Goal: Answer question/provide support: Share knowledge or assist other users

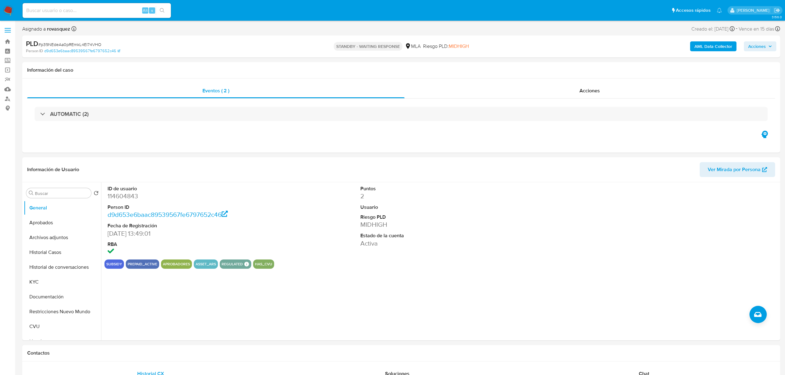
select select "10"
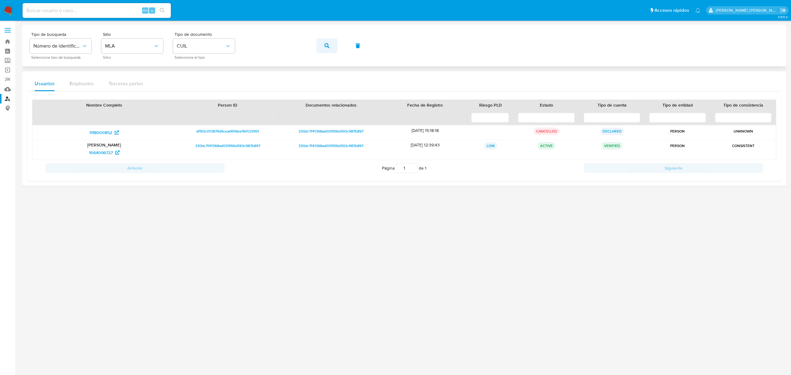
click at [323, 50] on button "button" at bounding box center [326, 45] width 21 height 15
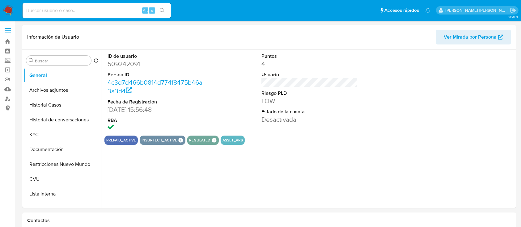
select select "10"
click at [195, 178] on div "ID de usuario 509242091 Person ID 4c3d7d466b0814d774f8475b46a3a3d4 Fecha de Reg…" at bounding box center [307, 129] width 413 height 158
click at [58, 104] on button "Historial Casos" at bounding box center [60, 105] width 72 height 15
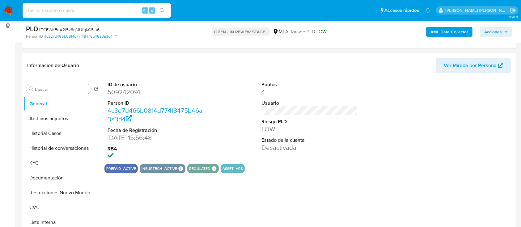
select select "10"
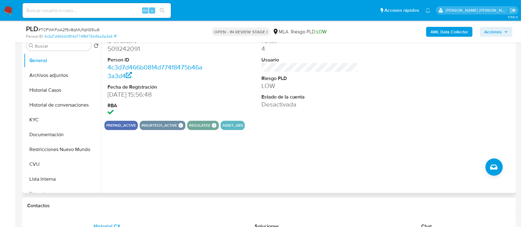
scroll to position [124, 0]
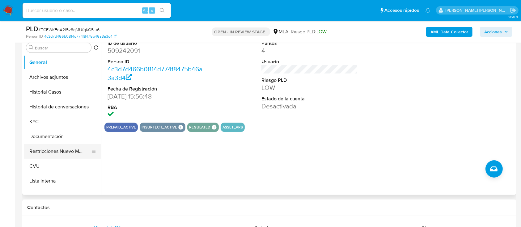
click at [64, 151] on button "Restricciones Nuevo Mundo" at bounding box center [60, 151] width 72 height 15
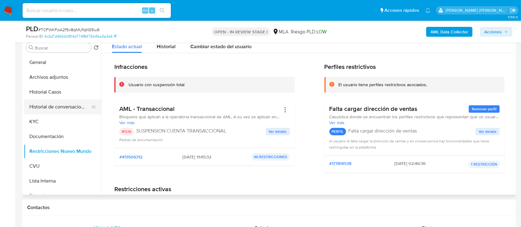
click at [49, 110] on button "Historial de conversaciones" at bounding box center [60, 106] width 72 height 15
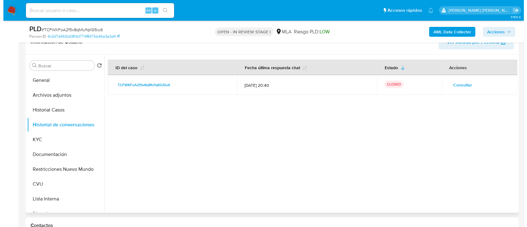
scroll to position [82, 0]
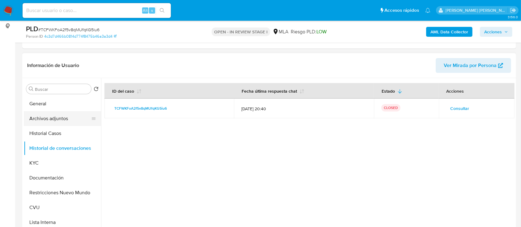
click at [57, 117] on button "Archivos adjuntos" at bounding box center [60, 118] width 72 height 15
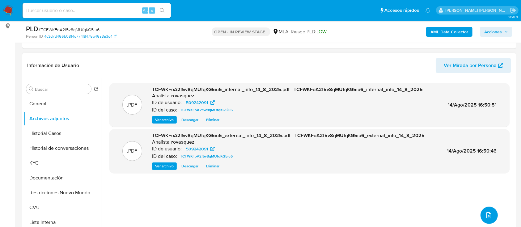
click at [485, 214] on icon "upload-file" at bounding box center [488, 215] width 7 height 7
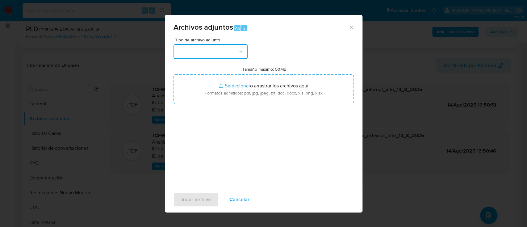
click at [235, 56] on button "button" at bounding box center [211, 51] width 74 height 15
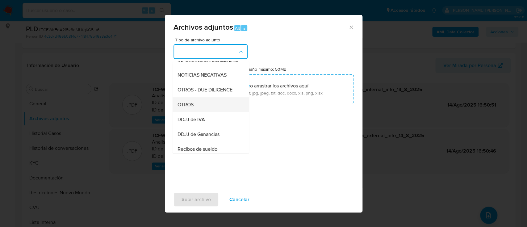
click at [218, 112] on div "OTROS" at bounding box center [208, 104] width 63 height 15
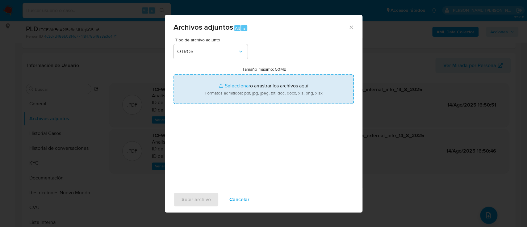
click at [232, 85] on input "Tamaño máximo: 50MB Seleccionar archivos" at bounding box center [264, 89] width 180 height 30
type input "C:\fakepath\Caselog TCFWKFoA2f5v8qMUfqKG5iu6_2025_08_14_15_58_24.docx"
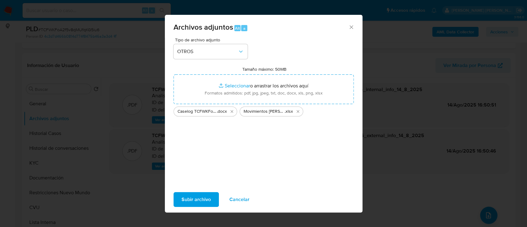
click at [206, 194] on span "Subir archivo" at bounding box center [196, 200] width 29 height 14
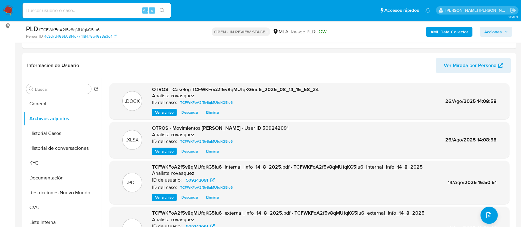
click at [501, 33] on span "Acciones" at bounding box center [493, 32] width 18 height 10
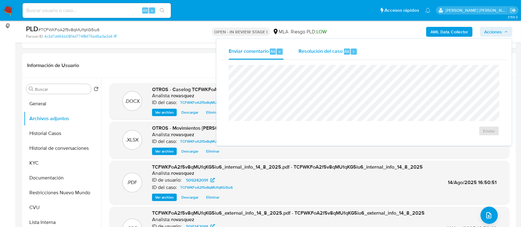
click at [328, 51] on span "Resolución del caso" at bounding box center [320, 51] width 44 height 7
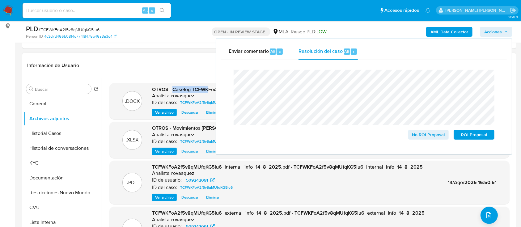
drag, startPoint x: 174, startPoint y: 91, endPoint x: 209, endPoint y: 90, distance: 35.5
click at [209, 90] on span "OTROS - Caselog TCFWKFoA2f5v8qMUfqKG5iu6_2025_08_14_15_58_24" at bounding box center [235, 89] width 167 height 7
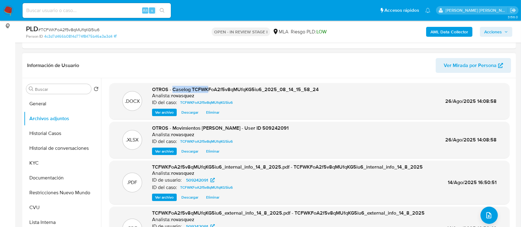
click at [209, 90] on span "OTROS - Caselog TCFWKFoA2f5v8qMUfqKG5iu6_2025_08_14_15_58_24" at bounding box center [235, 89] width 167 height 7
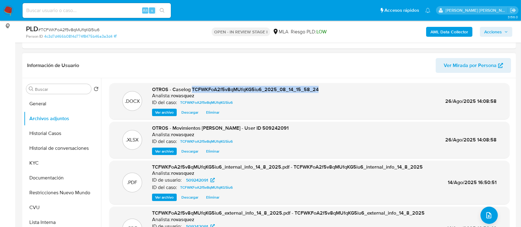
click at [209, 90] on span "OTROS - Caselog TCFWKFoA2f5v8qMUfqKG5iu6_2025_08_14_15_58_24" at bounding box center [235, 89] width 167 height 7
click at [184, 90] on span "OTROS - Caselog TCFWKFoA2f5v8qMUfqKG5iu6_2025_08_14_15_58_24" at bounding box center [235, 89] width 167 height 7
drag, startPoint x: 173, startPoint y: 89, endPoint x: 317, endPoint y: 89, distance: 144.0
click at [317, 89] on div ".DOCX OTROS - Caselog TCFWKFoA2f5v8qMUfqKG5iu6_2025_08_14_15_58_24 Analista: ro…" at bounding box center [309, 101] width 394 height 30
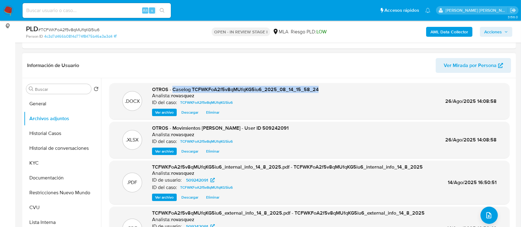
copy span "Caselog TCFWKFoA2f5v8qMUfqKG5iu6_2025_08_14_15_58_24"
click at [497, 33] on span "Acciones" at bounding box center [493, 32] width 18 height 10
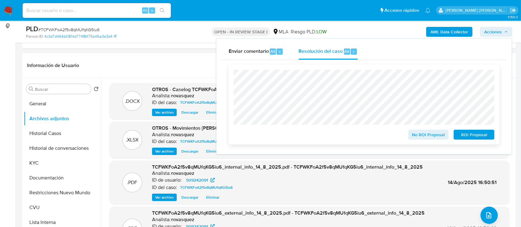
click at [469, 139] on span "ROI Proposal" at bounding box center [474, 134] width 32 height 9
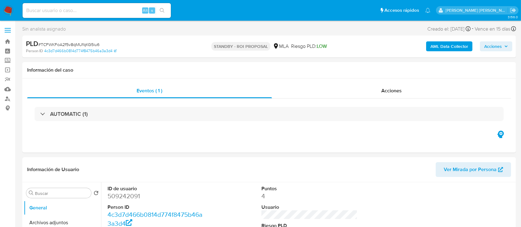
select select "10"
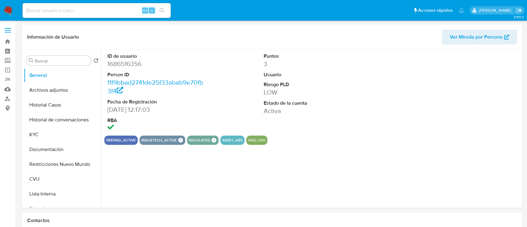
select select "10"
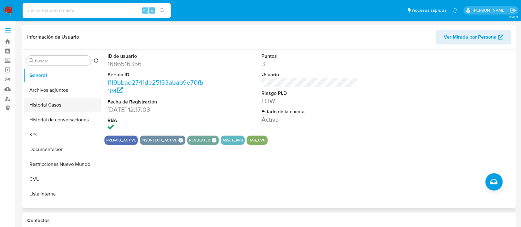
click at [62, 103] on button "Historial Casos" at bounding box center [60, 105] width 72 height 15
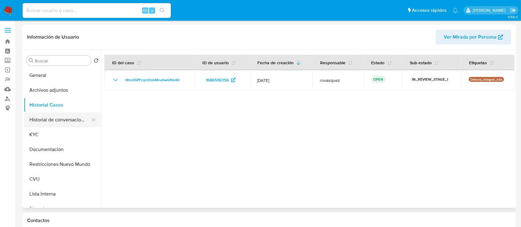
click at [47, 118] on button "Historial de conversaciones" at bounding box center [60, 119] width 72 height 15
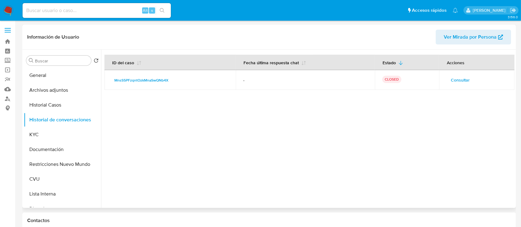
click at [452, 80] on span "Consultar" at bounding box center [460, 80] width 19 height 9
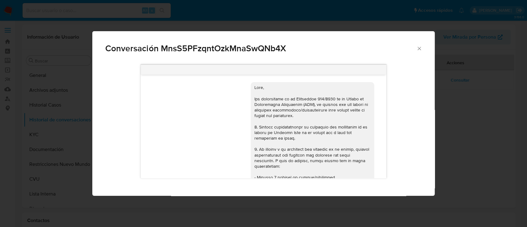
scroll to position [871, 0]
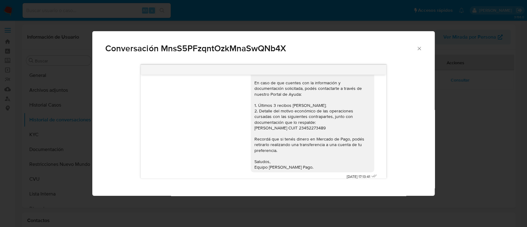
click at [466, 124] on div "Conversación MnsS5PFzqntOzkMnaSwQNb4X 18/06/2025 18:01:35 Hola 21/06/2025 18:02…" at bounding box center [263, 113] width 527 height 227
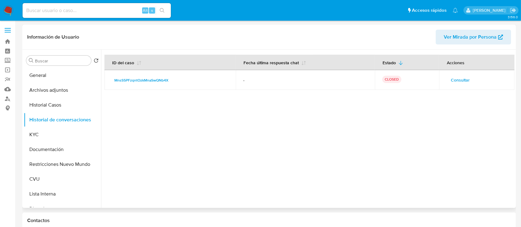
click at [460, 79] on span "Consultar" at bounding box center [460, 80] width 19 height 9
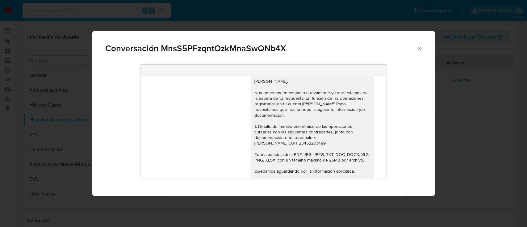
scroll to position [583, 0]
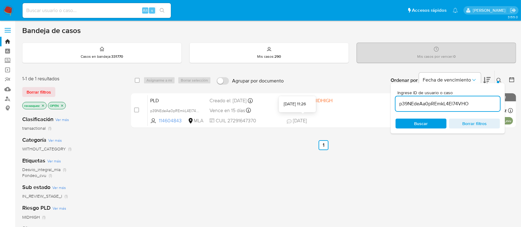
click at [279, 179] on div "select-all-cases-checkbox Asignarme a mí Borrar selección Agrupar por documento…" at bounding box center [323, 210] width 385 height 280
click at [415, 105] on input "p39NEdeAa0pREmkL4El74VHO" at bounding box center [447, 104] width 104 height 8
paste input "MnsS5PFzqntOzkMnaSwQNb4X"
type input "MnsS5PFzqntOzkMnaSwQNb4X"
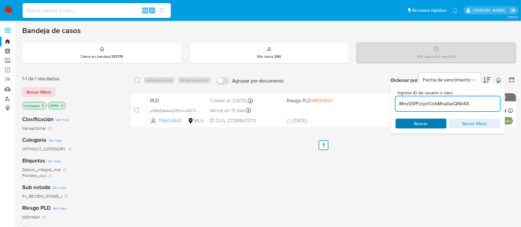
click at [412, 123] on span "Buscar" at bounding box center [421, 123] width 42 height 9
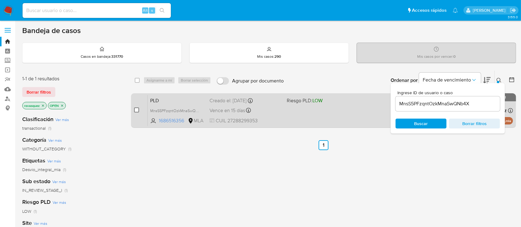
click at [136, 111] on input "checkbox" at bounding box center [136, 110] width 5 height 5
checkbox input "true"
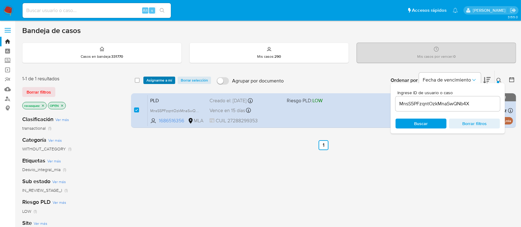
click at [166, 81] on span "Asignarme a mí" at bounding box center [159, 80] width 26 height 6
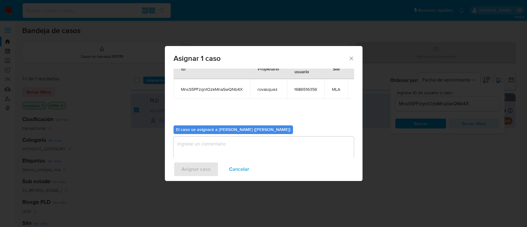
scroll to position [32, 0]
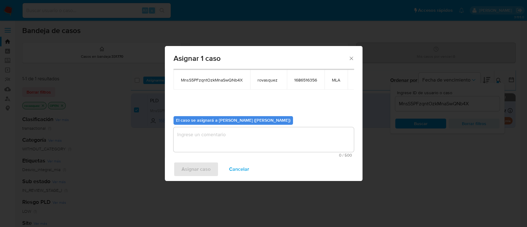
click at [196, 134] on textarea "assign-modal" at bounding box center [264, 139] width 180 height 25
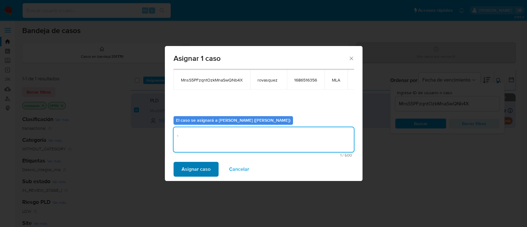
type textarea "."
click at [196, 171] on span "Asignar caso" at bounding box center [196, 169] width 29 height 14
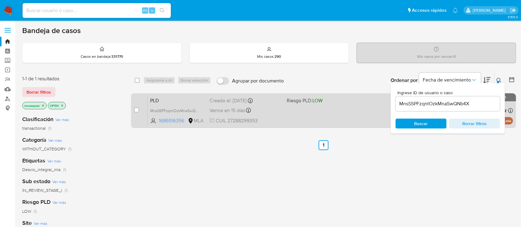
click at [135, 113] on div "case-item-checkbox" at bounding box center [136, 110] width 5 height 7
click at [137, 109] on input "checkbox" at bounding box center [136, 110] width 5 height 5
checkbox input "true"
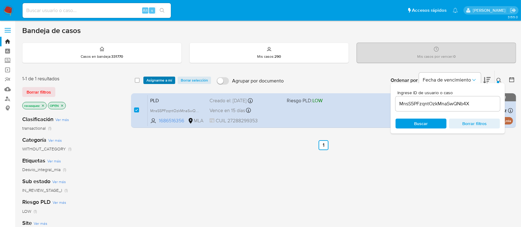
click at [163, 78] on span "Asignarme a mí" at bounding box center [159, 80] width 26 height 6
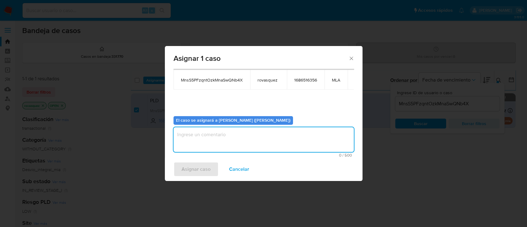
click at [235, 137] on textarea "assign-modal" at bounding box center [264, 139] width 180 height 25
type textarea "."
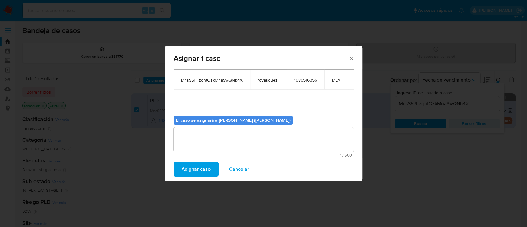
click at [210, 167] on button "Asignar caso" at bounding box center [196, 169] width 45 height 15
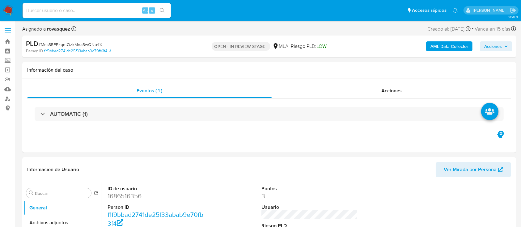
select select "10"
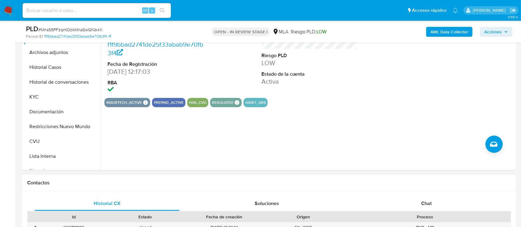
scroll to position [247, 0]
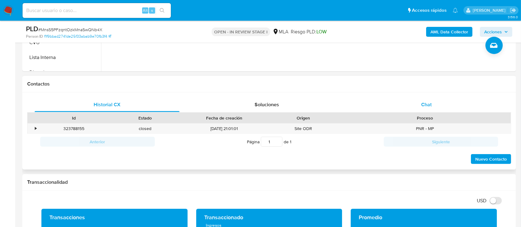
click at [424, 105] on span "Chat" at bounding box center [426, 104] width 11 height 7
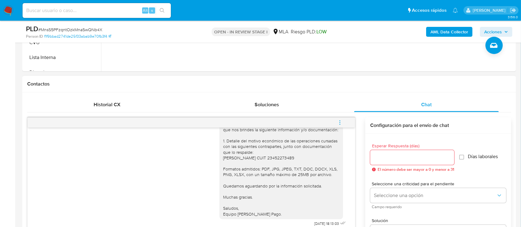
scroll to position [371, 0]
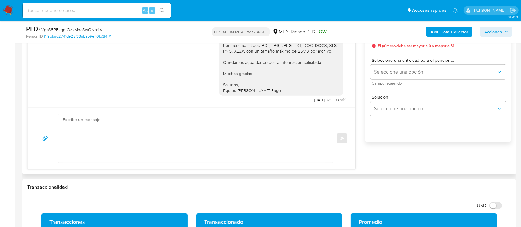
click at [188, 146] on textarea at bounding box center [194, 138] width 263 height 49
paste textarea "Hola, Muchas gracias por la respuesta. Analizamos tu caso y notamos que la info…"
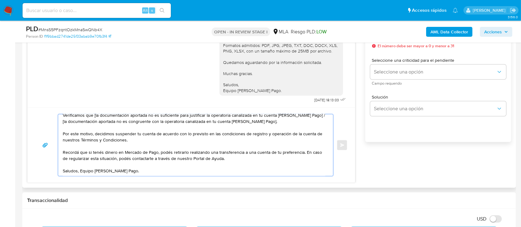
scroll to position [31, 0]
click at [81, 172] on textarea "Hola, Muchas gracias por la respuesta. Analizamos tu caso y notamos que la info…" at bounding box center [194, 145] width 263 height 62
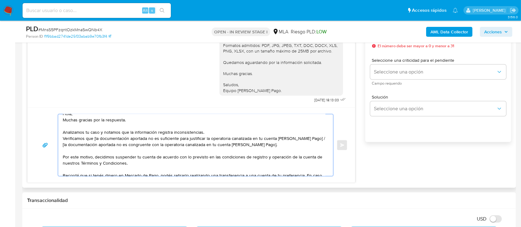
scroll to position [0, 0]
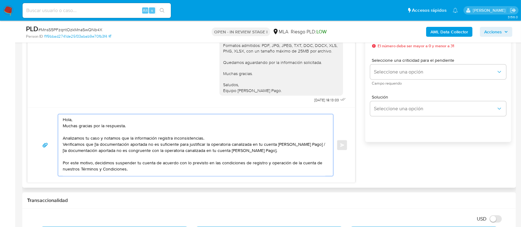
click at [83, 120] on textarea "Hola, Muchas gracias por la respuesta. Analizamos tu caso y notamos que la info…" at bounding box center [194, 145] width 263 height 62
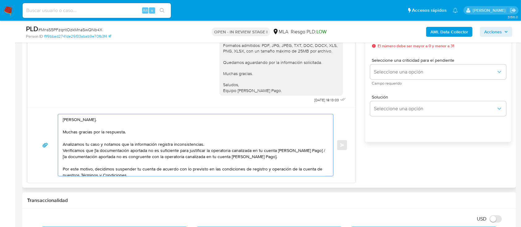
click at [73, 131] on textarea "Hola, Clara. Muchas gracias por la respuesta. Analizamos tu caso y notamos que …" at bounding box center [194, 145] width 263 height 62
click at [115, 132] on textarea "Hola, Clara. Muchas gracias por la respuesta. Analizamos tu caso y notamos que …" at bounding box center [194, 145] width 263 height 62
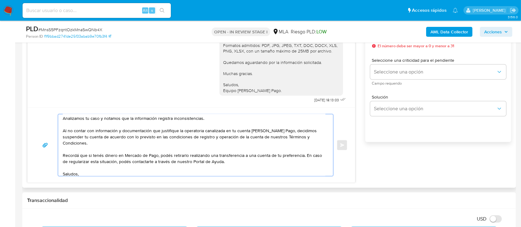
scroll to position [25, 0]
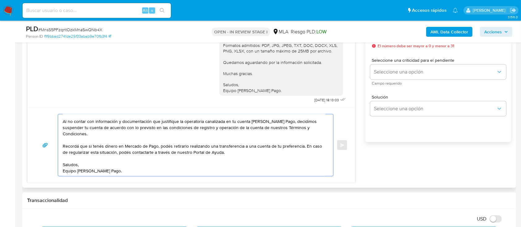
drag, startPoint x: 302, startPoint y: 144, endPoint x: 305, endPoint y: 160, distance: 16.3
click at [305, 160] on textarea "Hola, Clara. Analizamos tu caso y notamos que la información registra inconsist…" at bounding box center [194, 145] width 263 height 62
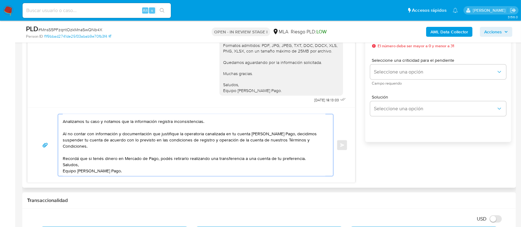
scroll to position [12, 0]
click at [68, 151] on textarea "Hola, Clara. Analizamos tu caso y notamos que la información registra inconsist…" at bounding box center [194, 145] width 263 height 62
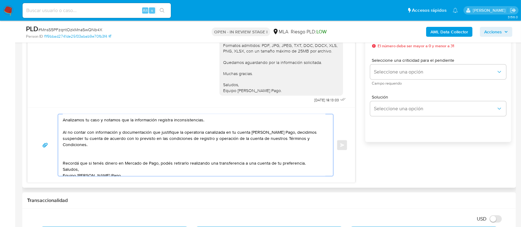
paste textarea "En caso de regularizar esta situación, podés contactarte a través de nuestro Po…"
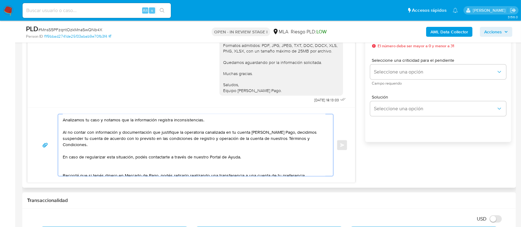
click at [90, 159] on textarea "Hola, Clara. Analizamos tu caso y notamos que la información registra inconsist…" at bounding box center [194, 145] width 263 height 62
paste textarea "información y documentación"
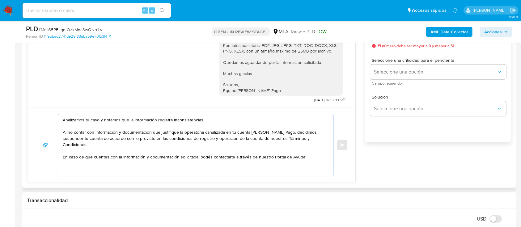
scroll to position [660, 0]
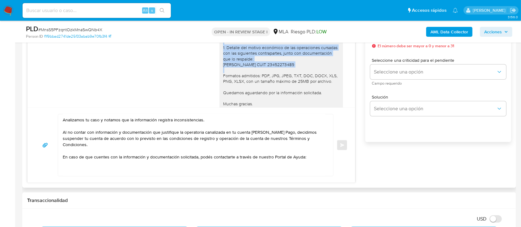
drag, startPoint x: 217, startPoint y: 57, endPoint x: 301, endPoint y: 77, distance: 86.2
click at [301, 77] on div "Hola, Clara. Nos ponemos en contacto nuevamente ya que estamos en la espera de …" at bounding box center [281, 65] width 116 height 118
copy div "1. Detalle del motivo económico de las operaciones cursadas con las siguientes …"
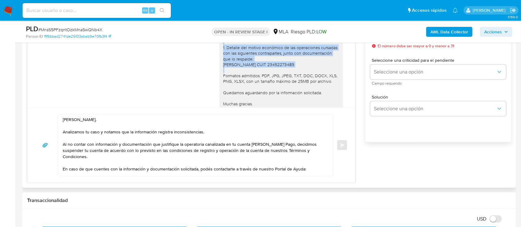
scroll to position [37, 0]
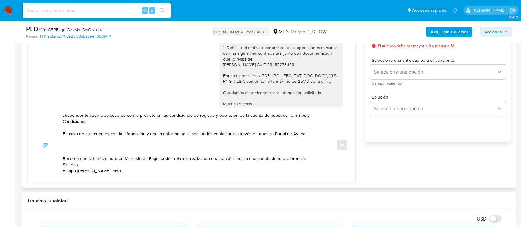
click at [82, 148] on textarea "Hola, Clara. Analizamos tu caso y notamos que la información registra inconsist…" at bounding box center [194, 145] width 263 height 62
paste textarea "1. Detalle del motivo económico de las operaciones cursadas con las siguientes …"
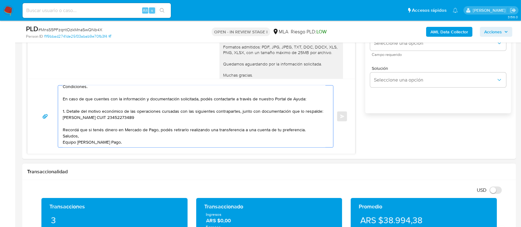
scroll to position [412, 0]
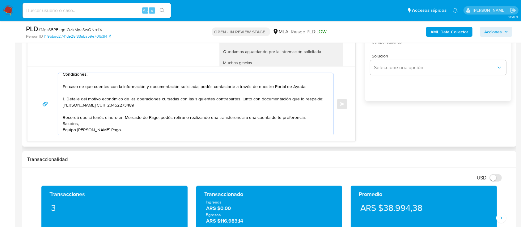
click at [106, 123] on textarea "Hola, Clara. Analizamos tu caso y notamos que la información registra inconsist…" at bounding box center [194, 104] width 263 height 62
click at [306, 116] on textarea "Hola, Clara. Analizamos tu caso y notamos que la información registra inconsist…" at bounding box center [194, 104] width 263 height 62
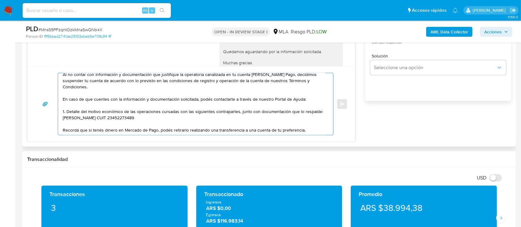
scroll to position [41, 0]
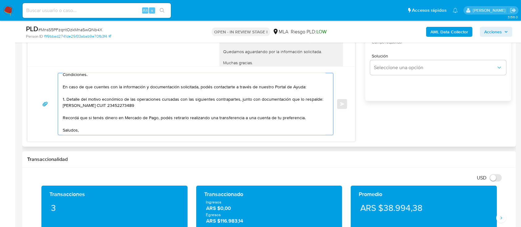
click at [68, 100] on textarea "Hola, Clara. Analizamos tu caso y notamos que la información registra inconsist…" at bounding box center [194, 104] width 263 height 62
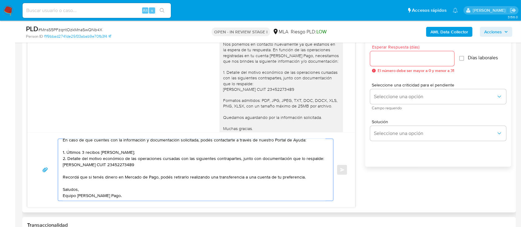
scroll to position [329, 0]
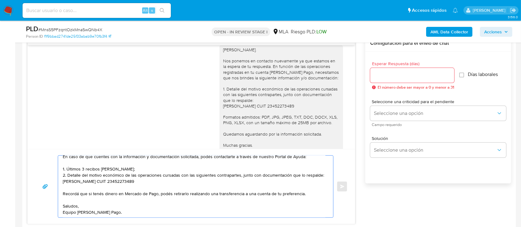
type textarea "Hola, Clara. Analizamos tu caso y notamos que la información registra inconsist…"
click at [389, 76] on input "Esperar Respuesta (días)" at bounding box center [412, 75] width 84 height 8
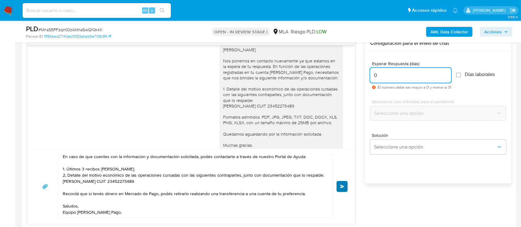
type input "0"
click at [345, 189] on button "Enviar" at bounding box center [341, 186] width 11 height 11
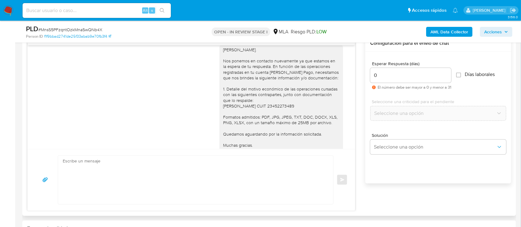
scroll to position [870, 0]
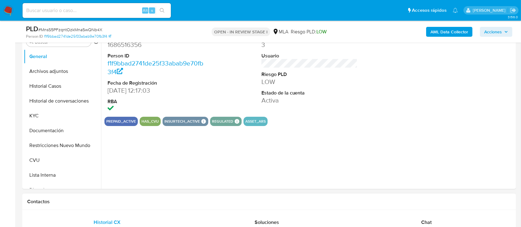
select select "10"
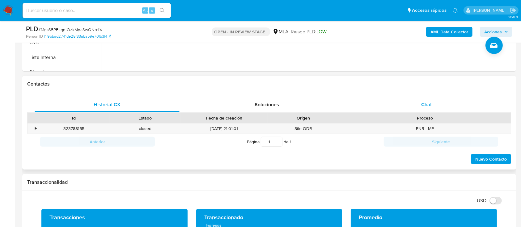
click at [426, 105] on span "Chat" at bounding box center [426, 104] width 11 height 7
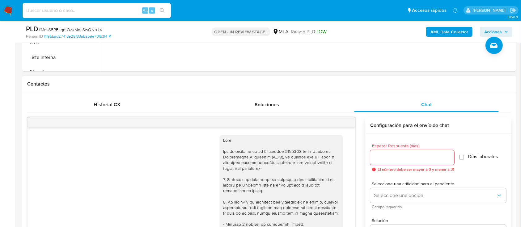
scroll to position [870, 0]
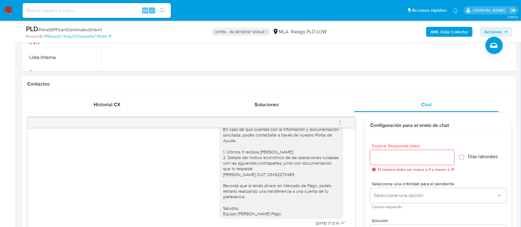
click at [340, 125] on span "menu-action" at bounding box center [340, 122] width 6 height 15
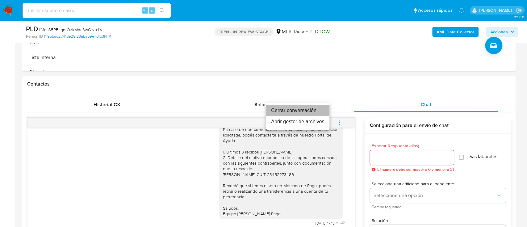
click at [312, 110] on li "Cerrar conversación" at bounding box center [297, 110] width 63 height 11
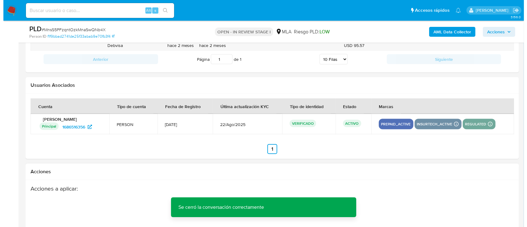
scroll to position [972, 0]
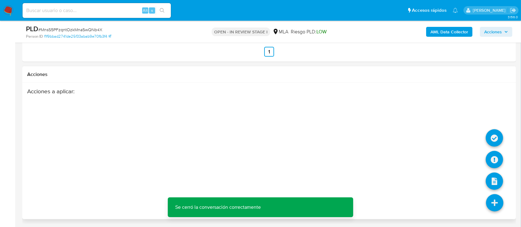
click at [498, 205] on icon at bounding box center [494, 202] width 17 height 17
click at [497, 162] on icon at bounding box center [494, 159] width 17 height 17
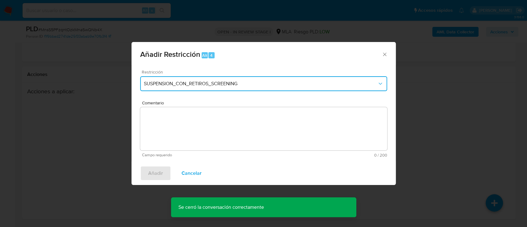
click at [182, 90] on button "SUSPENSION_CON_RETIROS_SCREENING" at bounding box center [263, 83] width 247 height 15
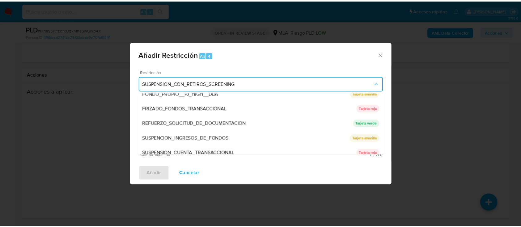
scroll to position [124, 0]
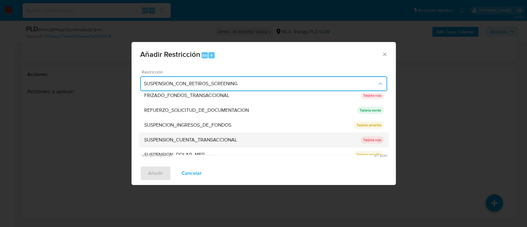
click at [224, 139] on span "SUSPENSION_CUENTA_TRANSACCIONAL" at bounding box center [190, 140] width 93 height 6
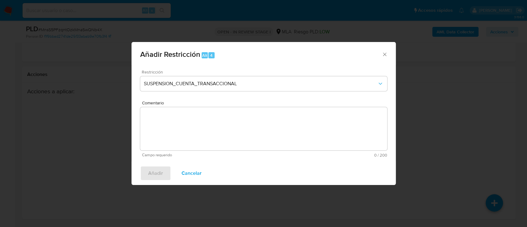
click at [200, 132] on textarea "Comentario" at bounding box center [263, 128] width 247 height 43
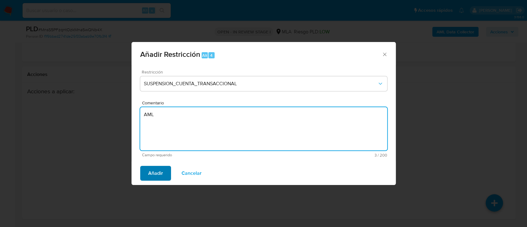
type textarea "AML"
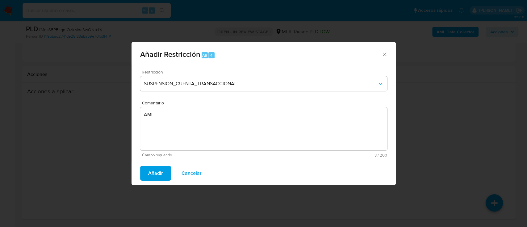
click at [155, 175] on span "Añadir" at bounding box center [155, 174] width 15 height 14
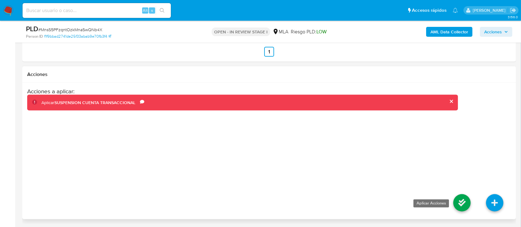
click at [461, 200] on icon at bounding box center [461, 202] width 17 height 17
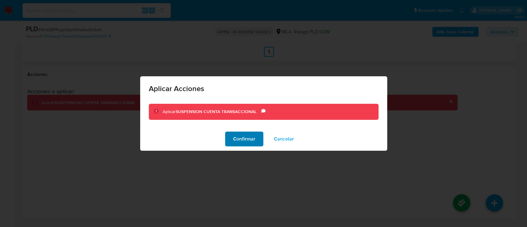
click at [243, 140] on span "Confirmar" at bounding box center [244, 139] width 22 height 14
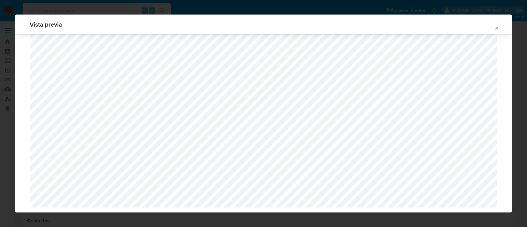
select select "10"
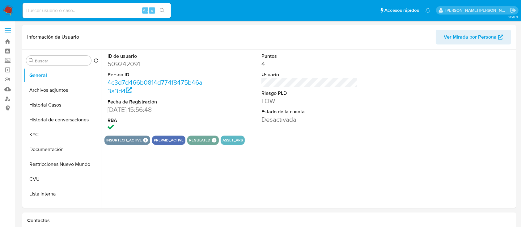
select select "10"
drag, startPoint x: 53, startPoint y: 103, endPoint x: 66, endPoint y: 105, distance: 13.1
click at [53, 103] on button "Historial Casos" at bounding box center [60, 105] width 72 height 15
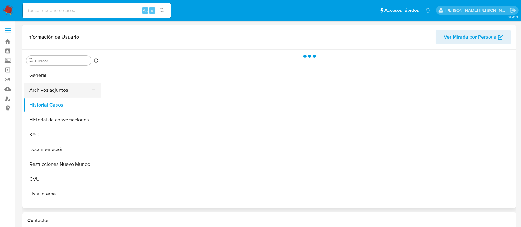
click at [65, 93] on button "Archivos adjuntos" at bounding box center [60, 90] width 72 height 15
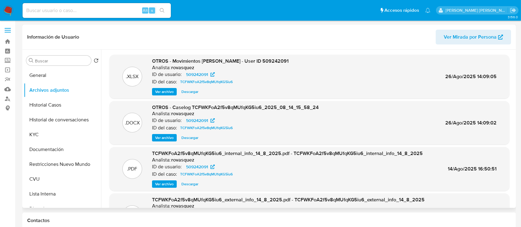
click at [171, 139] on span "Ver archivo" at bounding box center [164, 138] width 19 height 6
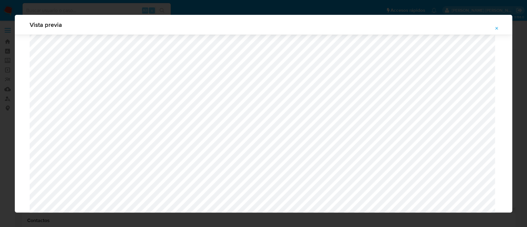
scroll to position [605, 0]
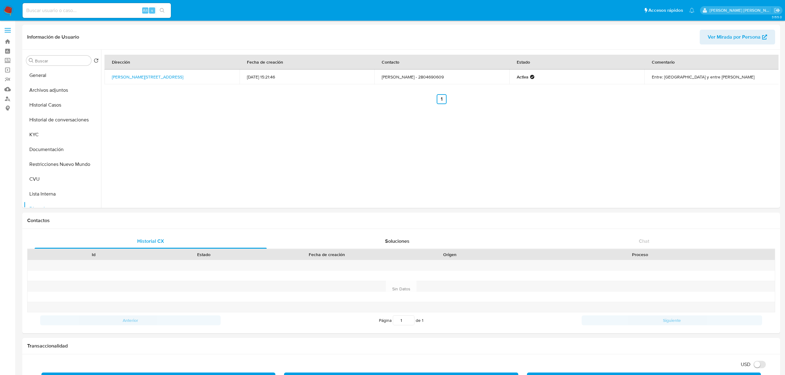
select select "10"
click at [55, 91] on button "Archivos adjuntos" at bounding box center [60, 90] width 72 height 15
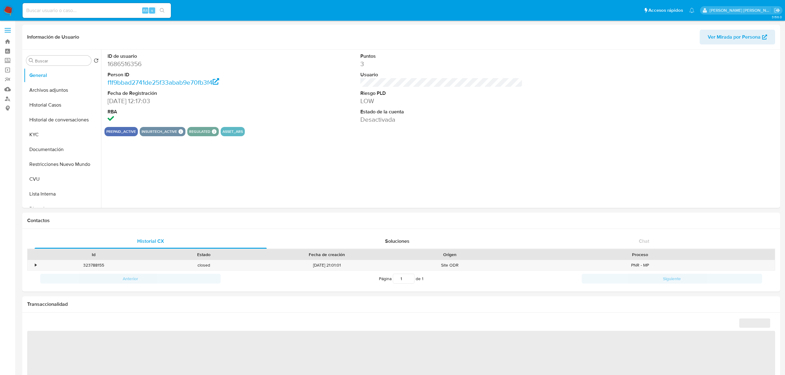
select select "10"
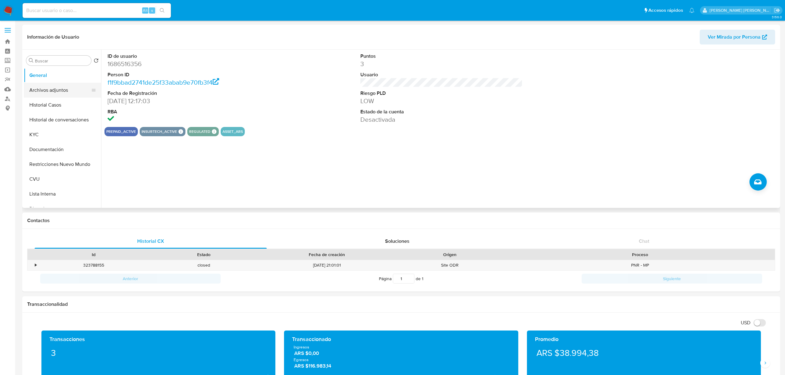
click at [72, 87] on button "Archivos adjuntos" at bounding box center [60, 90] width 72 height 15
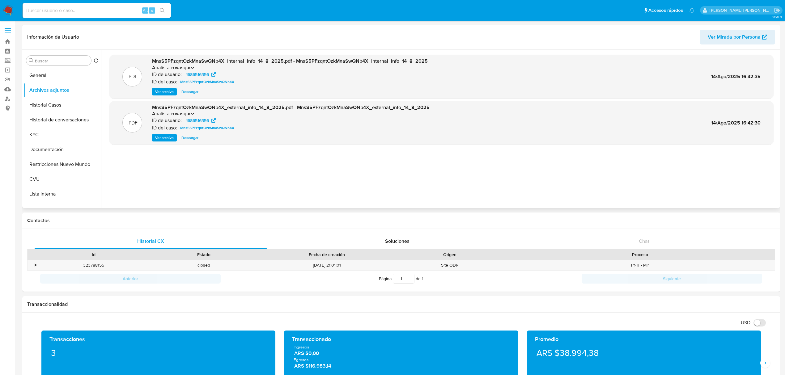
click at [164, 137] on span "Ver archivo" at bounding box center [164, 138] width 19 height 6
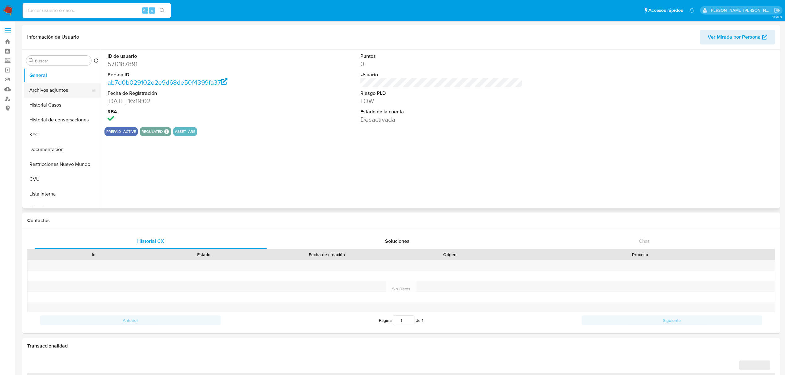
select select "10"
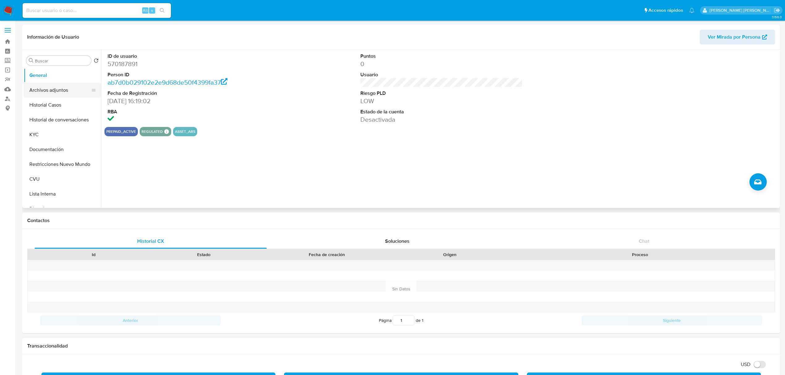
click at [55, 89] on button "Archivos adjuntos" at bounding box center [60, 90] width 72 height 15
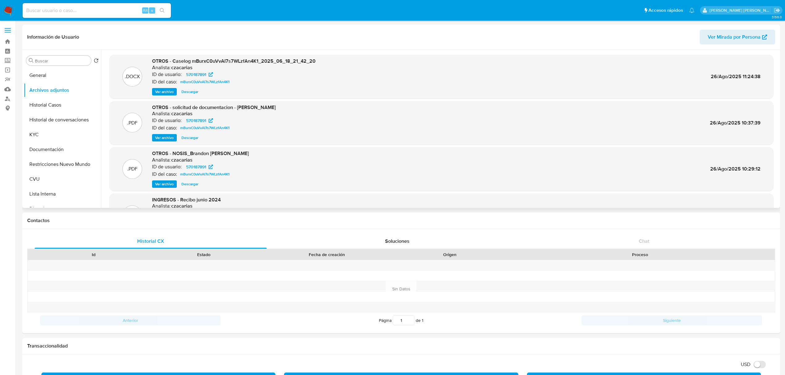
click at [171, 93] on span "Ver archivo" at bounding box center [164, 92] width 19 height 6
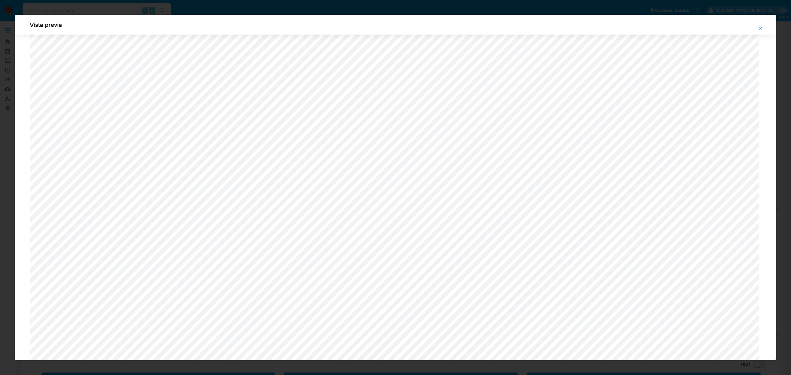
scroll to position [399, 0]
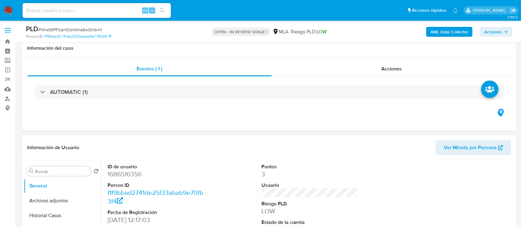
scroll to position [41, 0]
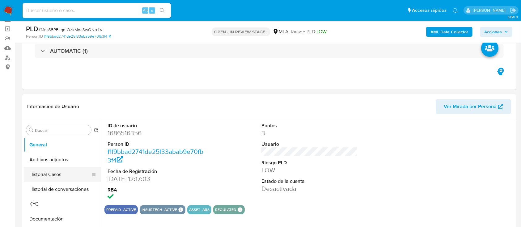
select select "10"
click at [49, 191] on button "Historial de conversaciones" at bounding box center [60, 189] width 72 height 15
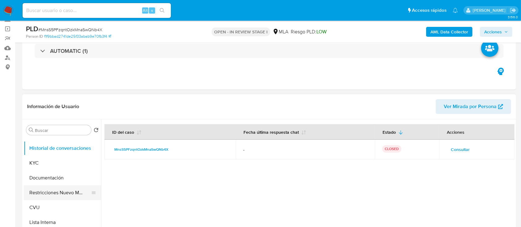
click at [53, 194] on button "Restricciones Nuevo Mundo" at bounding box center [60, 192] width 72 height 15
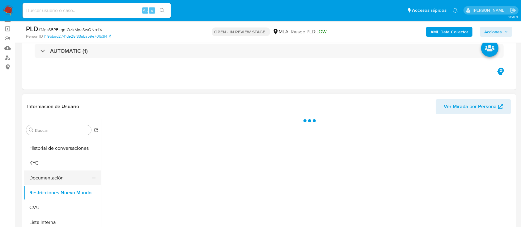
scroll to position [0, 0]
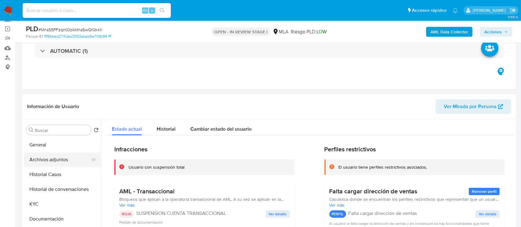
click at [49, 162] on button "Archivos adjuntos" at bounding box center [60, 159] width 72 height 15
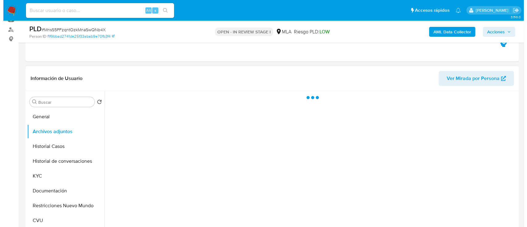
scroll to position [82, 0]
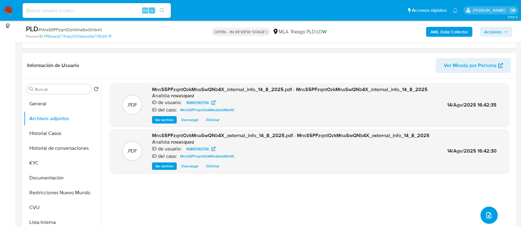
click at [485, 212] on icon "upload-file" at bounding box center [488, 215] width 7 height 7
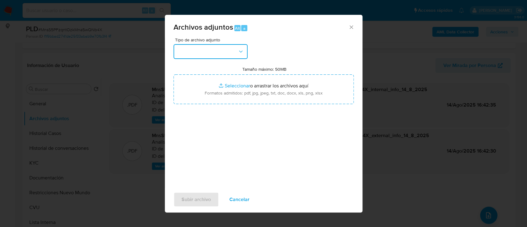
click at [230, 54] on button "button" at bounding box center [211, 51] width 74 height 15
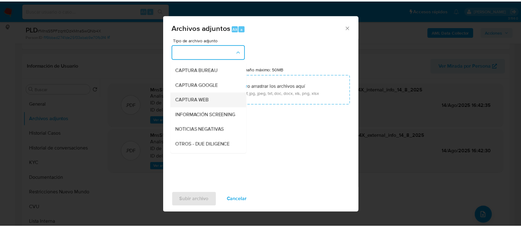
scroll to position [41, 0]
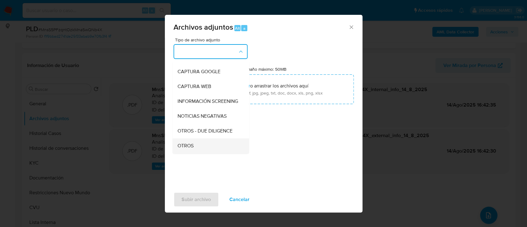
click at [192, 149] on span "OTROS" at bounding box center [185, 146] width 16 height 6
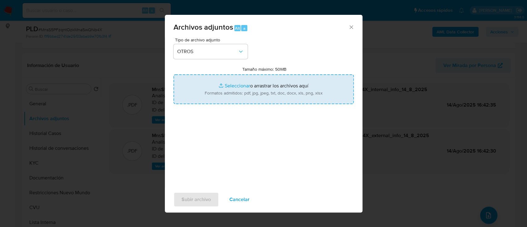
click at [236, 86] on input "Tamaño máximo: 50MB Seleccionar archivos" at bounding box center [264, 89] width 180 height 30
type input "C:\fakepath\[PERSON_NAME], el joven magdalenense que se suma a [PERSON_NAME].pdf"
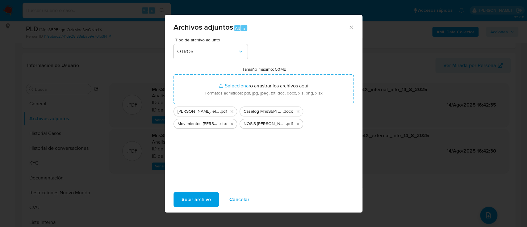
click at [283, 192] on div "Subir archivo Cancelar" at bounding box center [264, 199] width 198 height 23
click at [203, 167] on div "Tipo de archivo adjunto OTROS Tamaño máximo: 50MB Seleccionar archivos Seleccio…" at bounding box center [264, 111] width 180 height 146
click at [193, 200] on span "Subir archivo" at bounding box center [196, 200] width 29 height 14
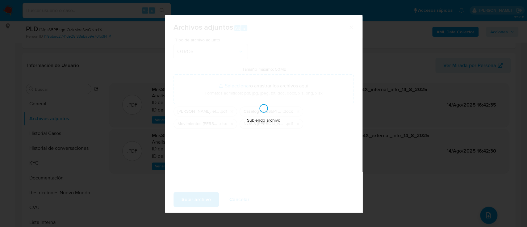
click at [180, 174] on div "Subiendo archivo" at bounding box center [264, 114] width 198 height 198
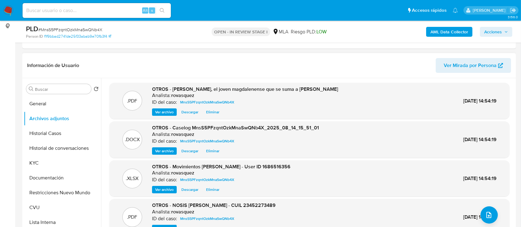
scroll to position [0, 0]
click at [495, 35] on span "Acciones" at bounding box center [493, 32] width 18 height 10
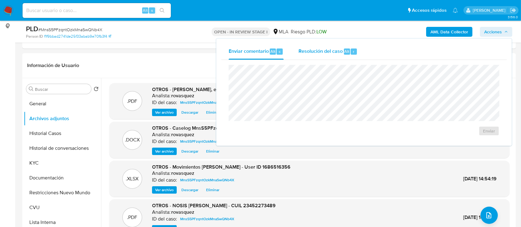
click at [313, 55] on div "Resolución del caso Alt r" at bounding box center [327, 52] width 59 height 16
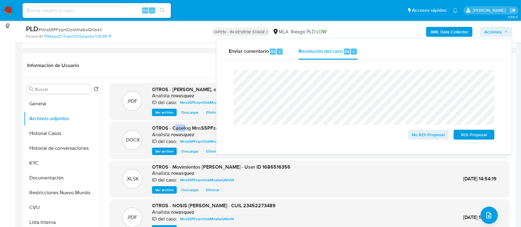
drag, startPoint x: 174, startPoint y: 129, endPoint x: 184, endPoint y: 129, distance: 10.5
click at [184, 129] on span "OTROS - Caselog MnsS5PFzqntOzkMnaSwQNb4X_2025_08_14_15_51_01" at bounding box center [235, 127] width 167 height 7
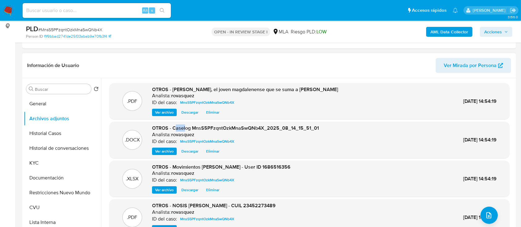
click at [179, 128] on span "OTROS - Caselog MnsS5PFzqntOzkMnaSwQNb4X_2025_08_14_15_51_01" at bounding box center [235, 127] width 167 height 7
drag, startPoint x: 173, startPoint y: 128, endPoint x: 320, endPoint y: 126, distance: 146.7
click at [320, 126] on div ".DOCX OTROS - Caselog MnsS5PFzqntOzkMnaSwQNb4X_2025_08_14_15_51_01 Analista: ro…" at bounding box center [309, 140] width 394 height 30
copy span "Caselog MnsS5PFzqntOzkMnaSwQNb4X_2025_08_14_15_51_01"
click at [492, 33] on span "Acciones" at bounding box center [493, 32] width 18 height 10
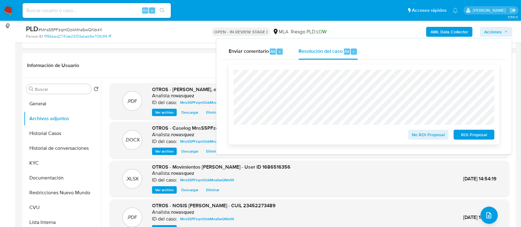
click at [462, 133] on span "ROI Proposal" at bounding box center [474, 134] width 32 height 9
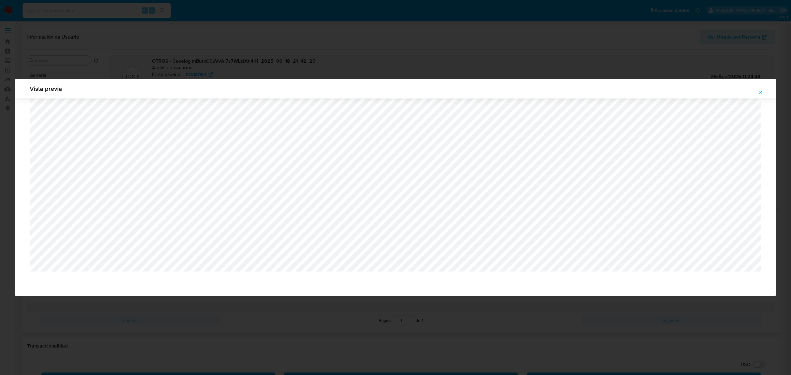
select select "10"
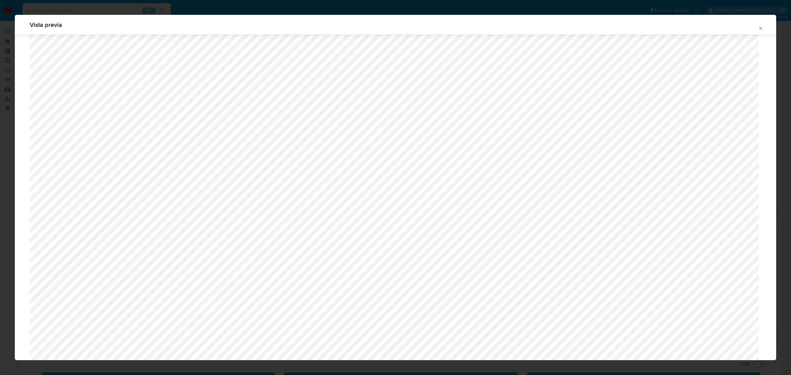
scroll to position [399, 0]
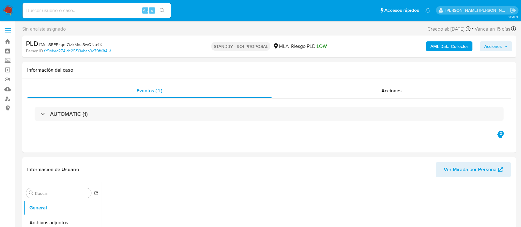
select select "10"
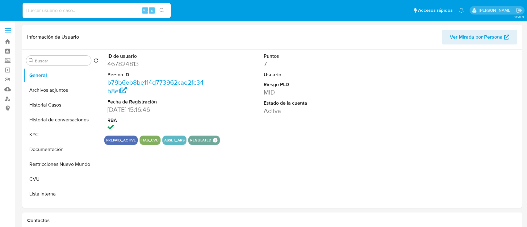
select select "10"
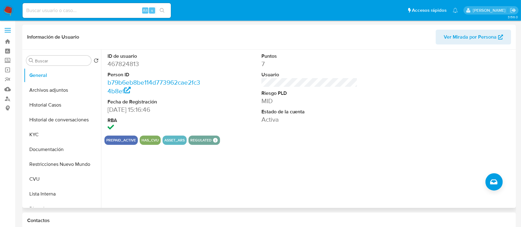
click at [328, 132] on div "Puntos 7 Usuario Riesgo PLD MID Estado de la cuenta Activa" at bounding box center [309, 93] width 103 height 86
click at [72, 116] on button "Historial de conversaciones" at bounding box center [60, 119] width 72 height 15
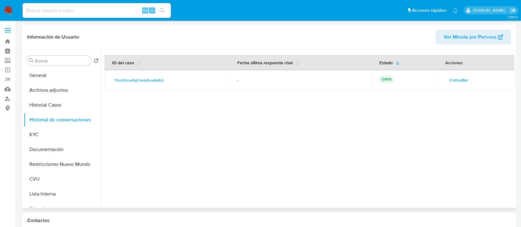
click at [446, 81] on button "Consultar" at bounding box center [458, 80] width 27 height 10
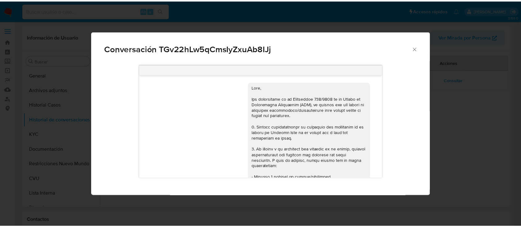
scroll to position [833, 0]
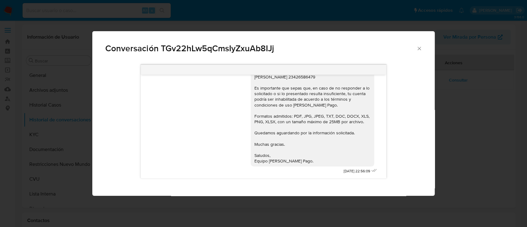
click at [84, 133] on div "Conversación TGv22hLw5qCmsIyZxuAb8IJj 18/06/2025 18:00:36 Hola, Esperamos que t…" at bounding box center [263, 113] width 527 height 227
drag, startPoint x: 45, startPoint y: 122, endPoint x: 38, endPoint y: 131, distance: 11.7
click at [44, 122] on button "Historial de conversaciones" at bounding box center [62, 119] width 77 height 15
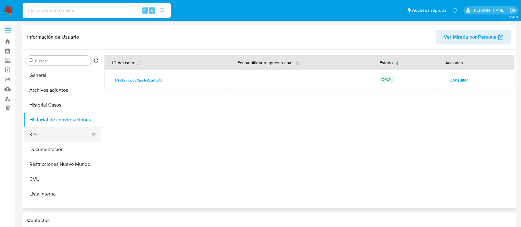
click at [37, 134] on button "KYC" at bounding box center [60, 134] width 72 height 15
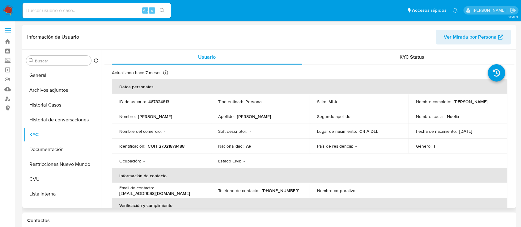
scroll to position [41, 0]
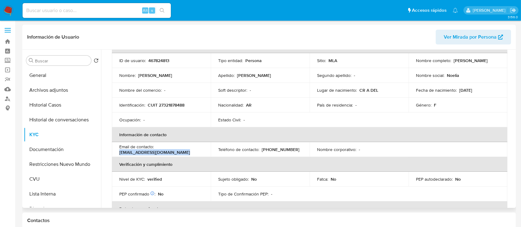
drag, startPoint x: 156, startPoint y: 148, endPoint x: 216, endPoint y: 151, distance: 60.0
click at [216, 151] on tr "Email de contacto : noelia182@gmail.com Teléfono de contacto : (11) 50518996 No…" at bounding box center [309, 149] width 395 height 15
copy p "noelia182@gmail.com"
click at [203, 132] on th "Información de contacto" at bounding box center [309, 134] width 395 height 15
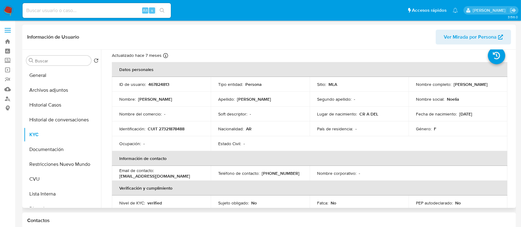
scroll to position [0, 0]
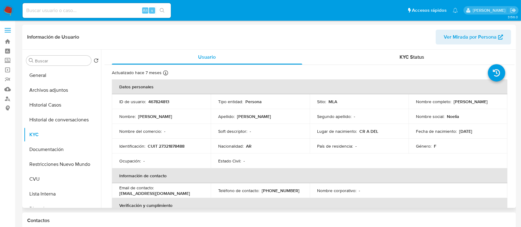
click at [475, 104] on p "Noelia Anahi Orsini" at bounding box center [470, 102] width 34 height 6
click at [482, 103] on p "Noelia Anahi Orsini" at bounding box center [470, 102] width 34 height 6
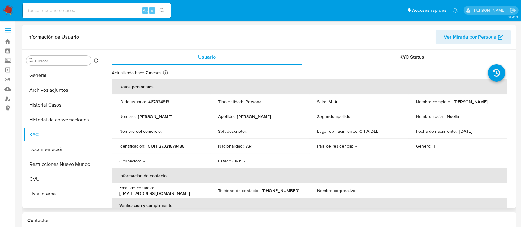
click at [482, 103] on p "Noelia Anahi Orsini" at bounding box center [470, 102] width 34 height 6
copy p "Orsini"
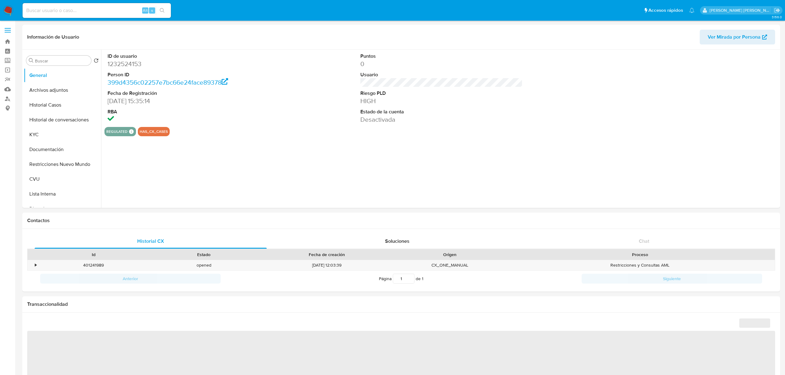
select select "10"
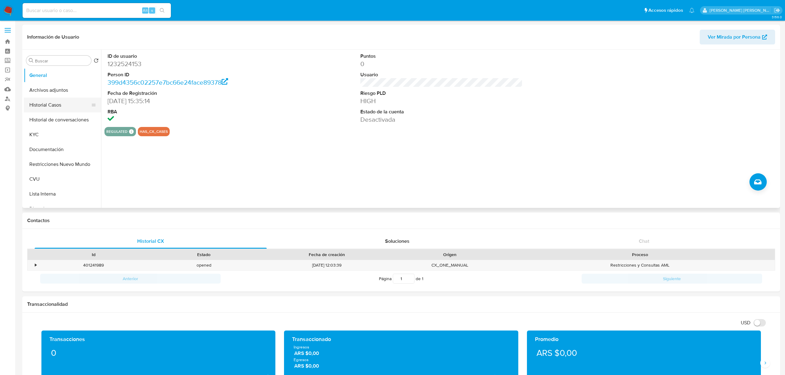
click at [56, 108] on button "Historial Casos" at bounding box center [60, 105] width 72 height 15
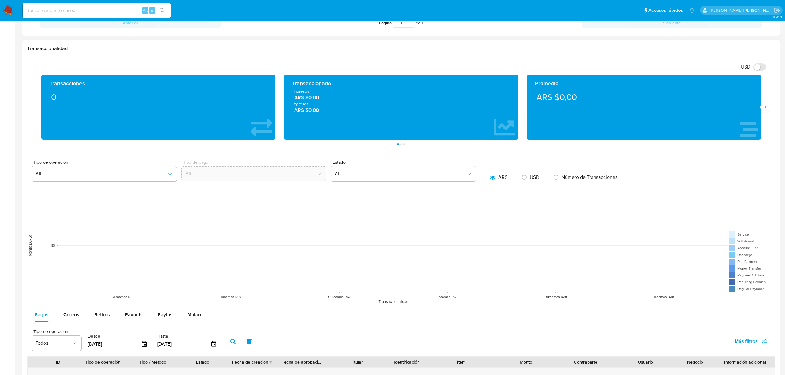
scroll to position [492, 0]
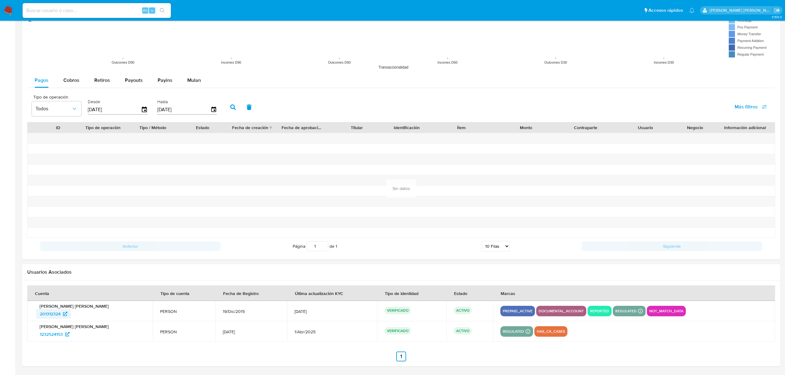
click at [51, 312] on span "201312324" at bounding box center [50, 314] width 21 height 10
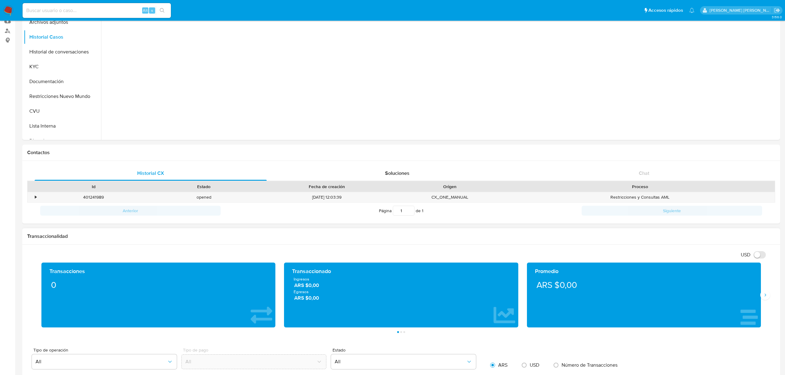
scroll to position [0, 0]
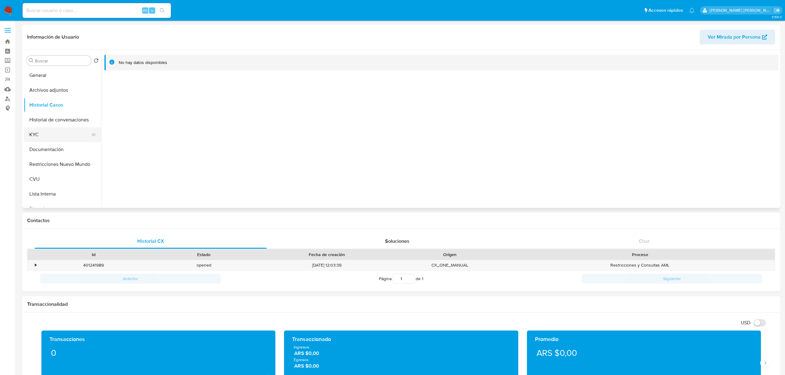
click at [57, 137] on button "KYC" at bounding box center [60, 134] width 72 height 15
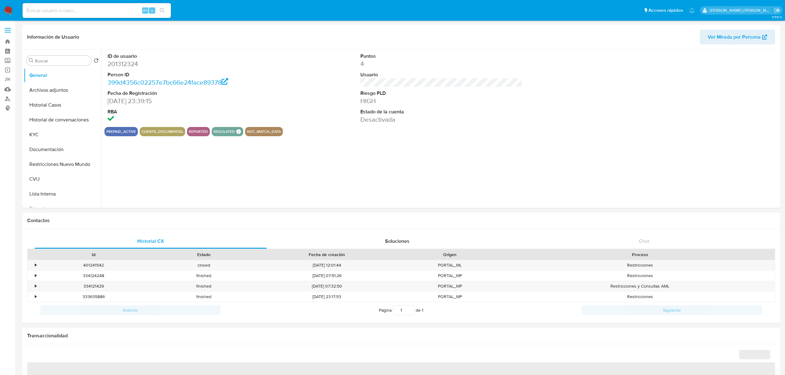
select select "10"
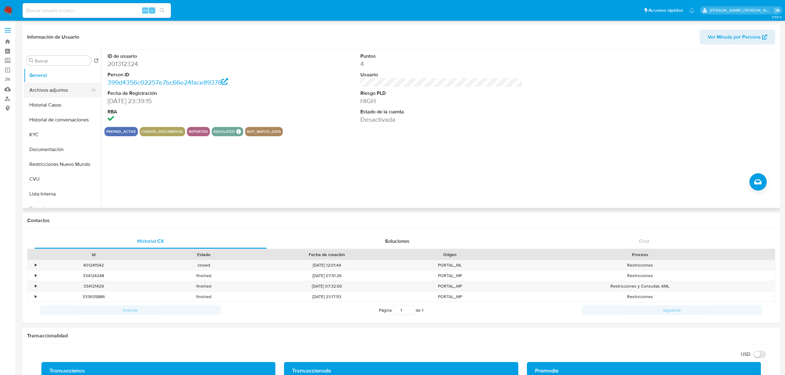
click at [38, 87] on button "Archivos adjuntos" at bounding box center [60, 90] width 72 height 15
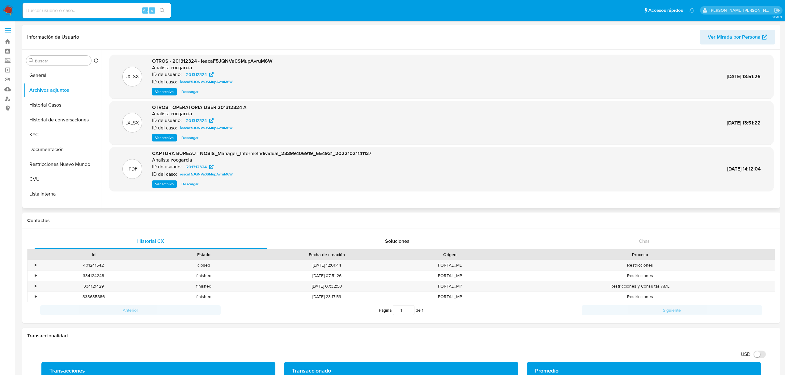
click at [167, 91] on span "Ver archivo" at bounding box center [164, 92] width 19 height 6
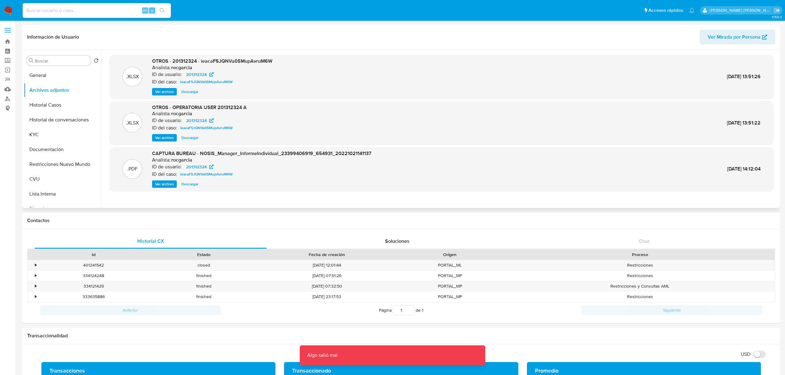
click at [167, 91] on span "Ver archivo" at bounding box center [164, 92] width 19 height 6
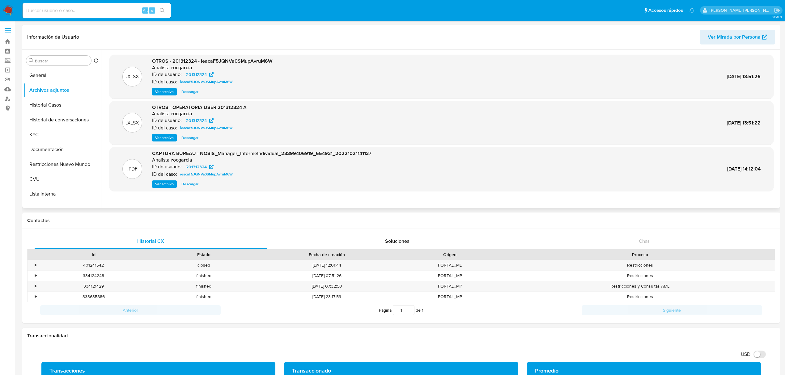
click at [167, 91] on span "Ver archivo" at bounding box center [164, 92] width 19 height 6
click at [304, 219] on h1 "Contactos" at bounding box center [401, 220] width 748 height 6
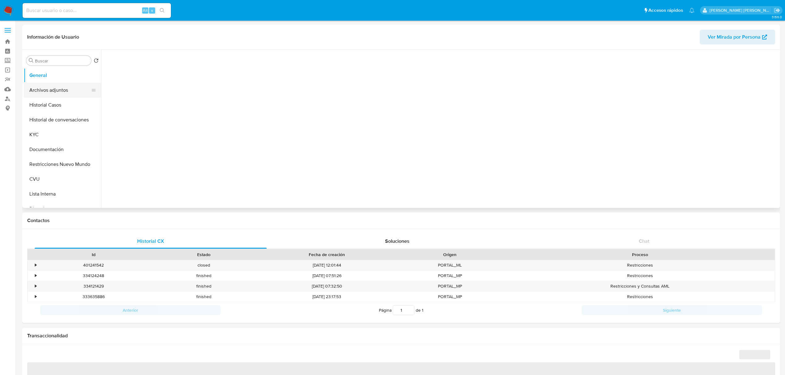
click at [57, 95] on button "Archivos adjuntos" at bounding box center [60, 90] width 72 height 15
select select "10"
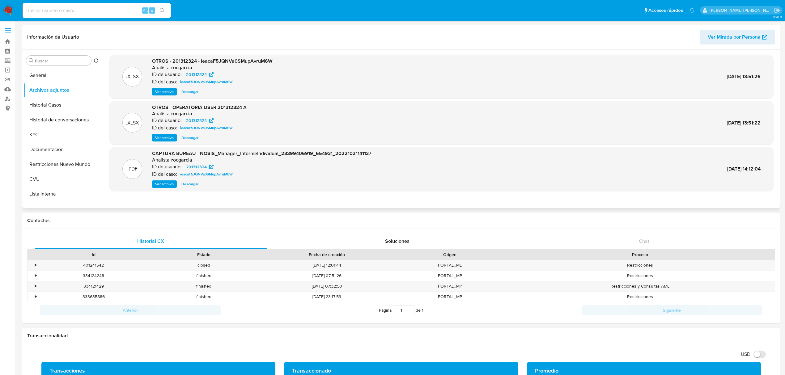
click at [191, 93] on span "Descargar" at bounding box center [189, 92] width 17 height 6
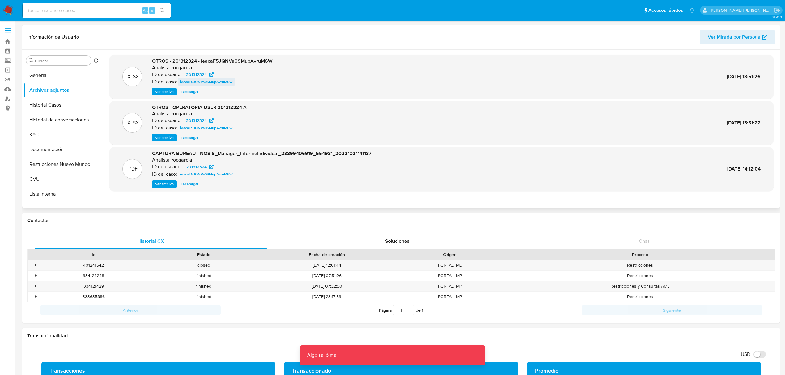
click at [233, 84] on span "ieacaF5JQNVa0SMupAvruM6W" at bounding box center [206, 81] width 53 height 7
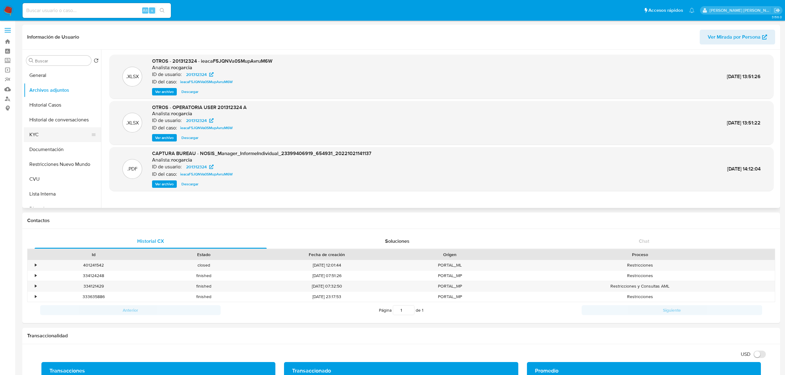
click at [51, 136] on button "KYC" at bounding box center [60, 134] width 72 height 15
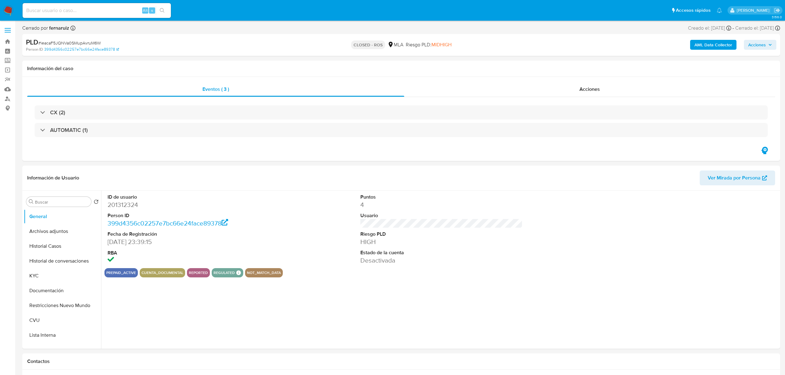
select select "10"
click at [313, 247] on div "ID de usuario 201312324 Person ID 399d4356c02257e7bc66e24face89378 Fecha de Reg…" at bounding box center [441, 229] width 674 height 77
click at [599, 91] on span "Acciones" at bounding box center [589, 89] width 20 height 7
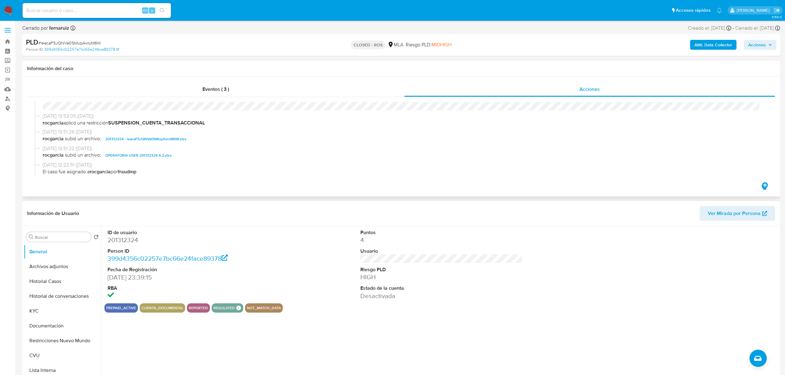
scroll to position [247, 0]
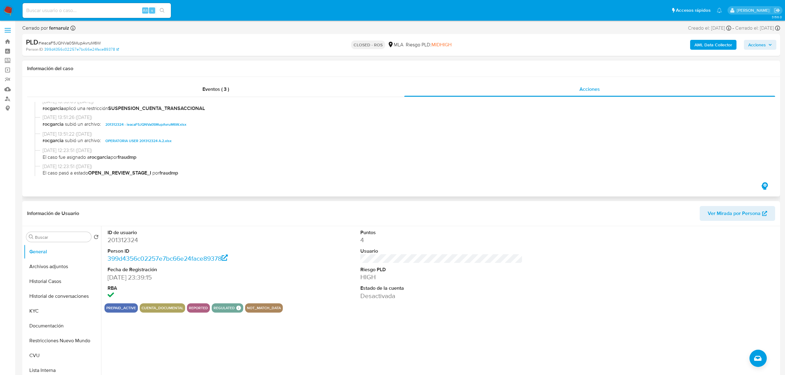
click at [166, 126] on span "201312324 - ieacaF5JQNVa0SMupAvruM6W.xlsx" at bounding box center [145, 124] width 81 height 7
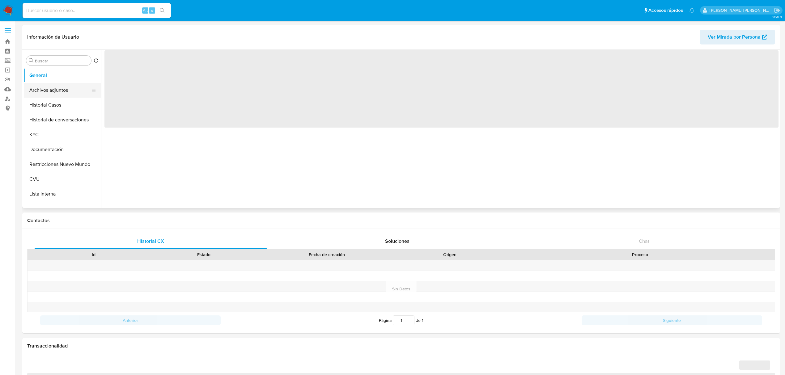
click at [46, 96] on button "Archivos adjuntos" at bounding box center [60, 90] width 72 height 15
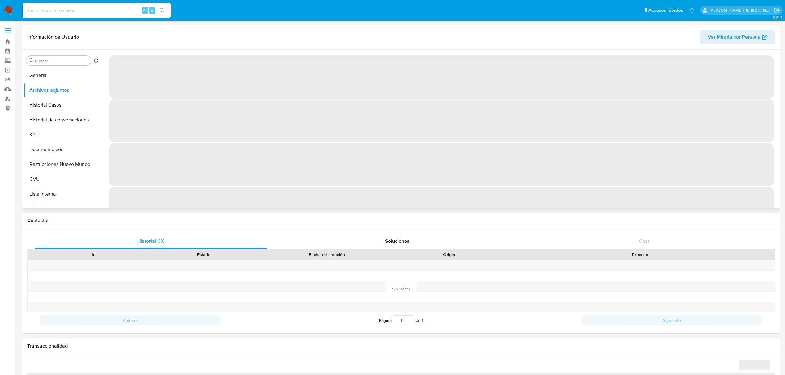
select select "10"
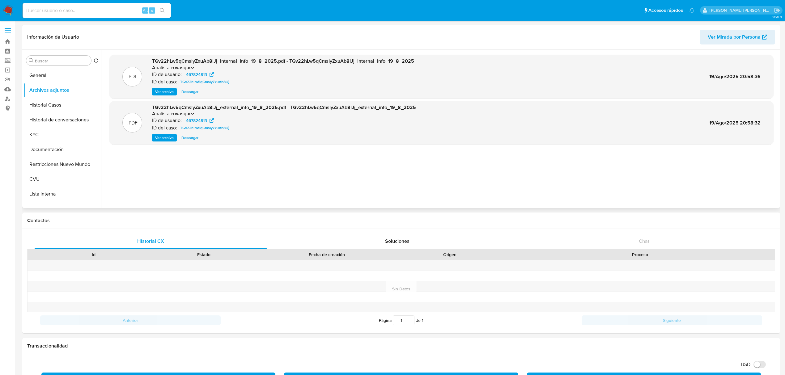
click at [164, 135] on span "Ver archivo" at bounding box center [164, 138] width 19 height 6
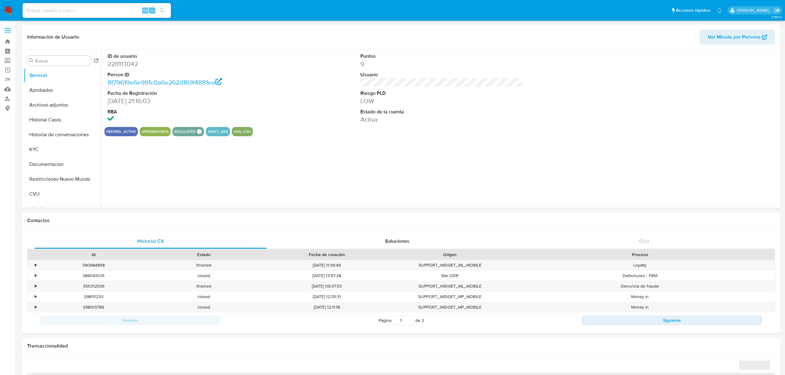
select select "10"
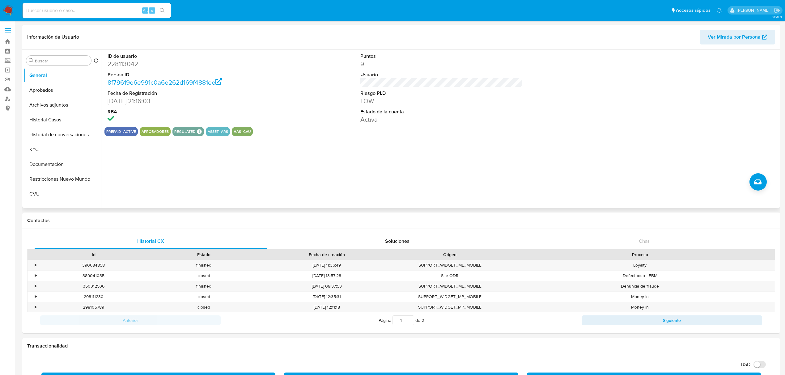
click at [585, 73] on div "ID de usuario 228113042 Person ID 8f79619e6e991c0a6e262d169f4881ee Fecha de Reg…" at bounding box center [441, 88] width 674 height 77
click at [334, 162] on div "ID de usuario 228113042 Person ID 8f79619e6e991c0a6e262d169f4881ee Fecha de Reg…" at bounding box center [439, 129] width 677 height 158
click at [363, 163] on div "ID de usuario 228113042 Person ID 8f79619e6e991c0a6e262d169f4881ee Fecha de Reg…" at bounding box center [439, 129] width 677 height 158
click at [509, 183] on div "ID de usuario 228113042 Person ID 8f79619e6e991c0a6e262d169f4881ee Fecha de Reg…" at bounding box center [439, 129] width 677 height 158
click at [56, 135] on button "Historial de conversaciones" at bounding box center [60, 134] width 72 height 15
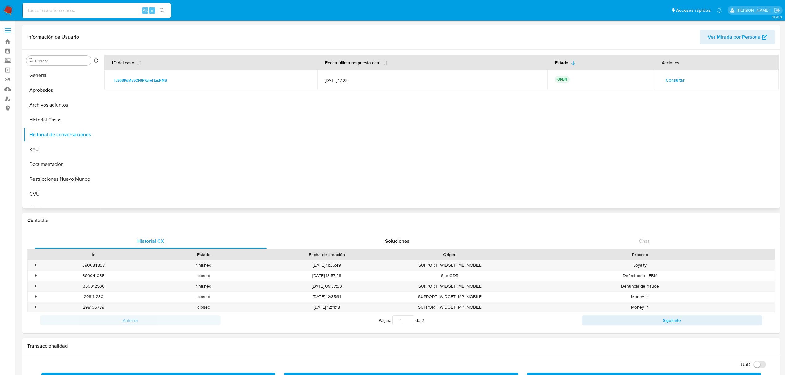
click at [674, 82] on span "Consultar" at bounding box center [674, 80] width 19 height 9
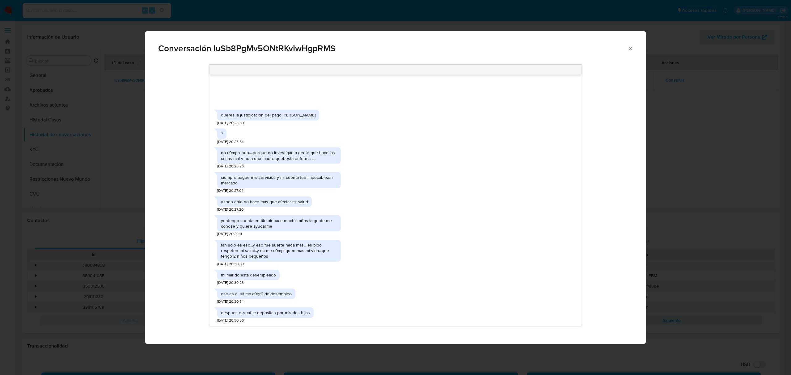
click at [413, 125] on div "queres la justigicacion del pago [PERSON_NAME] [DATE] 20:25:50" at bounding box center [395, 116] width 356 height 19
click at [625, 49] on span "Conversación luSb8PgMv5ONtRKvIwHgpRMS" at bounding box center [392, 48] width 469 height 9
click at [631, 48] on icon "Cerrar" at bounding box center [630, 48] width 6 height 6
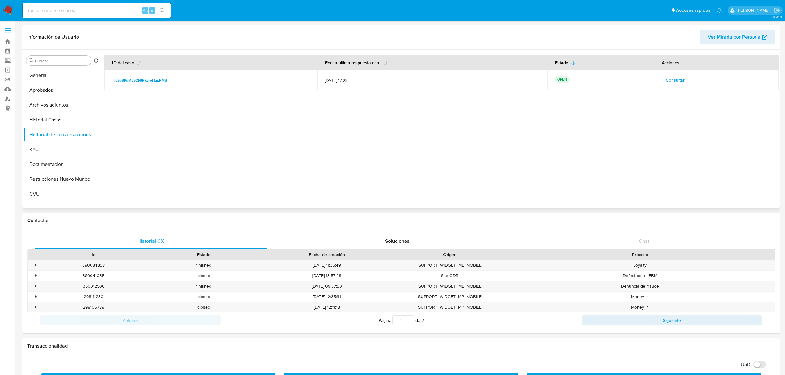
click at [175, 134] on div at bounding box center [439, 129] width 677 height 158
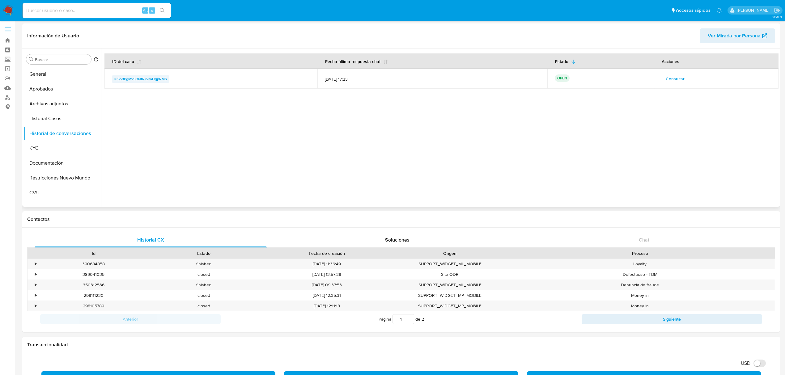
scroll to position [3, 0]
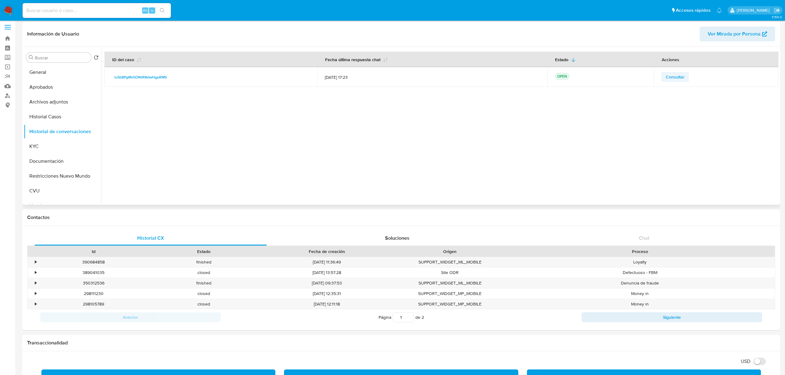
click at [669, 75] on span "Consultar" at bounding box center [674, 77] width 19 height 9
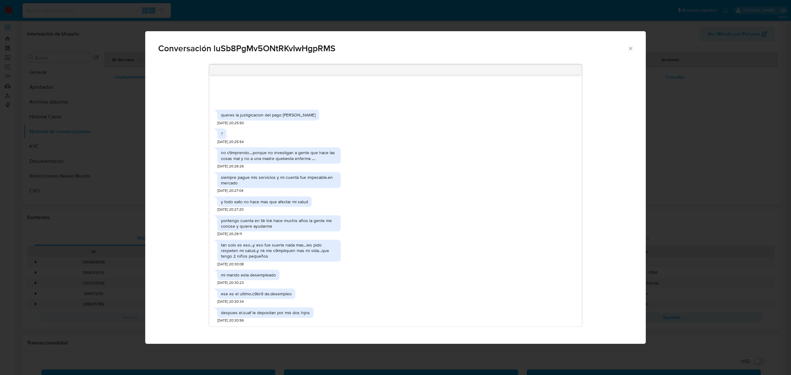
click at [257, 96] on div "queres la justigicacion del pago de betson 25/08/2025 20:25:50 ? 25/08/2025 20:…" at bounding box center [395, 200] width 372 height 251
drag, startPoint x: 274, startPoint y: 114, endPoint x: 305, endPoint y: 113, distance: 31.5
click at [305, 113] on div "queres la justigicacion del pago de betson 25/08/2025 20:25:50" at bounding box center [395, 116] width 356 height 19
click at [260, 138] on div "? 25/08/2025 20:25:54" at bounding box center [395, 134] width 356 height 19
drag, startPoint x: 224, startPoint y: 155, endPoint x: 343, endPoint y: 158, distance: 119.0
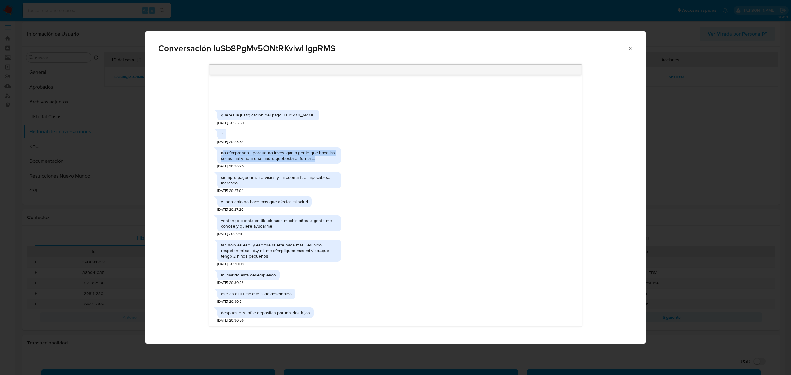
click at [343, 158] on div "no c9mprendo....porque no investigan a gente que hace las cosas mal y no a una …" at bounding box center [395, 156] width 356 height 24
drag, startPoint x: 228, startPoint y: 176, endPoint x: 329, endPoint y: 175, distance: 100.7
click at [329, 175] on div "siempre pague mis servicios y mi cuenta fue impecable.en mercado" at bounding box center [279, 180] width 116 height 11
drag, startPoint x: 229, startPoint y: 199, endPoint x: 303, endPoint y: 205, distance: 74.6
click at [303, 205] on div "y todo eato no hace mas que afectar mi salud" at bounding box center [264, 202] width 87 height 6
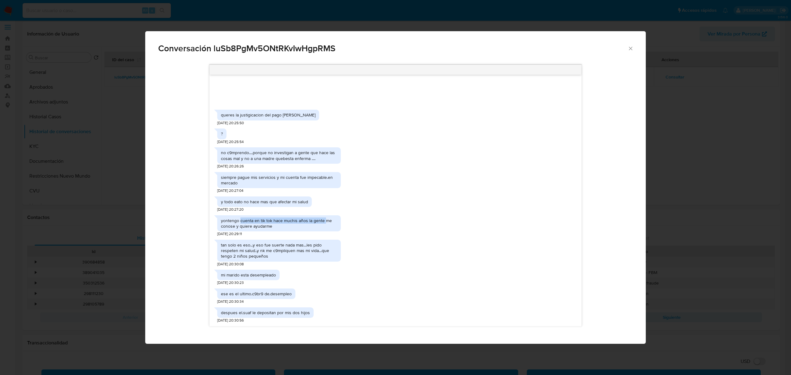
drag, startPoint x: 241, startPoint y: 222, endPoint x: 326, endPoint y: 222, distance: 84.6
click at [326, 222] on div "yontengo cuenta en tik tok hace muchis años la gente me conose y quiere ayudarme" at bounding box center [279, 223] width 116 height 11
drag, startPoint x: 240, startPoint y: 225, endPoint x: 276, endPoint y: 226, distance: 35.8
click at [276, 226] on div "yontengo cuenta en tik tok hace muchis años la gente me conose y quiere ayudarme" at bounding box center [279, 223] width 116 height 11
drag, startPoint x: 241, startPoint y: 250, endPoint x: 307, endPoint y: 258, distance: 65.9
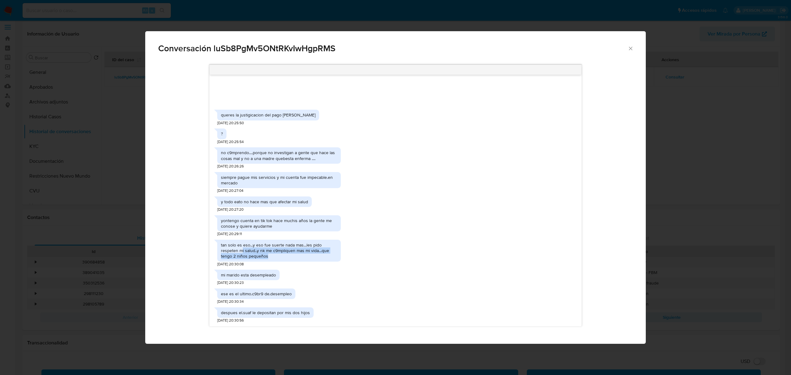
click at [307, 258] on div "tan solo es eso...y eso fue suerte nada mas...les pido respeten mi salud..y nk …" at bounding box center [279, 250] width 116 height 17
click at [247, 254] on div "tan solo es eso...y eso fue suerte nada mas...les pido respeten mi salud..y nk …" at bounding box center [279, 250] width 116 height 17
drag, startPoint x: 238, startPoint y: 253, endPoint x: 323, endPoint y: 256, distance: 85.0
click at [323, 256] on div "tan solo es eso...y eso fue suerte nada mas...les pido respeten mi salud..y nk …" at bounding box center [279, 250] width 116 height 17
drag, startPoint x: 240, startPoint y: 294, endPoint x: 282, endPoint y: 293, distance: 42.6
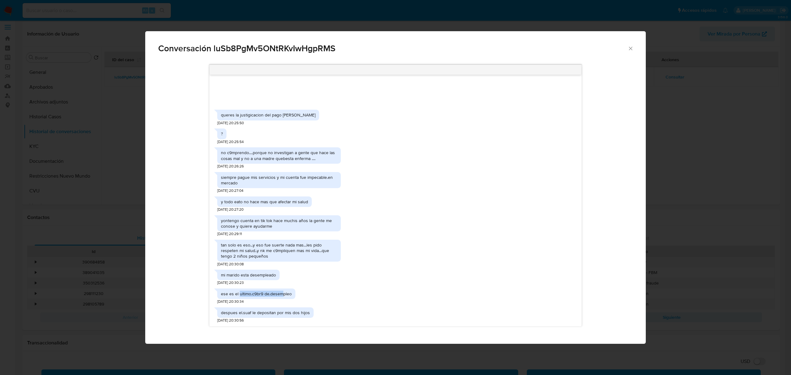
click at [282, 293] on div "ese es el ultimo.c9br9 de.desempleo" at bounding box center [256, 294] width 71 height 6
drag, startPoint x: 238, startPoint y: 313, endPoint x: 279, endPoint y: 313, distance: 40.2
click at [279, 313] on div "despues el.suaf le depositan por mis dos hijos" at bounding box center [265, 313] width 89 height 6
click at [314, 317] on div "despues el.suaf le depositan por mis dos hijos 25/08/2025 20:30:56" at bounding box center [395, 313] width 356 height 19
click at [632, 49] on icon "Cerrar" at bounding box center [630, 48] width 6 height 6
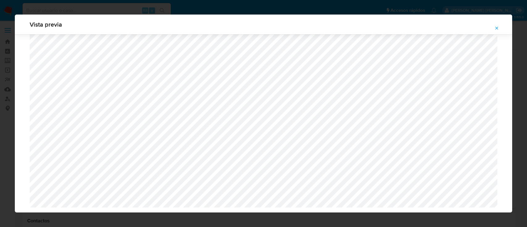
select select "10"
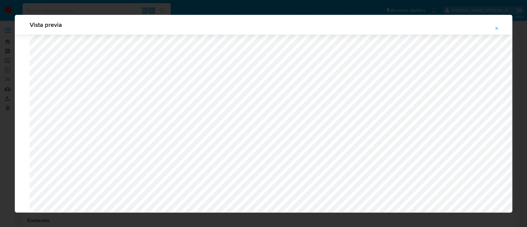
scroll to position [605, 0]
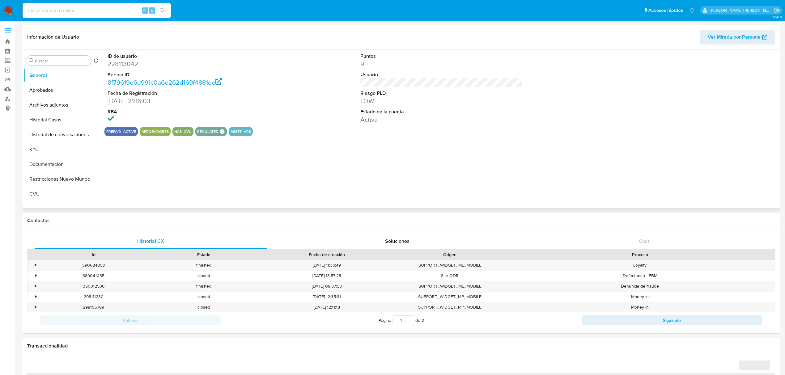
select select "10"
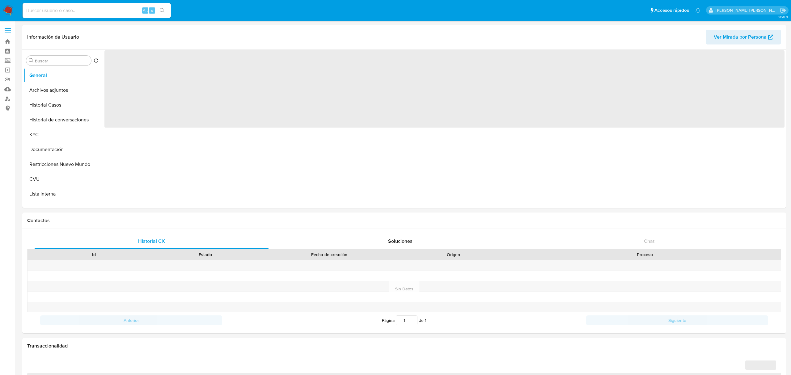
select select "10"
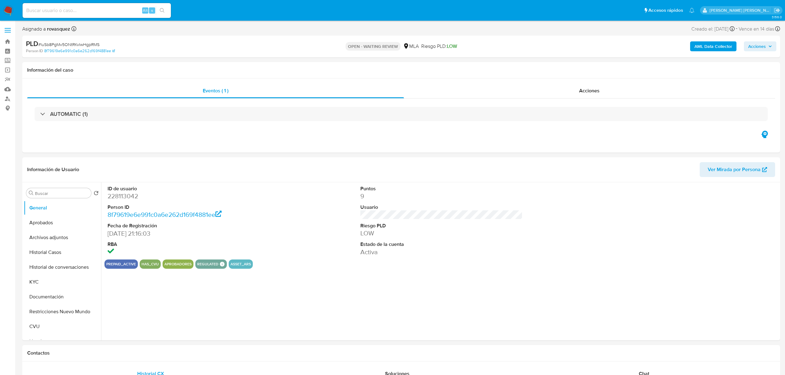
select select "10"
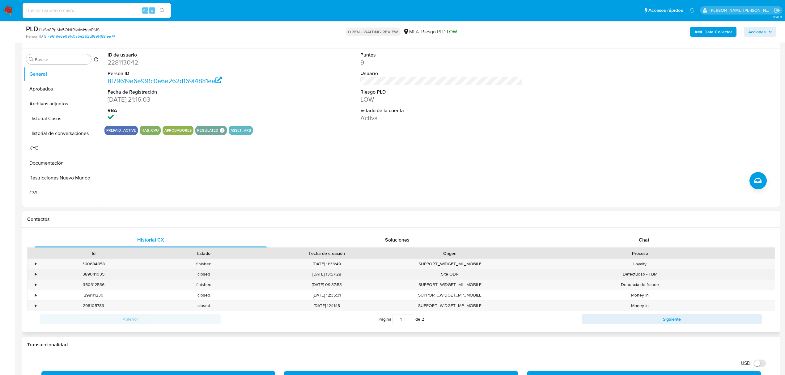
scroll to position [124, 0]
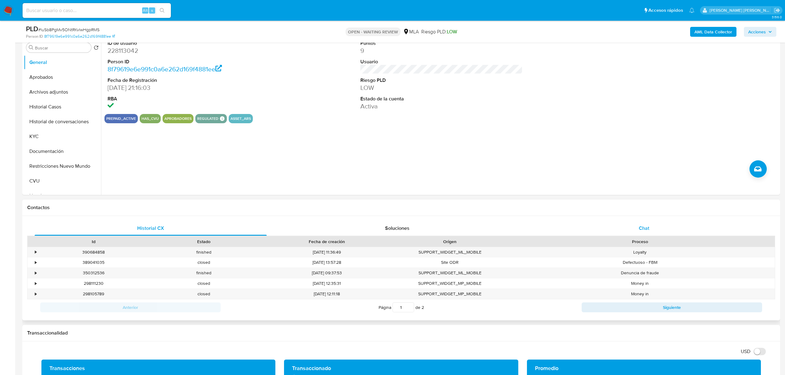
drag, startPoint x: 637, startPoint y: 224, endPoint x: 624, endPoint y: 224, distance: 13.0
click at [637, 224] on div "Chat" at bounding box center [644, 228] width 232 height 15
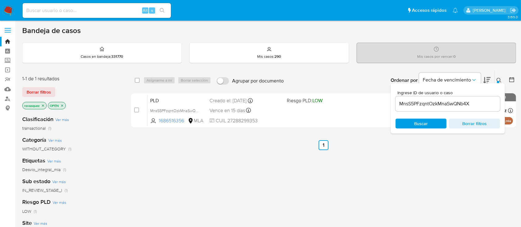
click at [439, 107] on input "MnsS5PFzqntOzkMnaSwQNb4X" at bounding box center [447, 104] width 104 height 8
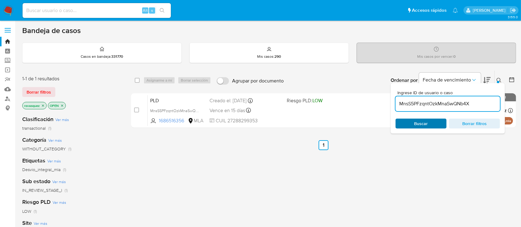
paste input "luSb8PgMv5ONtRKvIwHgpRMS"
type input "luSb8PgMv5ONtRKvIwHgpRMS"
click at [423, 122] on span "Buscar" at bounding box center [421, 124] width 14 height 10
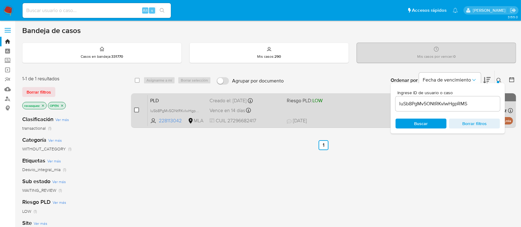
click at [137, 112] on input "checkbox" at bounding box center [136, 110] width 5 height 5
checkbox input "true"
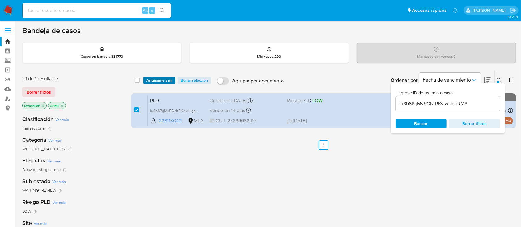
click at [161, 80] on span "Asignarme a mí" at bounding box center [159, 80] width 26 height 6
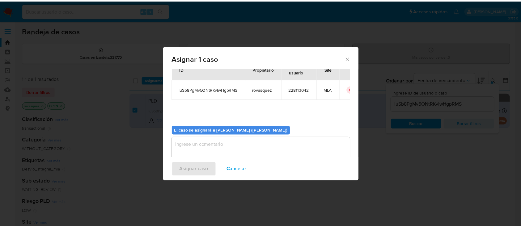
scroll to position [32, 0]
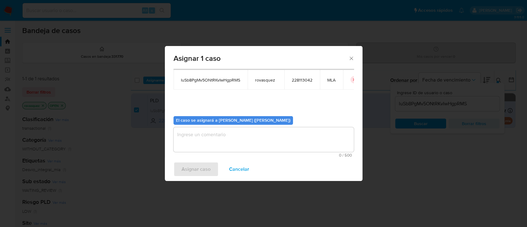
click at [230, 148] on textarea "assign-modal" at bounding box center [264, 139] width 180 height 25
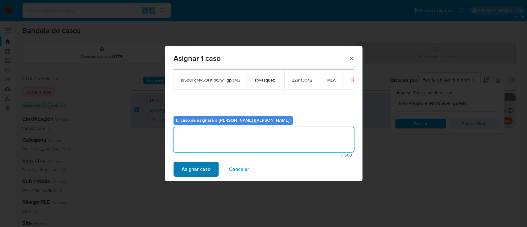
type textarea "."
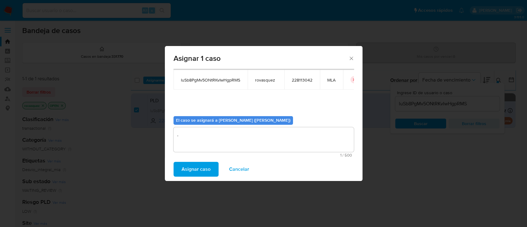
click at [199, 167] on span "Asignar caso" at bounding box center [196, 169] width 29 height 14
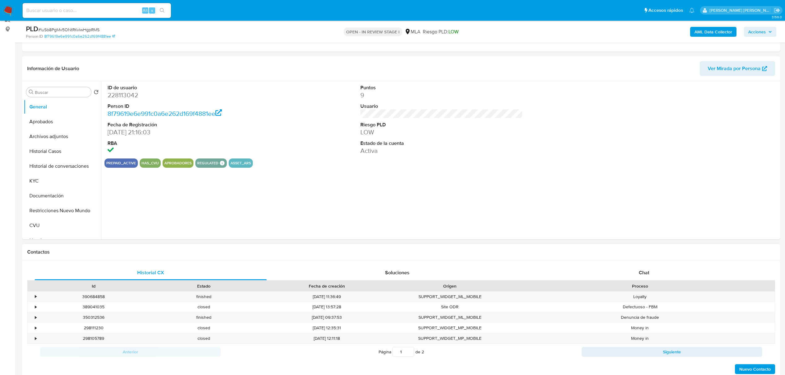
scroll to position [82, 0]
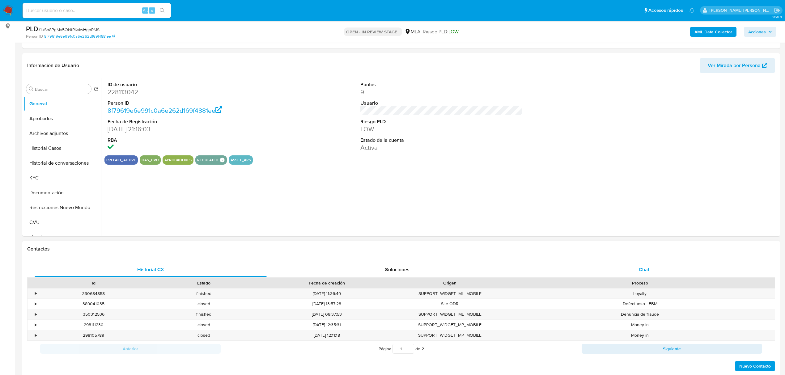
select select "10"
click at [639, 269] on span "Chat" at bounding box center [644, 269] width 11 height 7
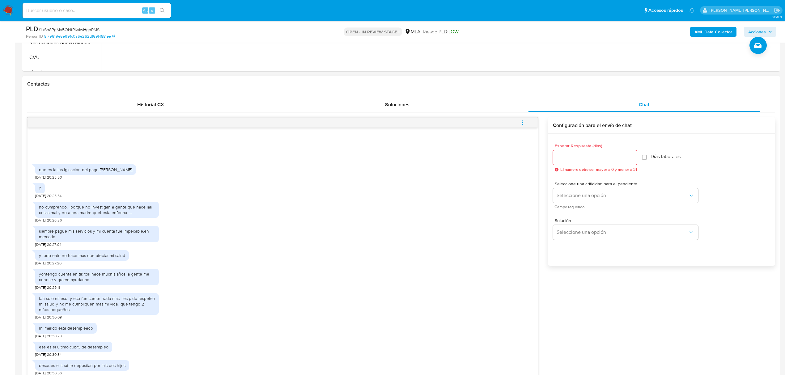
scroll to position [371, 0]
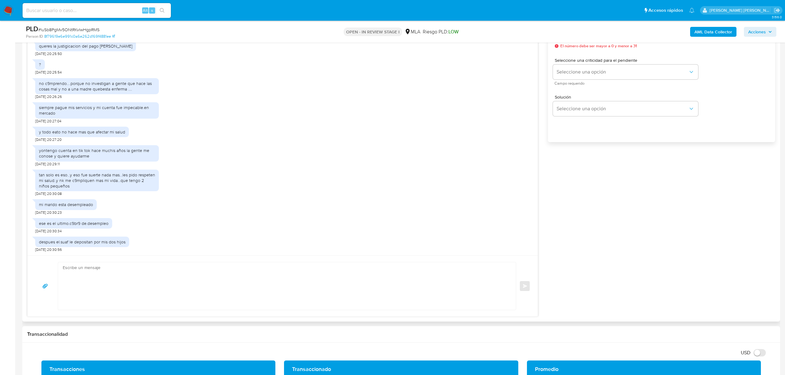
click at [107, 229] on div "ese es el ultimo.c9br9 de.desempleo" at bounding box center [73, 223] width 77 height 11
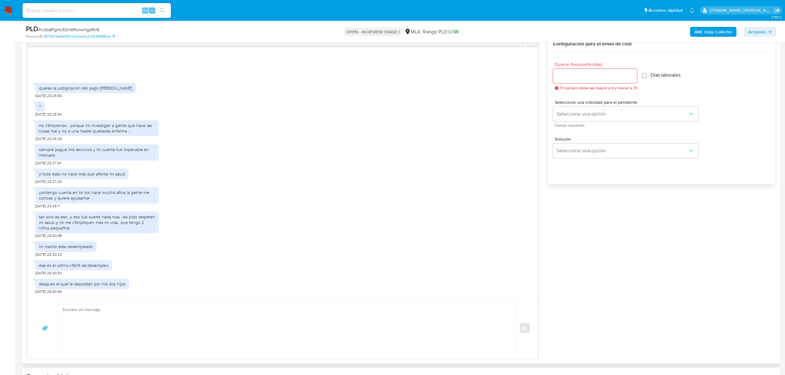
scroll to position [329, 0]
click at [196, 237] on div "tan solo es eso...y eso fue suerte nada mas...les pido respeten mi salud..y nk …" at bounding box center [282, 223] width 495 height 30
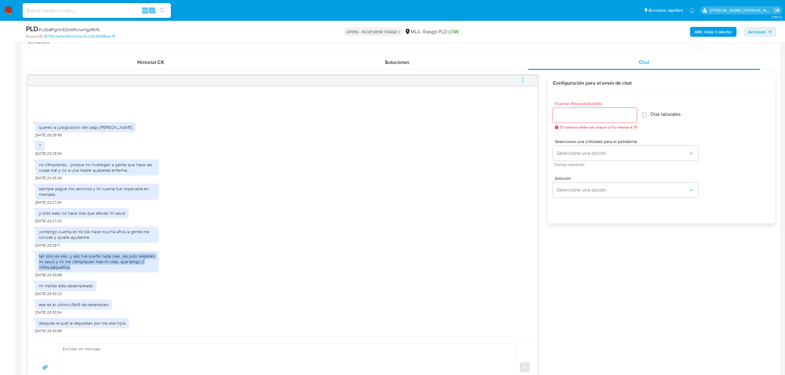
scroll to position [371, 0]
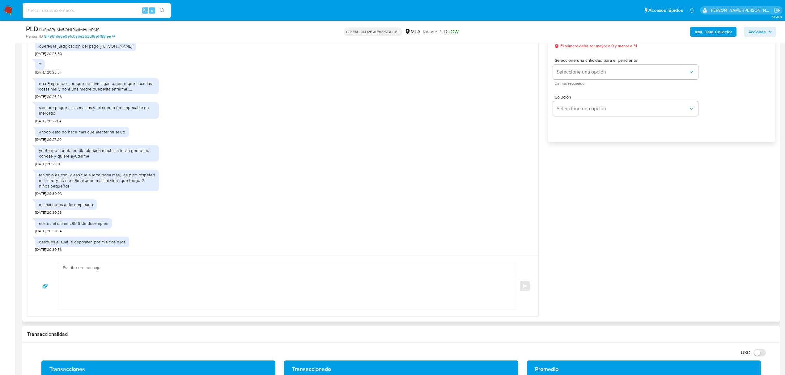
click at [263, 250] on div "despues el.suaf le depositan por mis dos hijos 25/08/2025 20:30:56" at bounding box center [282, 243] width 495 height 19
click at [297, 213] on div "mi marido esta desempleado 25/08/2025 20:30:23" at bounding box center [282, 205] width 495 height 19
click at [297, 212] on div "mi marido esta desempleado 25/08/2025 20:30:23" at bounding box center [282, 205] width 495 height 19
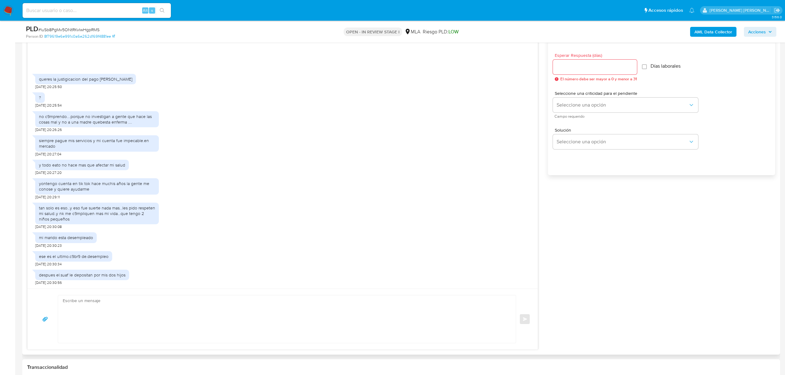
scroll to position [288, 0]
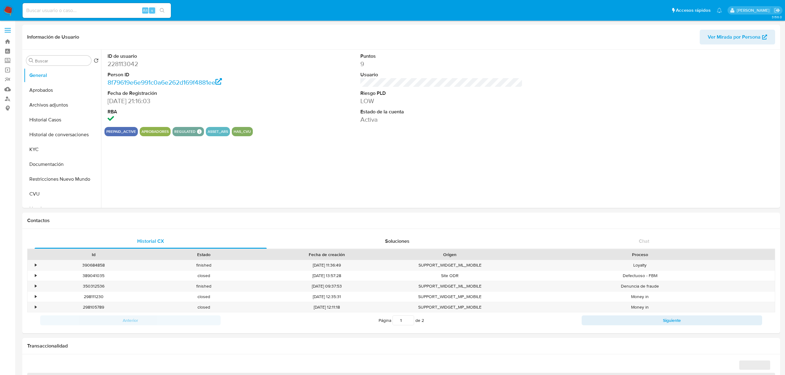
select select "10"
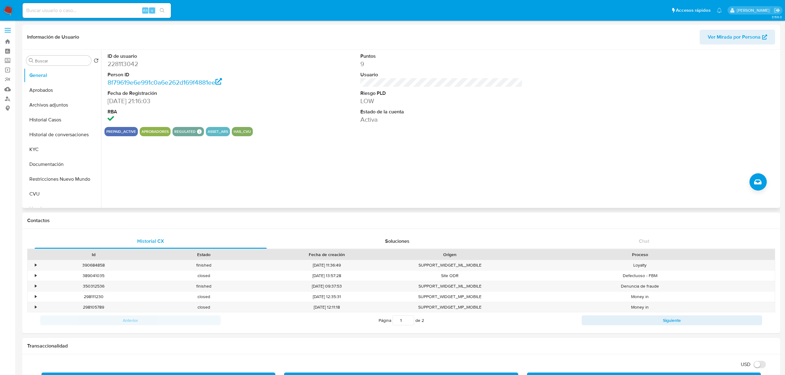
click at [366, 169] on div "ID de usuario 228113042 Person ID 8f79619e6e991c0a6e262d169f4881ee Fecha de Reg…" at bounding box center [439, 129] width 677 height 158
click at [50, 137] on button "Historial de conversaciones" at bounding box center [60, 134] width 72 height 15
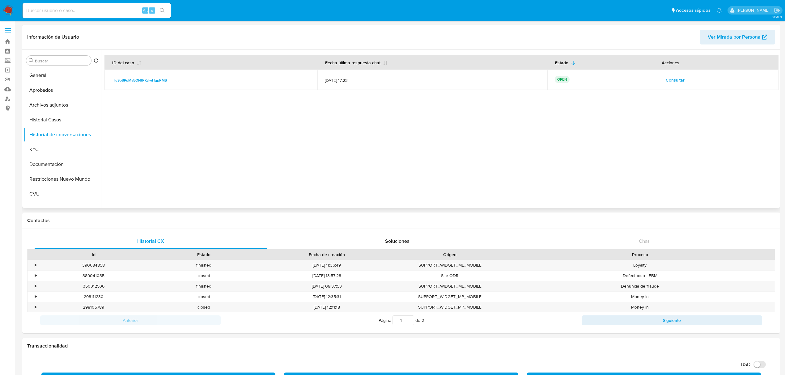
click at [676, 82] on span "Consultar" at bounding box center [674, 80] width 19 height 9
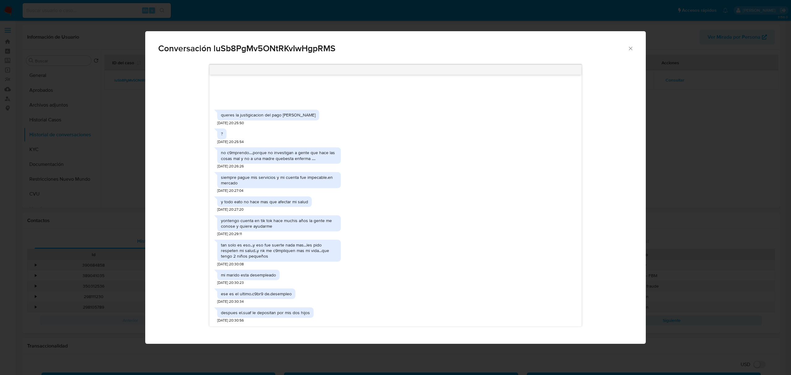
click at [314, 159] on div "no c9mprendo....porque no investigan a gente que hace las cosas mal y no a una …" at bounding box center [279, 155] width 116 height 11
click at [412, 172] on div "siempre pague mis servicios y mi cuenta fue impecable.en mercado [DATE] 20:27:04" at bounding box center [395, 181] width 356 height 24
click at [453, 159] on div "no c9mprendo....porque no investigan a gente que hace las cosas mal y no a una …" at bounding box center [395, 156] width 356 height 24
click at [627, 49] on icon "Cerrar" at bounding box center [630, 48] width 6 height 6
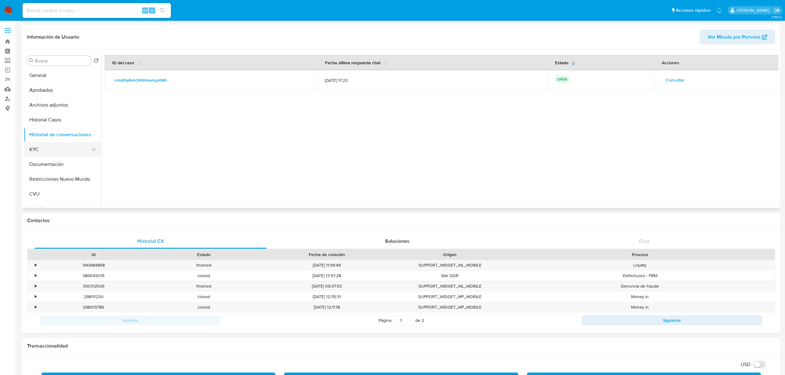
click at [39, 150] on button "KYC" at bounding box center [60, 149] width 72 height 15
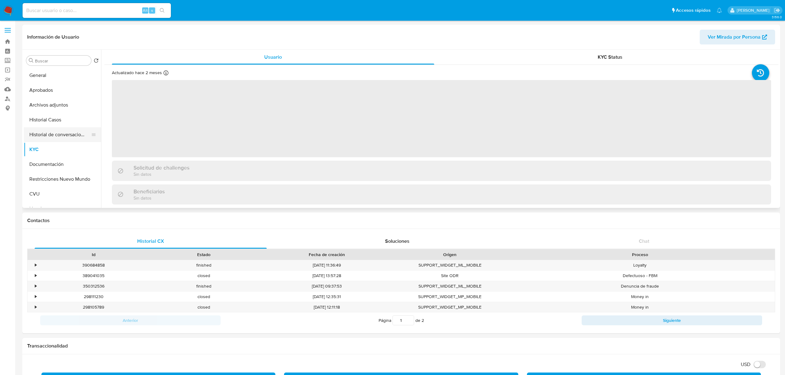
click at [54, 133] on button "Historial de conversaciones" at bounding box center [60, 134] width 72 height 15
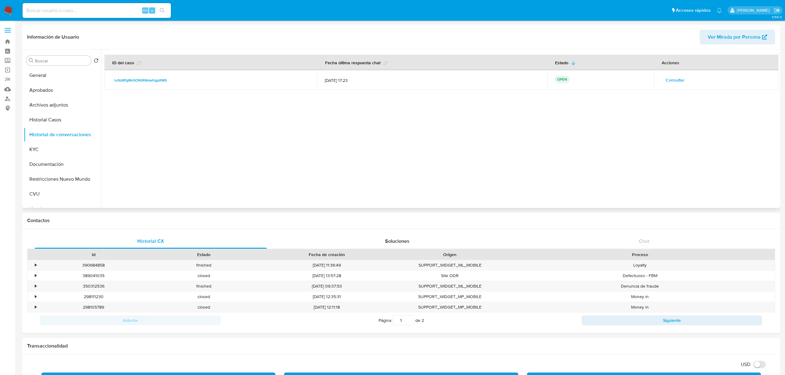
click at [667, 80] on span "Consultar" at bounding box center [674, 80] width 19 height 9
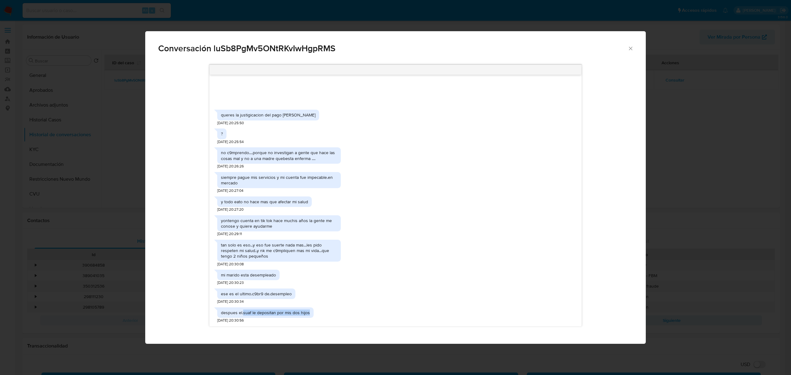
drag, startPoint x: 242, startPoint y: 316, endPoint x: 311, endPoint y: 310, distance: 68.9
click at [311, 310] on div "despues el.suaf le depositan por mis dos hijos" at bounding box center [265, 312] width 96 height 11
click at [253, 228] on div "yontengo cuenta en tik tok hace muchis años la gente me conose y quiere ayudarme" at bounding box center [279, 223] width 116 height 11
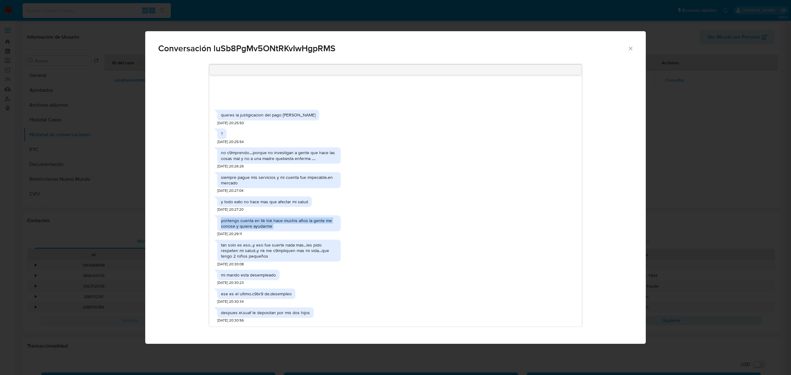
click at [253, 228] on div "yontengo cuenta en tik tok hace muchis años la gente me conose y quiere ayudarme" at bounding box center [279, 223] width 116 height 11
click at [318, 211] on div "y todo eato no hace mas que afectar mi salud [DATE] 20:27:20" at bounding box center [395, 202] width 356 height 19
click at [323, 211] on div "y todo eato no hace mas que afectar mi salud [DATE] 20:27:20" at bounding box center [395, 202] width 356 height 19
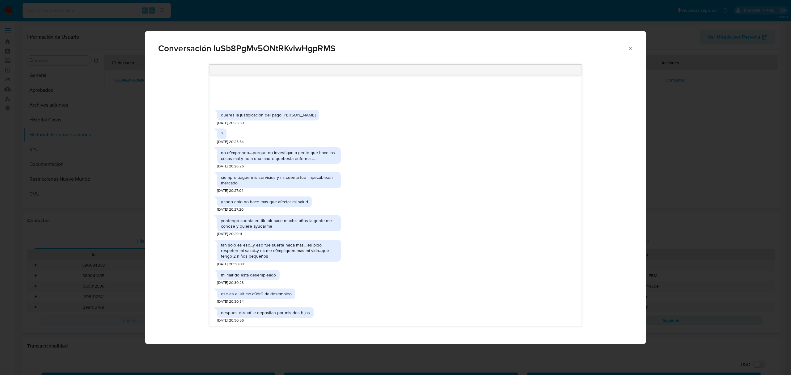
click at [632, 49] on icon "Cerrar" at bounding box center [630, 48] width 6 height 6
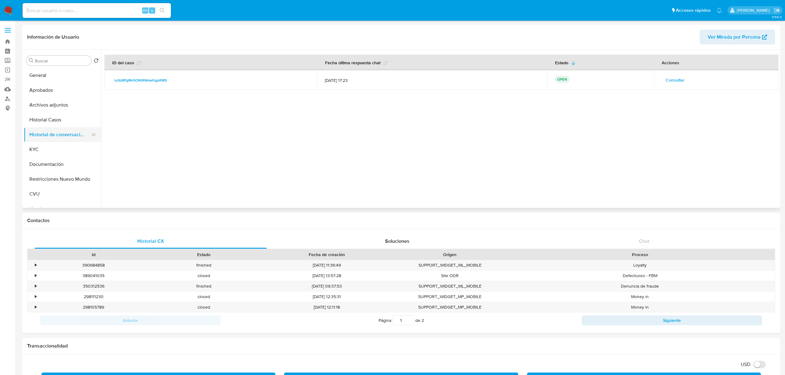
click at [60, 137] on button "Historial de conversaciones" at bounding box center [60, 134] width 72 height 15
click at [49, 152] on button "KYC" at bounding box center [60, 149] width 72 height 15
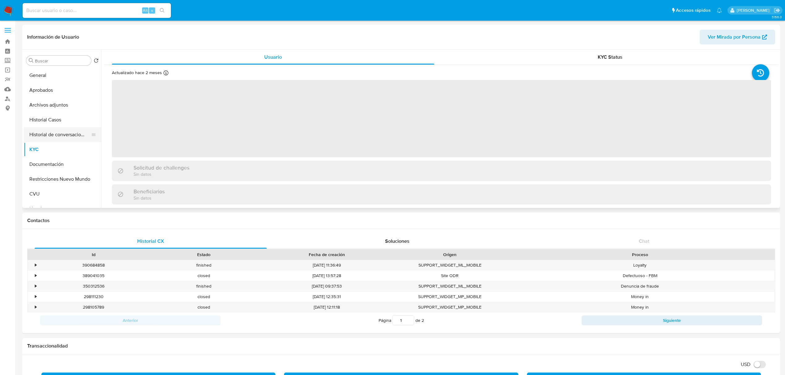
click at [59, 129] on button "Historial de conversaciones" at bounding box center [60, 134] width 72 height 15
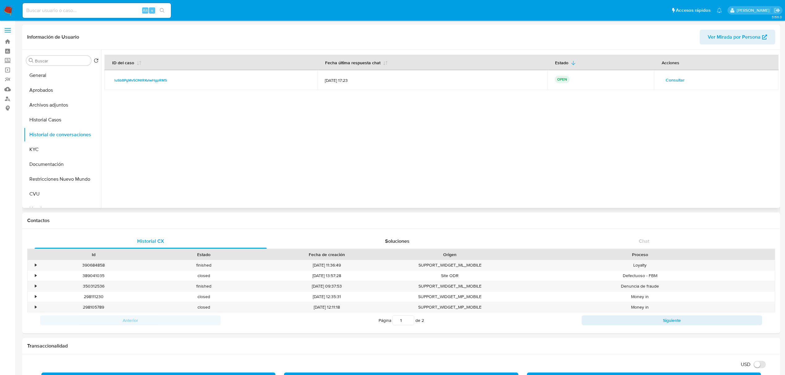
click at [674, 83] on span "Consultar" at bounding box center [674, 80] width 19 height 9
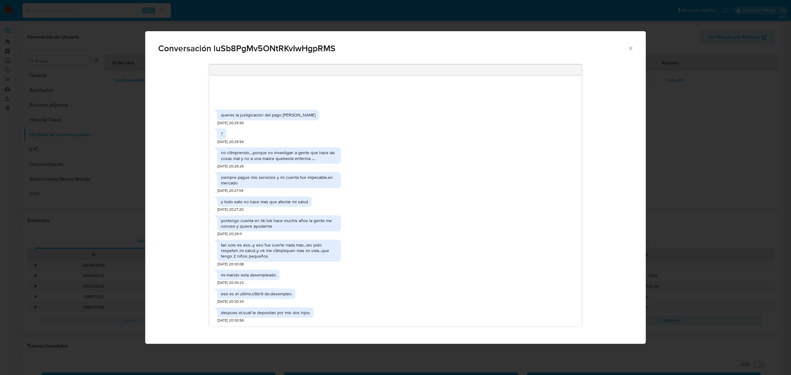
drag, startPoint x: 376, startPoint y: 182, endPoint x: 377, endPoint y: 167, distance: 15.2
click at [378, 158] on div "no c9mprendo....porque no investigan a gente que hace las cosas mal y no a una …" at bounding box center [395, 156] width 356 height 24
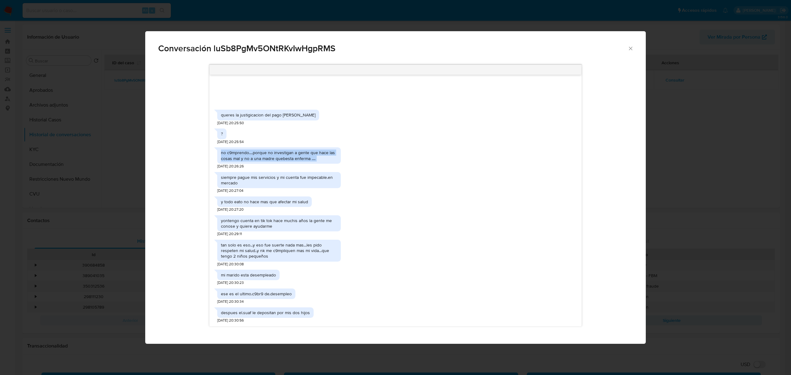
click at [378, 158] on div "no c9mprendo....porque no investigan a gente que hace las cosas mal y no a una …" at bounding box center [395, 156] width 356 height 24
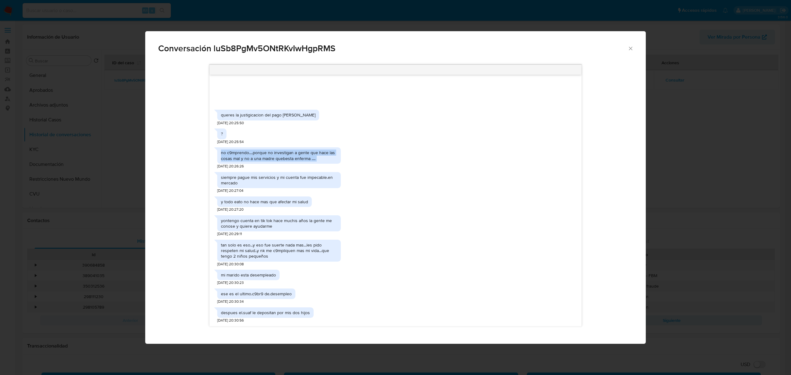
click at [378, 158] on div "no c9mprendo....porque no investigan a gente que hace las cosas mal y no a una …" at bounding box center [395, 156] width 356 height 24
click at [266, 158] on div "no c9mprendo....porque no investigan a gente que hace las cosas mal y no a una …" at bounding box center [279, 155] width 116 height 11
drag, startPoint x: 240, startPoint y: 152, endPoint x: 330, endPoint y: 157, distance: 90.4
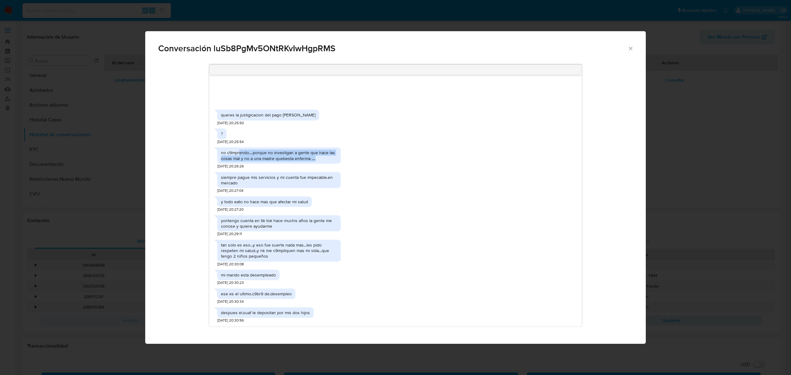
click at [330, 157] on div "no c9mprendo....porque no investigan a gente que hace las cosas mal y no a una …" at bounding box center [279, 155] width 116 height 11
click at [287, 177] on div "siempre pague mis servicios y mi cuenta fue impecable.en mercado" at bounding box center [279, 180] width 116 height 11
drag, startPoint x: 226, startPoint y: 178, endPoint x: 372, endPoint y: 184, distance: 146.3
click at [372, 184] on div "siempre pague mis servicios y mi cuenta fue impecable.en mercado [DATE] 20:27:04" at bounding box center [395, 181] width 356 height 24
click at [285, 200] on div "y todo eato no hace mas que afectar mi salud" at bounding box center [264, 202] width 87 height 6
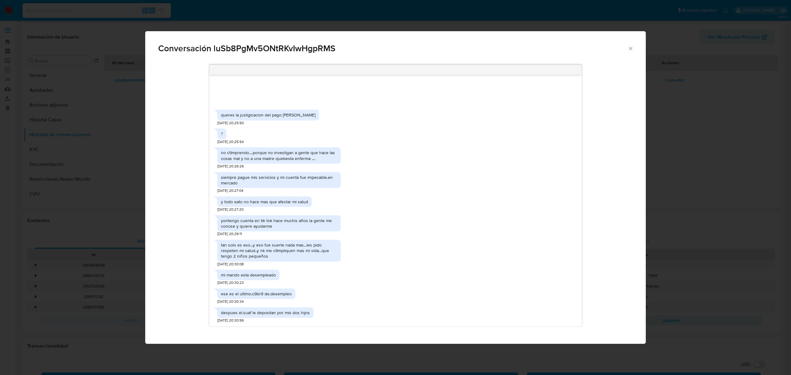
click at [218, 176] on div "siempre pague mis servicios y mi cuenta fue impecable.en mercado" at bounding box center [279, 180] width 124 height 16
drag, startPoint x: 278, startPoint y: 174, endPoint x: 343, endPoint y: 175, distance: 64.6
click at [343, 175] on div "siempre pague mis servicios y mi cuenta fue impecable.en mercado [DATE] 20:27:04" at bounding box center [395, 181] width 356 height 24
click at [283, 183] on div "siempre pague mis servicios y mi cuenta fue impecable.en mercado" at bounding box center [279, 180] width 116 height 11
click at [631, 49] on icon "Cerrar" at bounding box center [630, 48] width 3 height 3
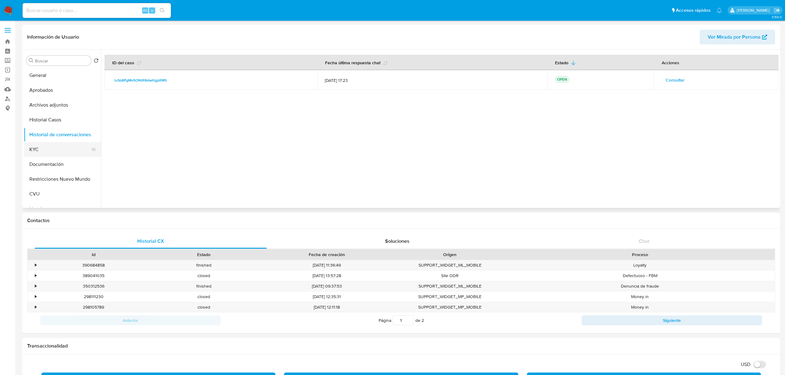
click at [45, 153] on button "KYC" at bounding box center [60, 149] width 72 height 15
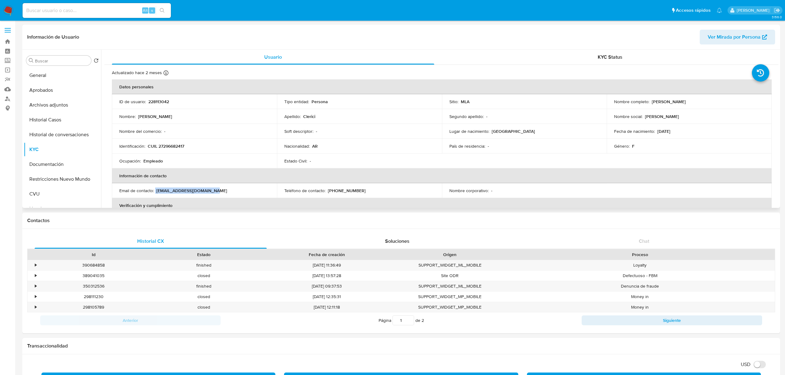
drag, startPoint x: 156, startPoint y: 192, endPoint x: 230, endPoint y: 192, distance: 74.8
click at [230, 192] on div "Email de contacto : jimenaclerici@hotmail.com" at bounding box center [194, 191] width 150 height 6
copy div "jimenaclerici@hotmail.com"
click at [370, 69] on div "Actualizado hace 2 meses Creado: 15/03/2020 08:57:42 Actualizado: 08/07/2025 18…" at bounding box center [441, 296] width 674 height 463
click at [55, 137] on button "Historial de conversaciones" at bounding box center [60, 134] width 72 height 15
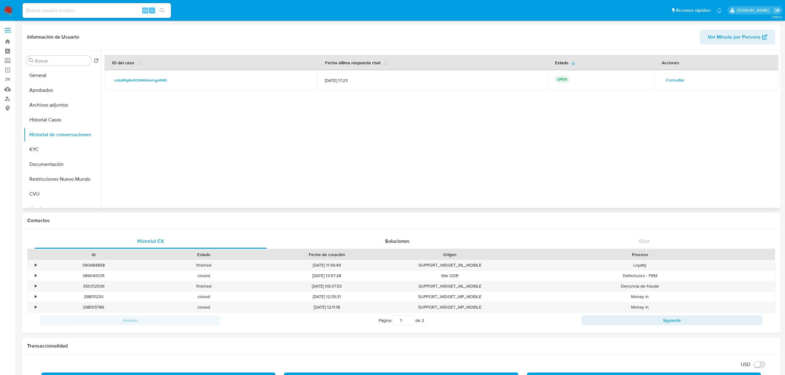
click at [665, 82] on span "Consultar" at bounding box center [674, 80] width 19 height 9
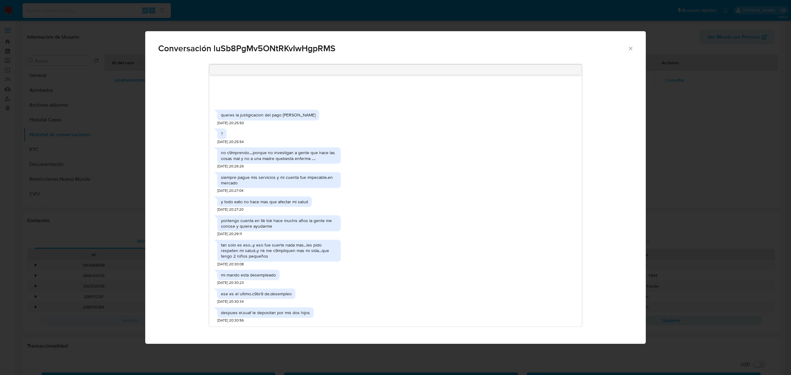
click at [272, 178] on div "siempre pague mis servicios y mi cuenta fue impecable.en mercado" at bounding box center [279, 180] width 116 height 11
click at [276, 173] on div "siempre pague mis servicios y mi cuenta fue impecable.en mercado" at bounding box center [279, 180] width 124 height 16
click at [277, 171] on div "siempre pague mis servicios y mi cuenta fue impecable.en mercado [DATE] 20:27:04" at bounding box center [279, 181] width 124 height 24
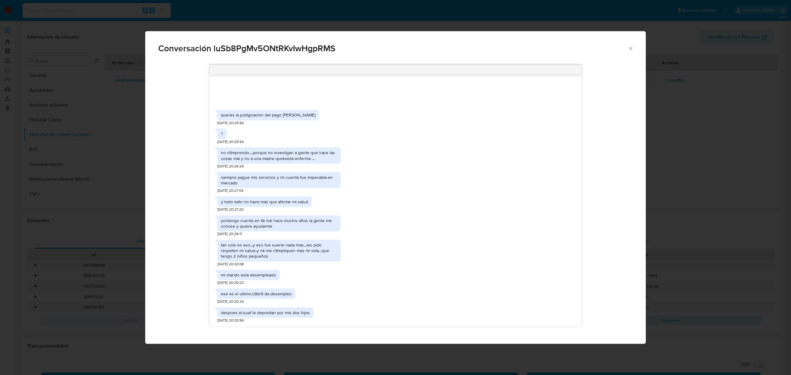
click at [355, 167] on div "no c9mprendo....porque no investigan a gente que hace las cosas mal y no a una …" at bounding box center [395, 156] width 356 height 24
click at [628, 48] on icon "Cerrar" at bounding box center [630, 48] width 6 height 6
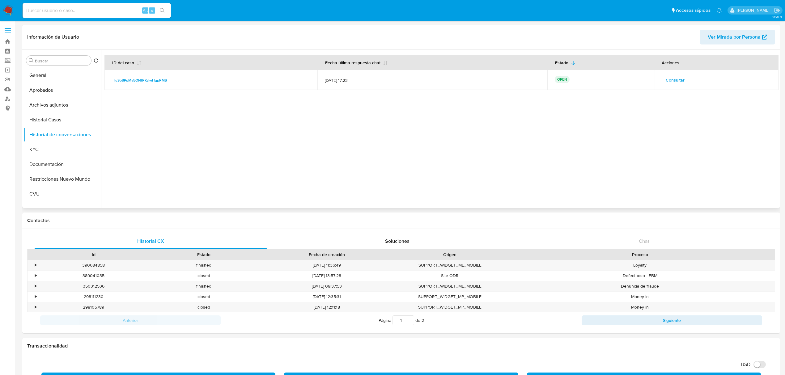
click at [681, 78] on span "Consultar" at bounding box center [674, 80] width 19 height 9
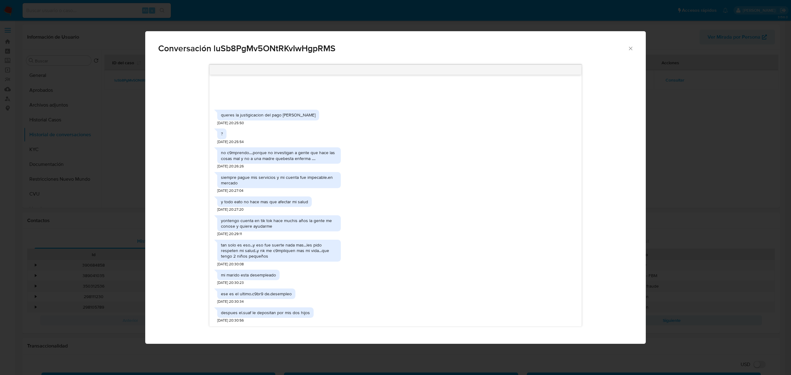
click at [277, 198] on div "y todo eato no hace mas que afectar mi salud" at bounding box center [264, 201] width 95 height 11
click at [277, 197] on div "y todo eato no hace mas que afectar mi salud" at bounding box center [264, 201] width 95 height 11
click at [277, 196] on div "y todo eato no hace mas que afectar mi salud [DATE] 20:27:20" at bounding box center [264, 202] width 95 height 19
click at [319, 182] on div "siempre pague mis servicios y mi cuenta fue impecable.en mercado" at bounding box center [279, 180] width 116 height 11
drag, startPoint x: 332, startPoint y: 177, endPoint x: 336, endPoint y: 176, distance: 4.1
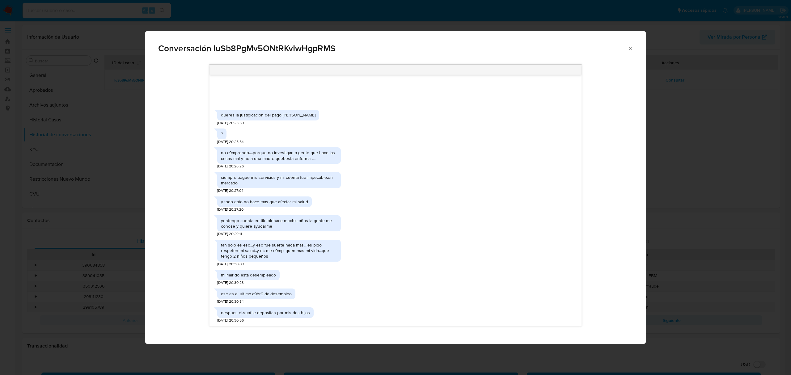
click at [335, 176] on div "siempre pague mis servicios y mi cuenta fue impecable.en mercado" at bounding box center [279, 180] width 116 height 11
click at [429, 154] on div "no c9mprendo....porque no investigan a gente que hace las cosas mal y no a una …" at bounding box center [395, 156] width 356 height 24
click at [432, 152] on div "no c9mprendo....porque no investigan a gente que hace las cosas mal y no a una …" at bounding box center [395, 156] width 356 height 24
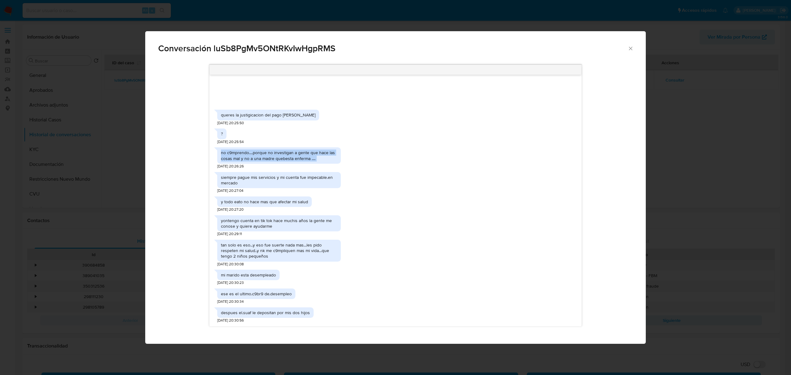
click at [630, 46] on icon "Cerrar" at bounding box center [630, 48] width 6 height 6
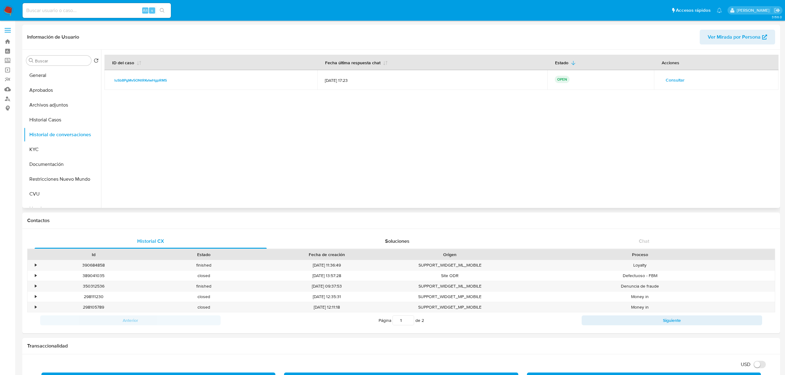
click at [690, 81] on div "Consultar" at bounding box center [716, 80] width 110 height 10
click at [673, 81] on span "Consultar" at bounding box center [674, 80] width 19 height 9
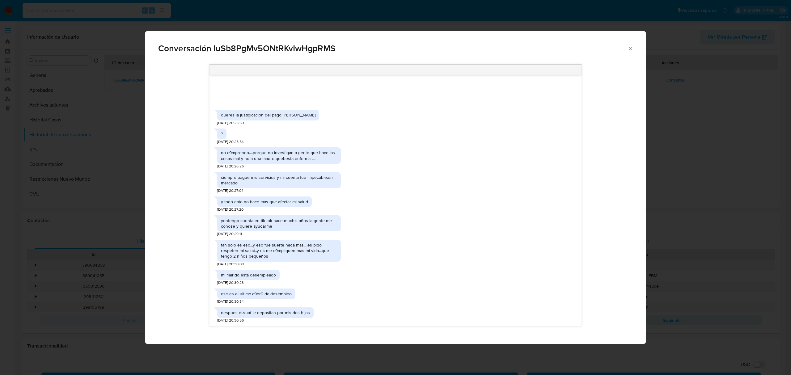
click at [629, 48] on icon "Cerrar" at bounding box center [630, 48] width 6 height 6
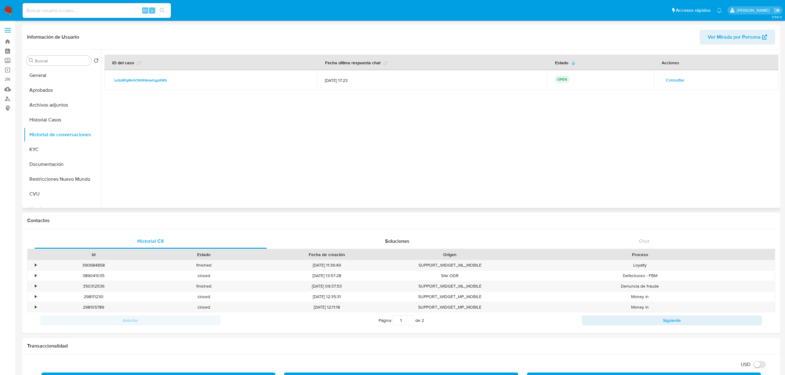
click at [675, 78] on span "Consultar" at bounding box center [674, 80] width 19 height 9
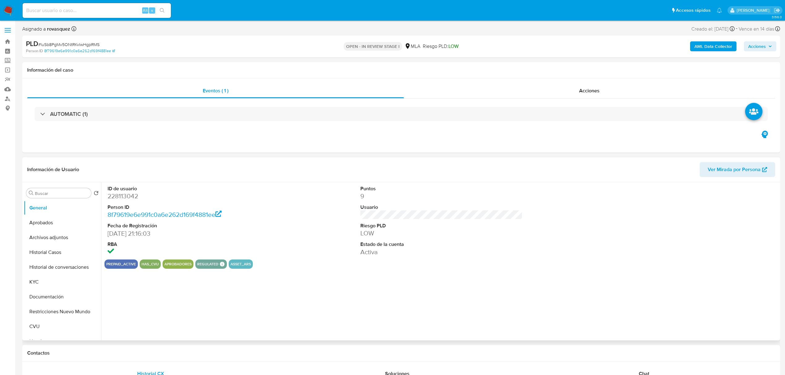
select select "10"
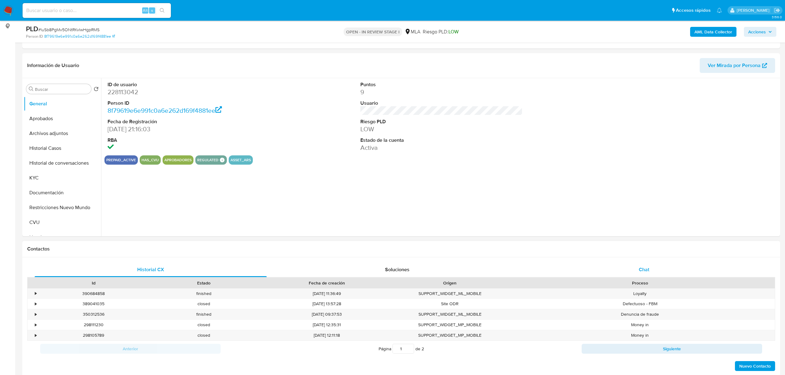
click at [645, 267] on span "Chat" at bounding box center [644, 269] width 11 height 7
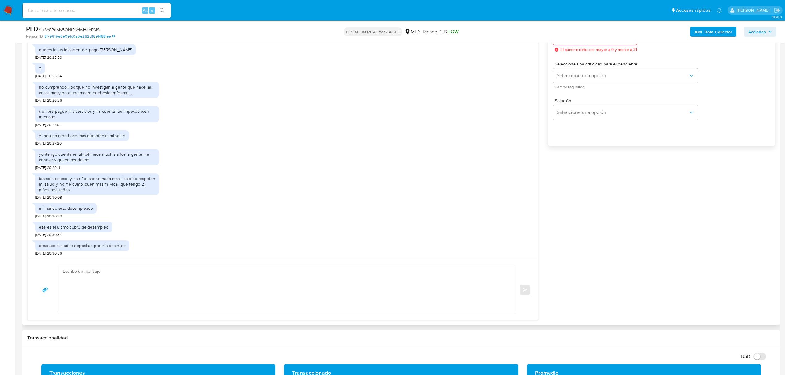
scroll to position [371, 0]
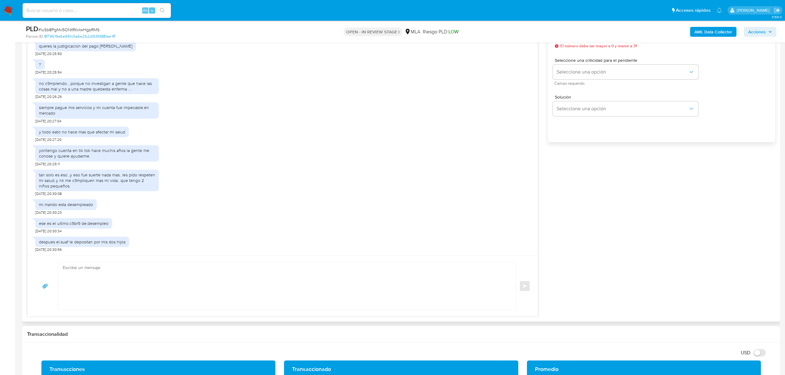
click at [341, 198] on div "mi marido esta desempleado [DATE] 20:30:23" at bounding box center [282, 205] width 495 height 19
click at [440, 175] on div "tan solo es eso...y eso fue suerte nada mas...les pido respeten mi salud..y nk …" at bounding box center [282, 182] width 495 height 30
click at [295, 198] on div "mi marido esta desempleado [DATE] 20:30:23" at bounding box center [282, 205] width 495 height 19
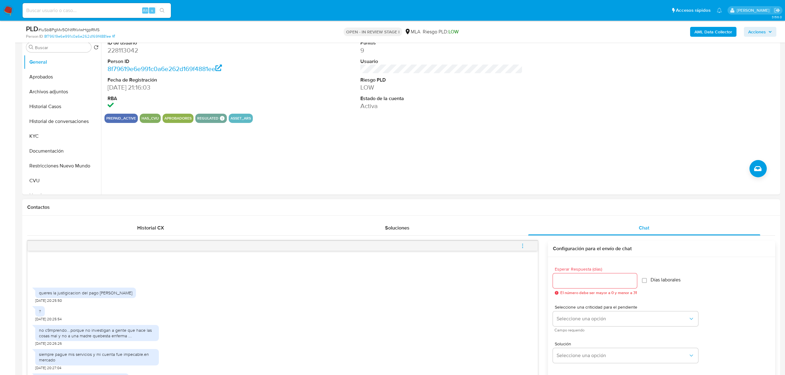
scroll to position [206, 0]
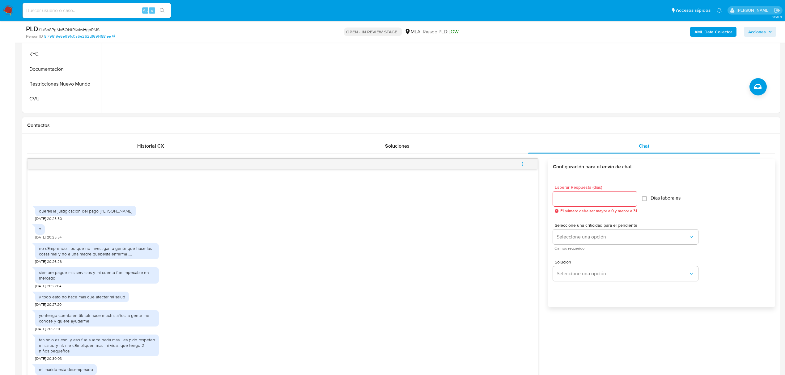
click at [412, 288] on div "siempre pague mis servicios y mi cuenta fue impecable.en mercado [DATE] 20:27:04" at bounding box center [282, 276] width 495 height 24
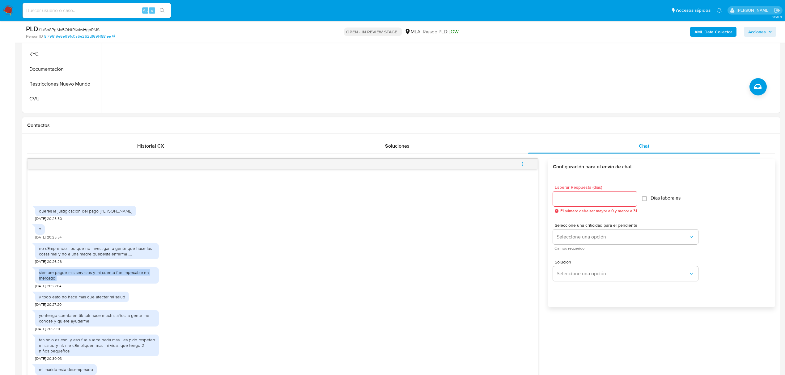
click at [412, 288] on div "siempre pague mis servicios y mi cuenta fue impecable.en mercado [DATE] 20:27:04" at bounding box center [282, 276] width 495 height 24
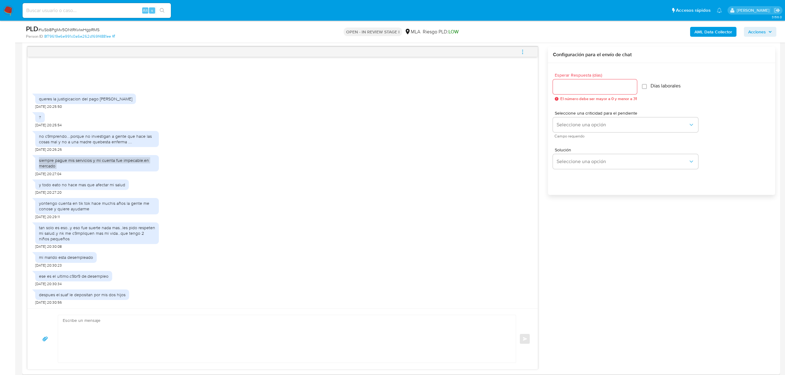
scroll to position [329, 0]
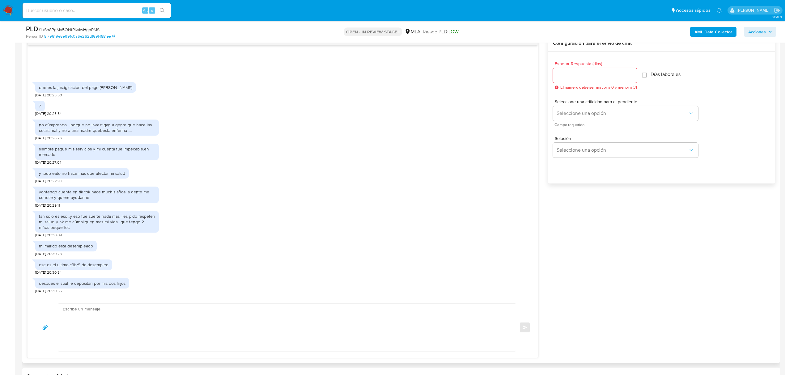
click at [183, 245] on div "mi marido esta desempleado [DATE] 20:30:23" at bounding box center [282, 247] width 495 height 19
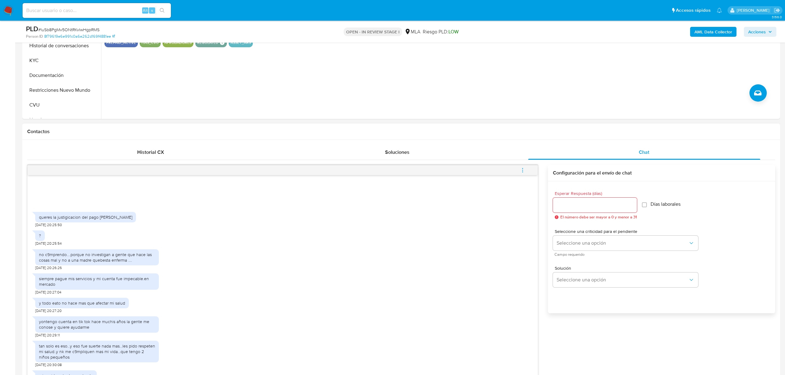
scroll to position [206, 0]
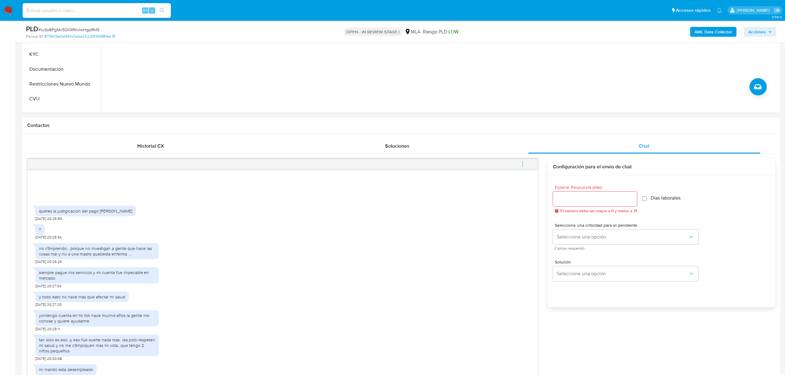
click at [79, 241] on div "no c9mprendo....porque no investigan a gente que hace las cosas mal y no a una …" at bounding box center [97, 252] width 124 height 24
drag, startPoint x: 71, startPoint y: 211, endPoint x: 138, endPoint y: 209, distance: 66.8
click at [138, 209] on div "queres la justigicacion del pago [PERSON_NAME] [DATE] 20:25:50" at bounding box center [282, 212] width 495 height 19
click at [136, 213] on div "queres la justigicacion del pago [PERSON_NAME] [DATE] 20:25:50" at bounding box center [282, 212] width 495 height 19
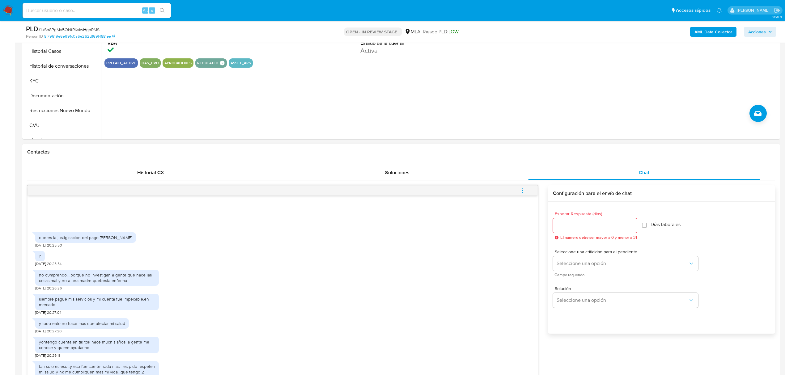
scroll to position [165, 0]
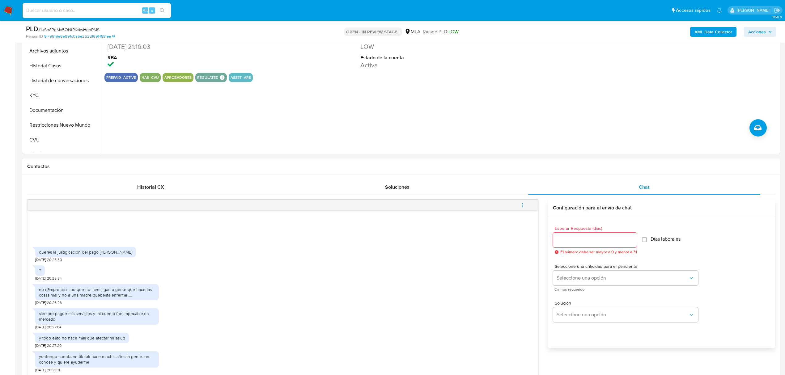
click at [255, 274] on div "? 25/08/2025 20:25:54" at bounding box center [282, 271] width 495 height 19
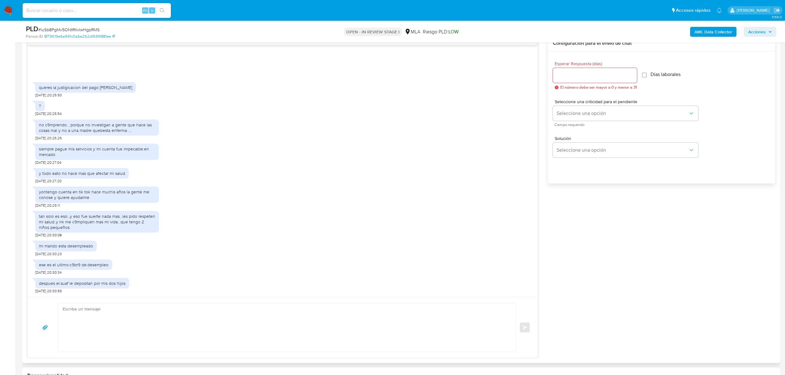
scroll to position [288, 0]
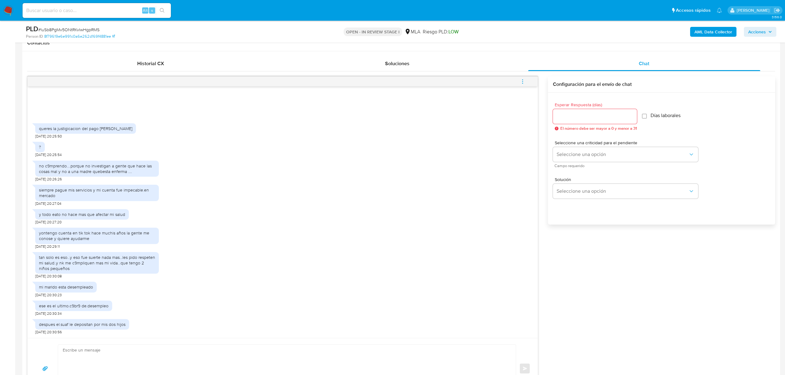
click at [359, 175] on div "no c9mprendo....porque no investigan a gente que hace las cosas mal y no a una …" at bounding box center [282, 170] width 495 height 24
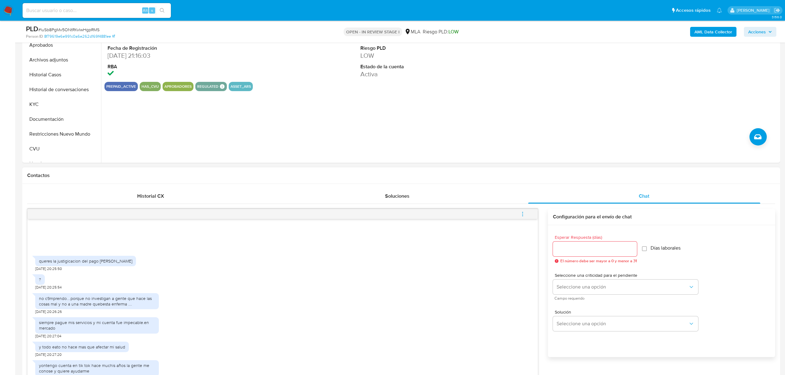
scroll to position [329, 0]
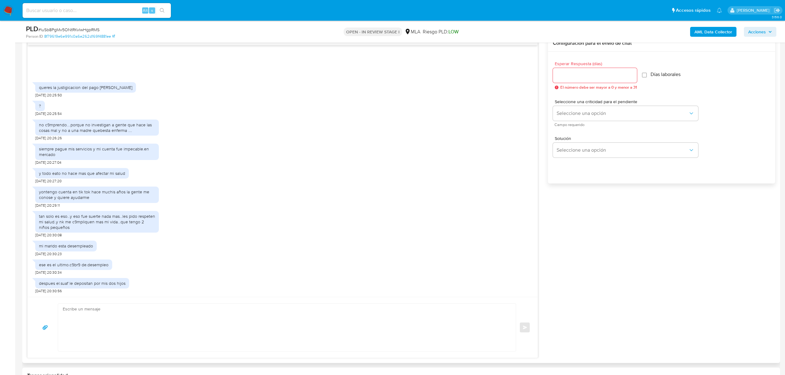
click at [310, 158] on div "siempre pague mis servicios y mi cuenta fue impecable.en mercado 25/08/2025 20:…" at bounding box center [282, 153] width 495 height 24
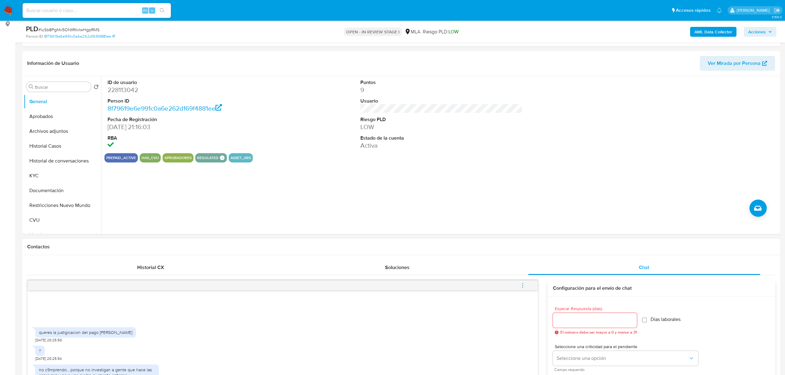
scroll to position [82, 0]
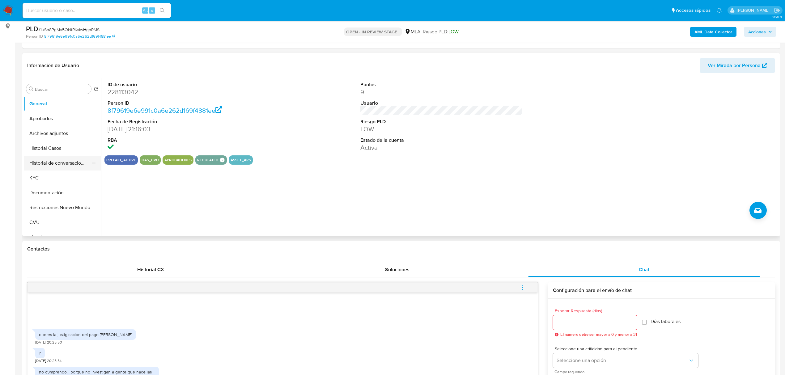
click at [62, 161] on button "Historial de conversaciones" at bounding box center [60, 163] width 72 height 15
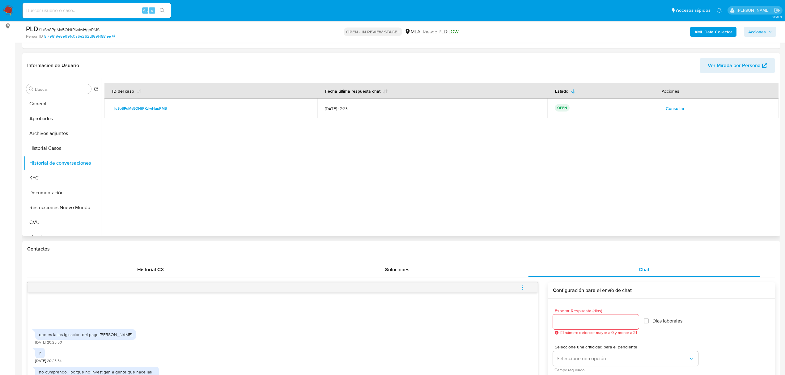
click at [667, 110] on span "Consultar" at bounding box center [674, 108] width 19 height 9
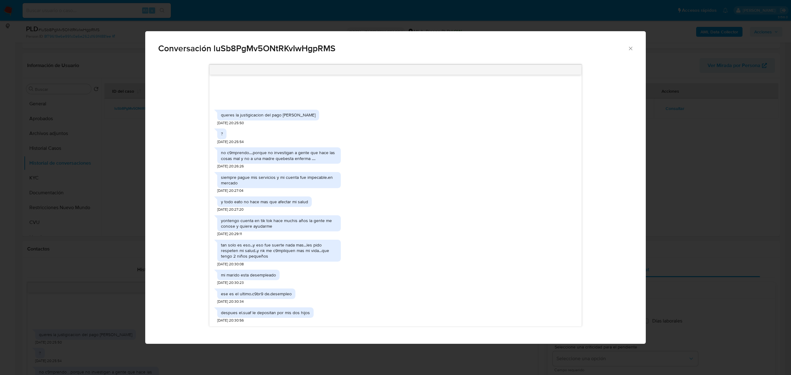
drag, startPoint x: 285, startPoint y: 195, endPoint x: 278, endPoint y: 184, distance: 12.9
drag, startPoint x: 278, startPoint y: 184, endPoint x: 272, endPoint y: 180, distance: 7.2
click at [272, 180] on div "siempre pague mis servicios y mi cuenta fue impecable.en mercado" at bounding box center [279, 180] width 116 height 11
click at [272, 177] on div "siempre pague mis servicios y mi cuenta fue impecable.en mercado" at bounding box center [279, 180] width 116 height 11
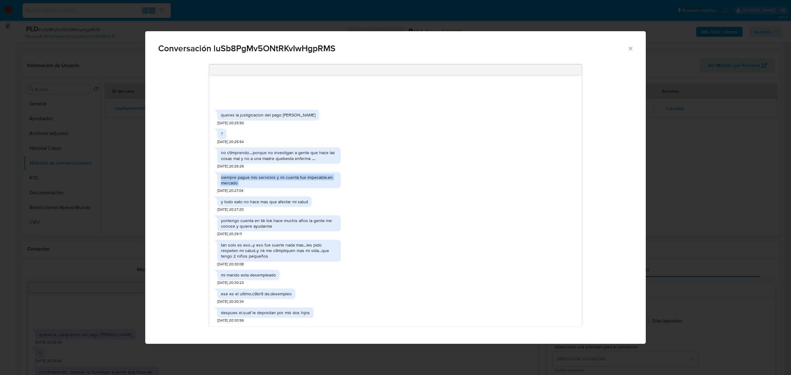
click at [272, 177] on div "siempre pague mis servicios y mi cuenta fue impecable.en mercado" at bounding box center [279, 180] width 116 height 11
click at [308, 156] on div "no c9mprendo....porque no investigan a gente que hace las cosas mal y no a una …" at bounding box center [279, 155] width 116 height 11
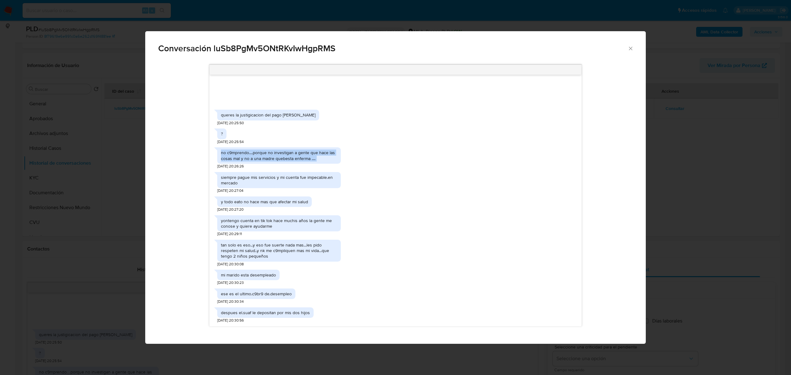
click at [308, 156] on div "no c9mprendo....porque no investigan a gente que hace las cosas mal y no a una …" at bounding box center [279, 155] width 116 height 11
click at [631, 49] on icon "Cerrar" at bounding box center [630, 48] width 6 height 6
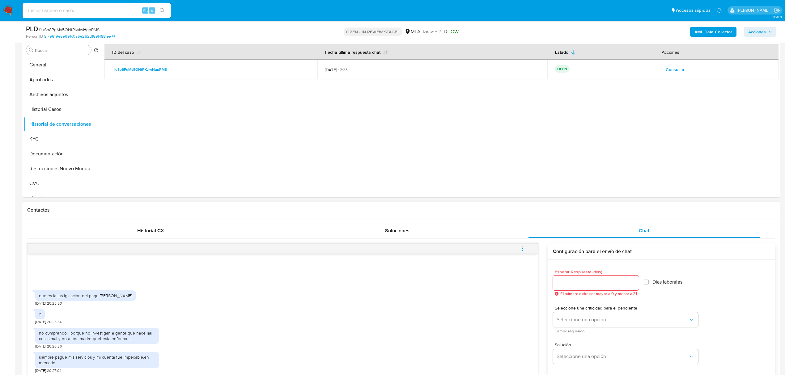
scroll to position [124, 0]
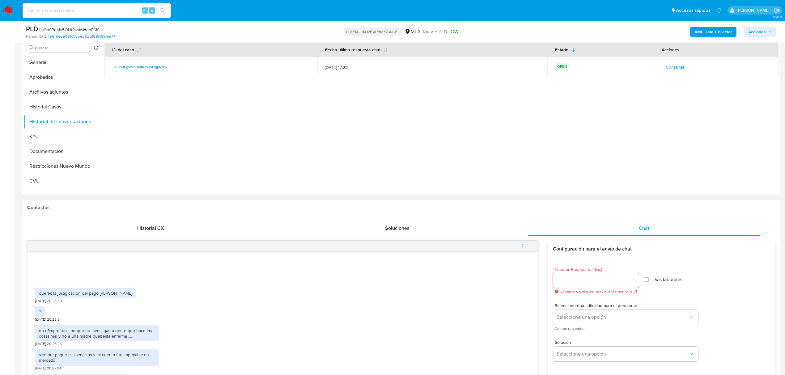
click at [456, 329] on div "no c9mprendo....porque no investigan a gente que hace las cosas mal y no a una …" at bounding box center [282, 334] width 495 height 24
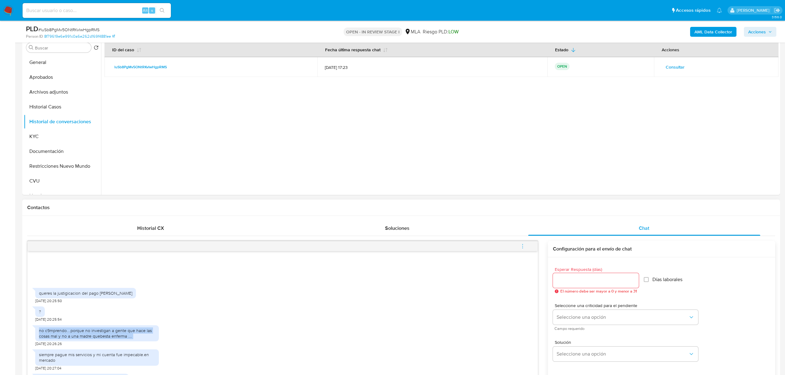
click at [456, 329] on div "no c9mprendo....porque no investigan a gente que hace las cosas mal y no a una …" at bounding box center [282, 334] width 495 height 24
click at [679, 68] on span "Consultar" at bounding box center [674, 67] width 19 height 9
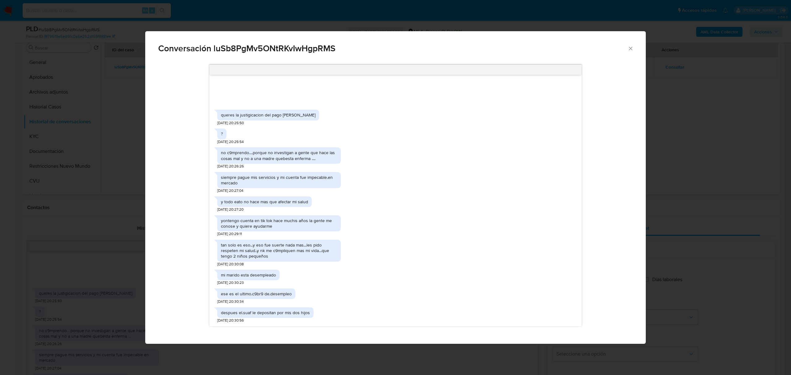
drag, startPoint x: 338, startPoint y: 205, endPoint x: 340, endPoint y: 199, distance: 5.9
click at [343, 200] on div "y todo eato no hace mas que afectar mi salud [DATE] 20:27:20" at bounding box center [395, 202] width 356 height 19
click at [344, 200] on div "y todo eato no hace mas que afectar mi salud [DATE] 20:27:20" at bounding box center [395, 202] width 356 height 19
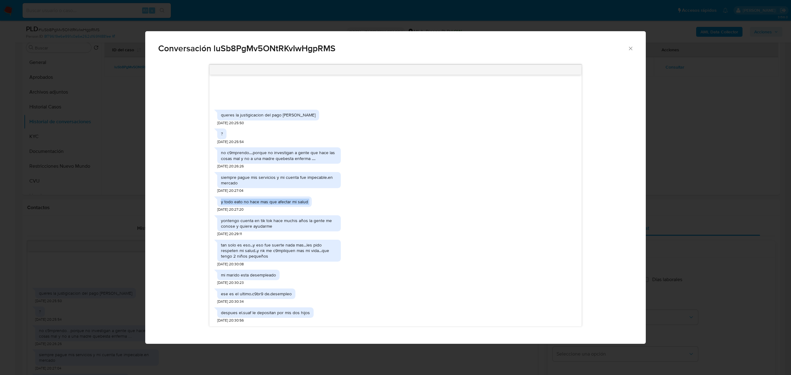
click at [344, 200] on div "y todo eato no hace mas que afectar mi salud [DATE] 20:27:20" at bounding box center [395, 202] width 356 height 19
click at [345, 199] on div "y todo eato no hace mas que afectar mi salud [DATE] 20:27:20" at bounding box center [395, 202] width 356 height 19
click at [345, 198] on div "y todo eato no hace mas que afectar mi salud [DATE] 20:27:20" at bounding box center [395, 202] width 356 height 19
click at [267, 126] on div "? 25/08/2025 20:25:54" at bounding box center [395, 134] width 356 height 19
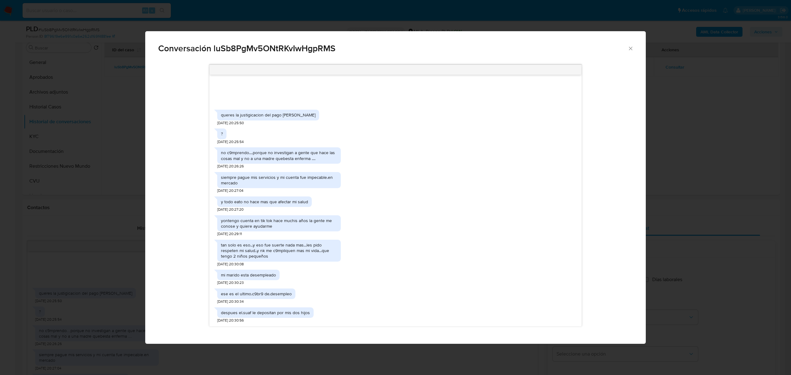
click at [265, 125] on div "queres la justigicacion del pago [PERSON_NAME] [DATE] 20:25:50" at bounding box center [268, 116] width 102 height 19
click at [266, 118] on div "queres la justigicacion del pago [PERSON_NAME]" at bounding box center [268, 115] width 95 height 6
click at [266, 117] on div "queres la justigicacion del pago [PERSON_NAME]" at bounding box center [268, 115] width 95 height 6
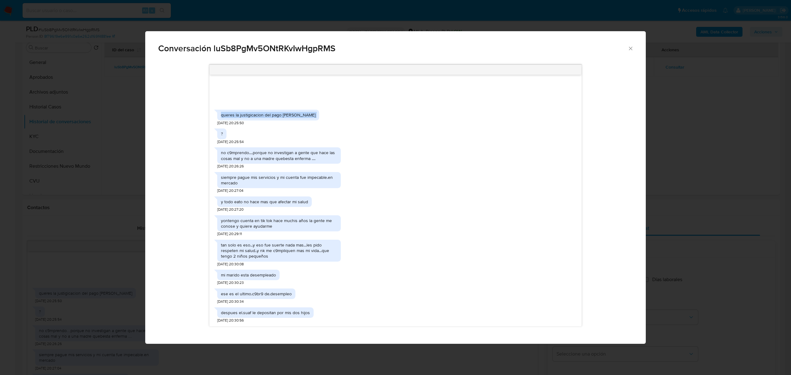
click at [266, 117] on div "queres la justigicacion del pago [PERSON_NAME]" at bounding box center [268, 115] width 95 height 6
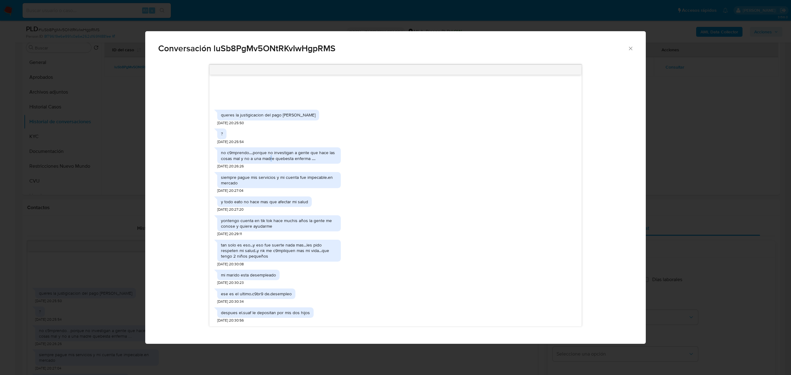
click at [271, 165] on div "no c9mprendo....porque no investigan a gente que hace las cosas mal y no a una …" at bounding box center [279, 156] width 124 height 24
click at [272, 171] on div "siempre pague mis servicios y mi cuenta fue impecable.en mercado 25/08/2025 20:…" at bounding box center [279, 181] width 124 height 24
click at [272, 174] on div "siempre pague mis servicios y mi cuenta fue impecable.en mercado" at bounding box center [279, 180] width 124 height 16
click at [284, 187] on div "siempre pague mis servicios y mi cuenta fue impecable.en mercado" at bounding box center [279, 180] width 124 height 16
click at [282, 195] on div "y todo eato no hace mas que afectar mi salud [DATE] 20:27:20" at bounding box center [264, 202] width 95 height 19
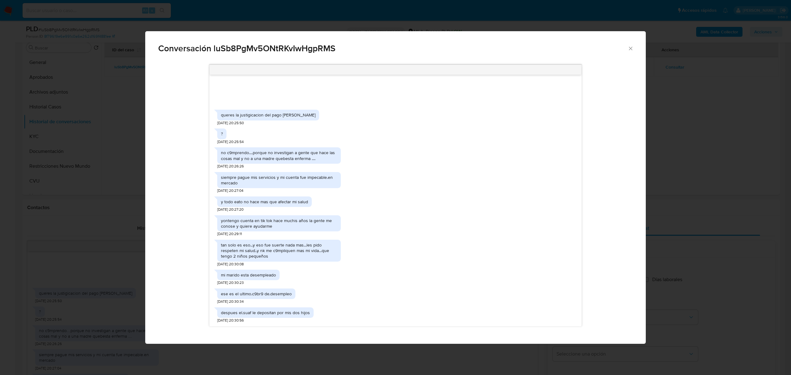
click at [329, 276] on div "mi marido esta desempleado 25/08/2025 20:30:23" at bounding box center [395, 276] width 356 height 19
click at [273, 295] on div "ese es el ultimo.c9br9 de.desempleo" at bounding box center [256, 294] width 71 height 6
click at [257, 295] on div "ese es el ultimo.c9br9 de.desempleo" at bounding box center [256, 294] width 71 height 6
click at [256, 295] on div "ese es el ultimo.c9br9 de.desempleo" at bounding box center [256, 294] width 71 height 6
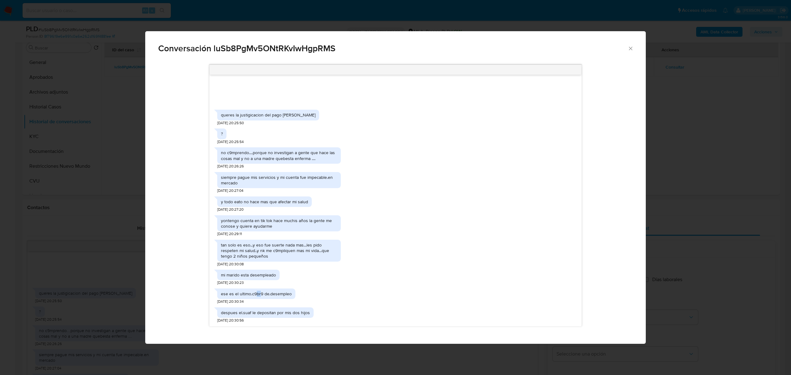
click at [256, 295] on div "ese es el ultimo.c9br9 de.desempleo" at bounding box center [256, 294] width 71 height 6
click at [287, 292] on div "ese es el ultimo.c9br9 de.desempleo" at bounding box center [256, 294] width 71 height 6
click at [292, 292] on div "ese es el ultimo.c9br9 de.desempleo" at bounding box center [256, 294] width 78 height 11
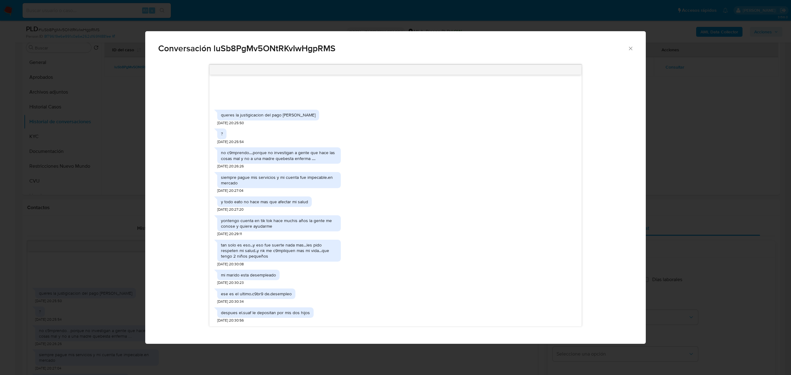
click at [292, 292] on div "ese es el ultimo.c9br9 de.desempleo" at bounding box center [256, 294] width 78 height 11
click at [629, 47] on icon "Cerrar" at bounding box center [630, 48] width 3 height 3
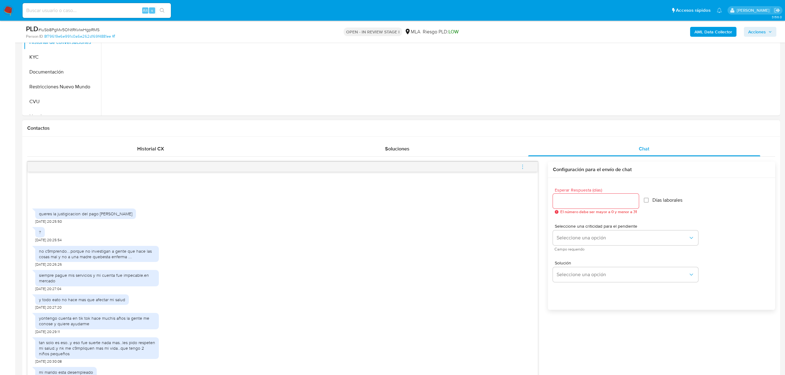
scroll to position [206, 0]
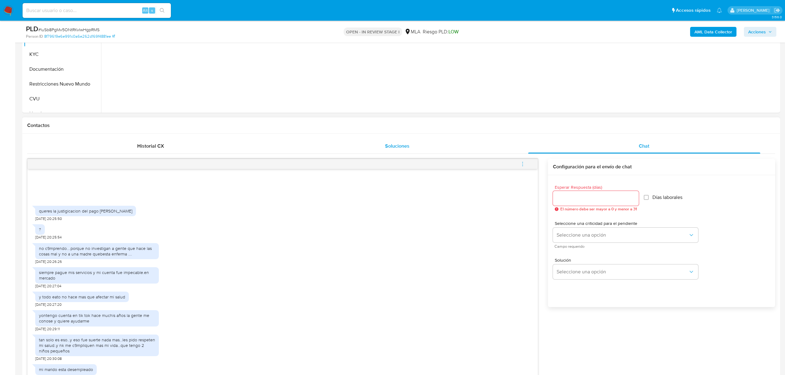
click at [357, 147] on div "Soluciones" at bounding box center [397, 146] width 232 height 15
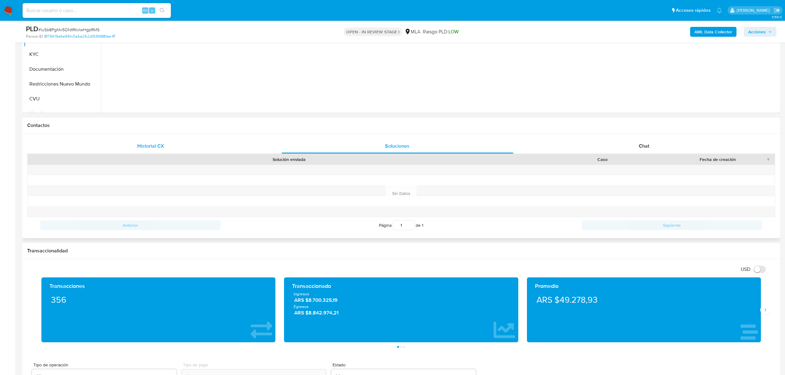
click at [167, 148] on div "Historial CX" at bounding box center [151, 146] width 232 height 15
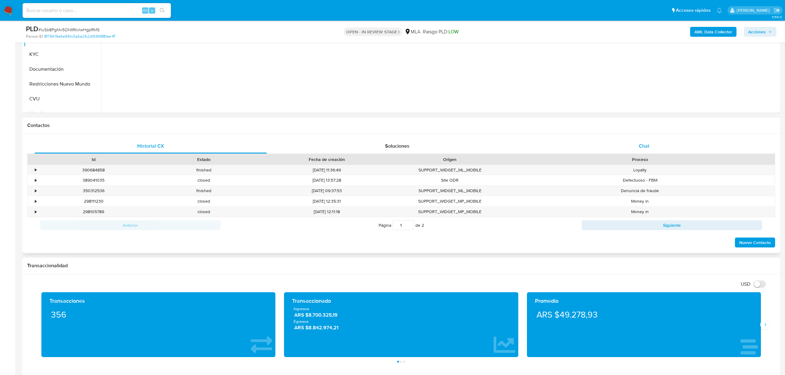
click at [643, 151] on div "Chat" at bounding box center [644, 146] width 232 height 15
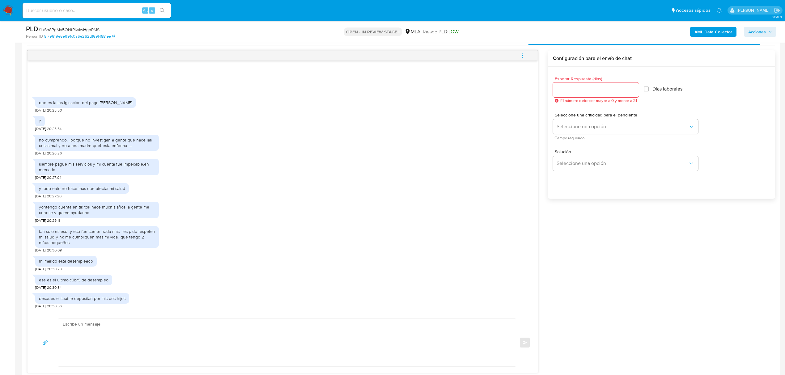
scroll to position [329, 0]
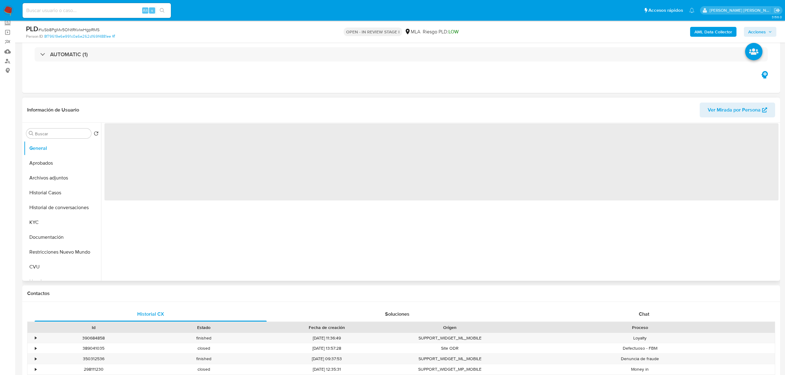
scroll to position [82, 0]
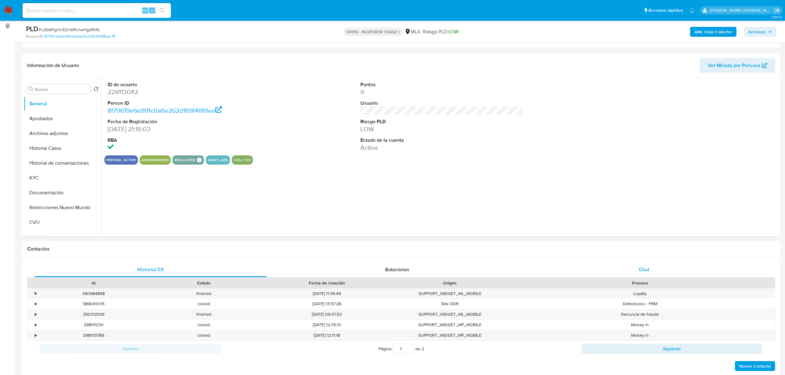
click at [639, 272] on span "Chat" at bounding box center [644, 269] width 11 height 7
select select "10"
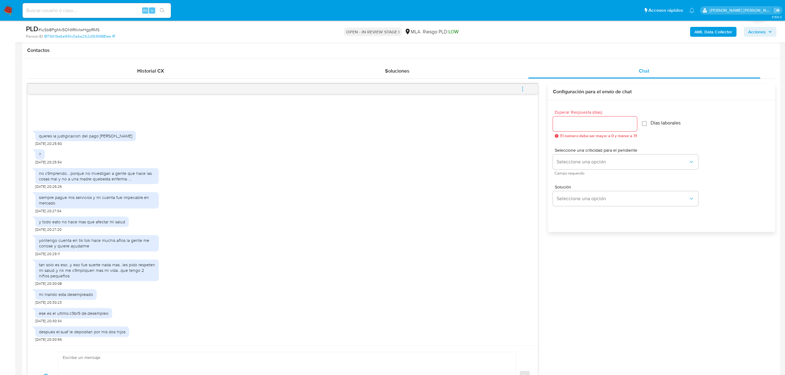
scroll to position [371, 0]
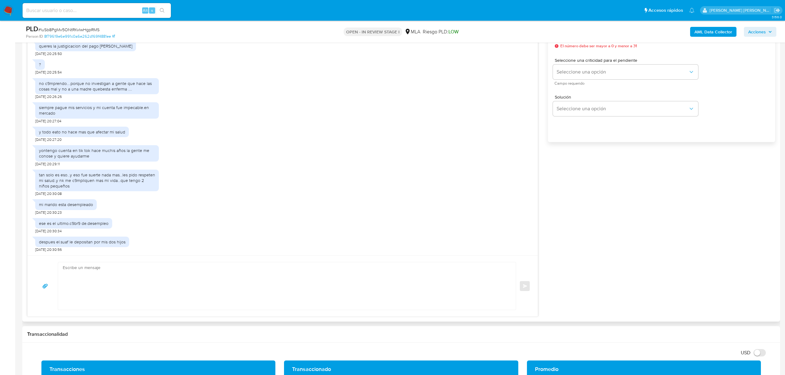
click at [167, 228] on div "ese es el ultimo.c9br9 de.desempleo [DATE] 20:30:34" at bounding box center [282, 224] width 495 height 19
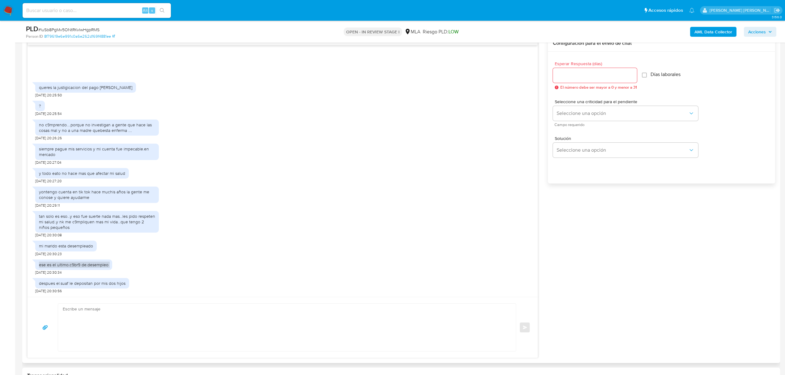
scroll to position [247, 0]
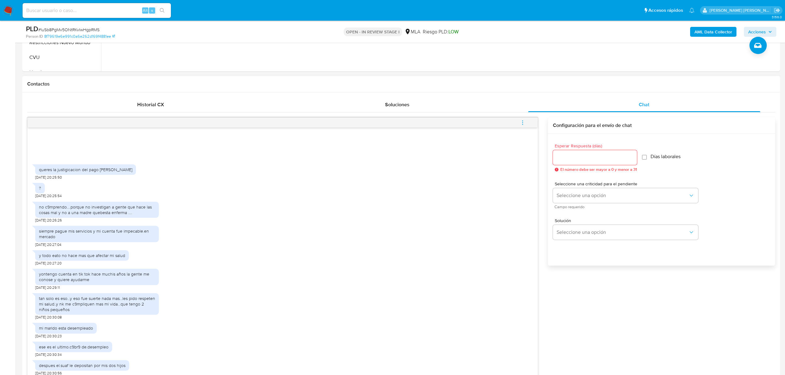
click at [351, 291] on div "tan solo es eso...y eso fue suerte nada mas...[PERSON_NAME] respeten mi salud..…" at bounding box center [282, 305] width 495 height 30
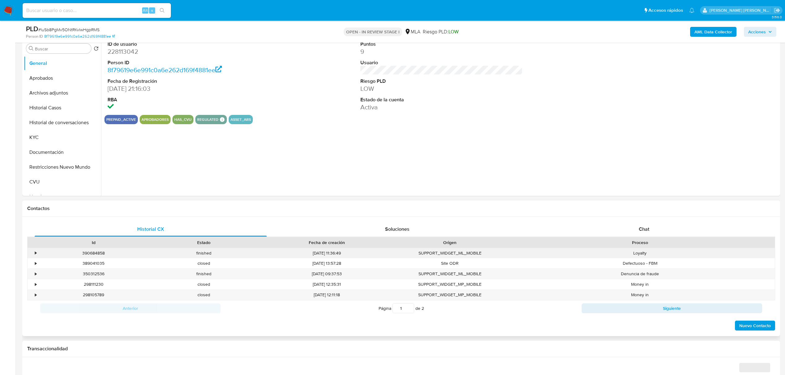
scroll to position [124, 0]
select select "10"
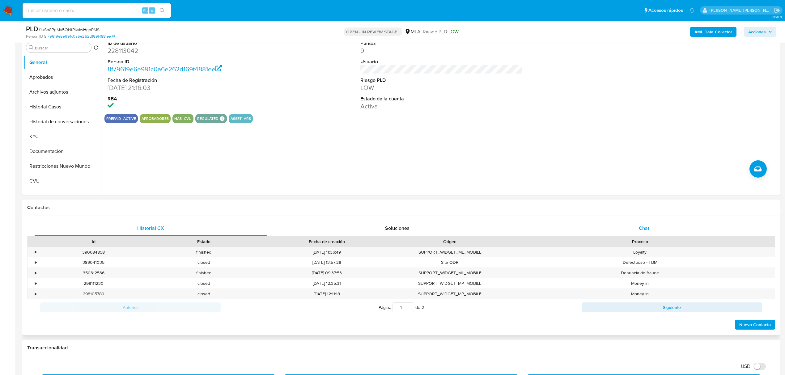
click at [648, 225] on span "Chat" at bounding box center [644, 228] width 11 height 7
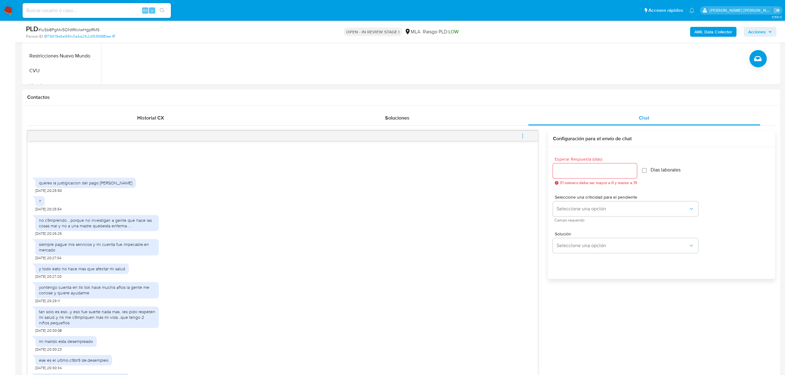
scroll to position [165, 0]
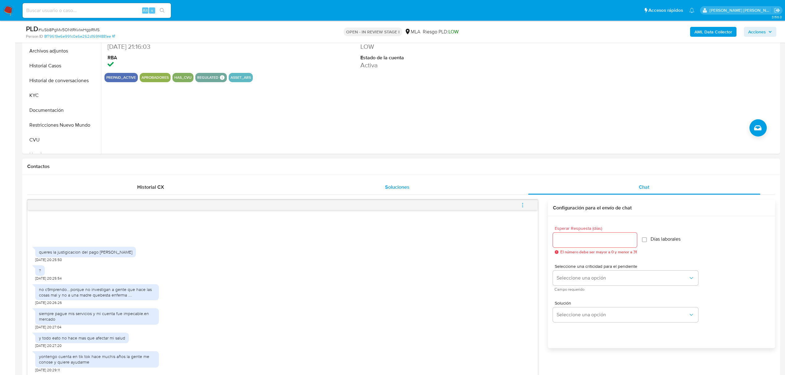
drag, startPoint x: 403, startPoint y: 182, endPoint x: 419, endPoint y: 182, distance: 16.1
click at [403, 182] on div "Soluciones" at bounding box center [397, 187] width 232 height 15
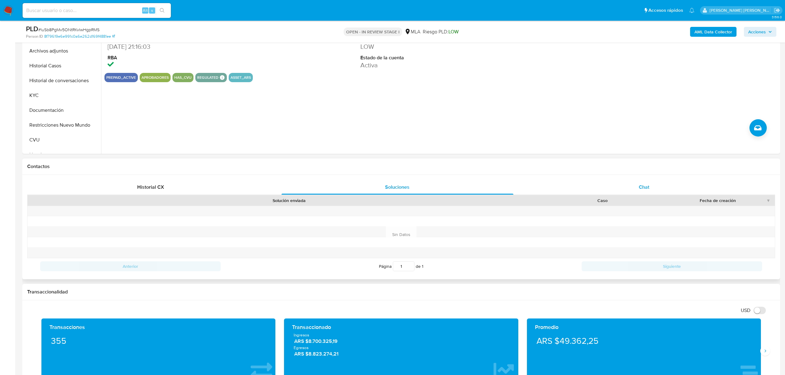
click at [624, 187] on div "Chat" at bounding box center [644, 187] width 232 height 15
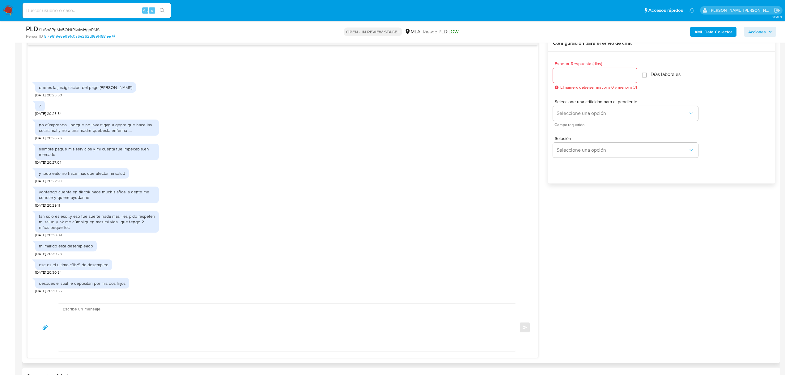
scroll to position [288, 0]
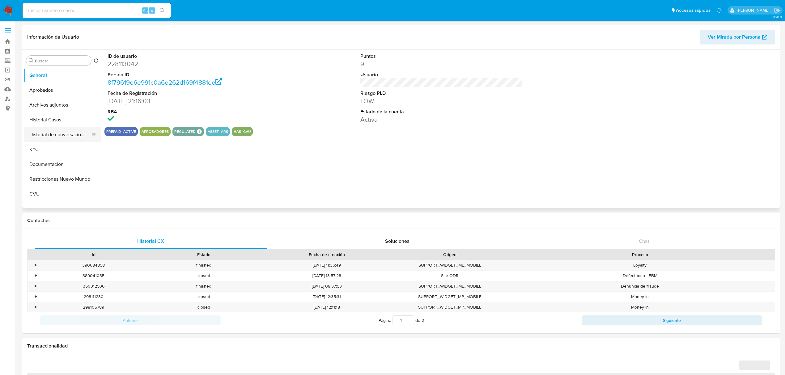
click at [43, 135] on button "Historial de conversaciones" at bounding box center [60, 134] width 72 height 15
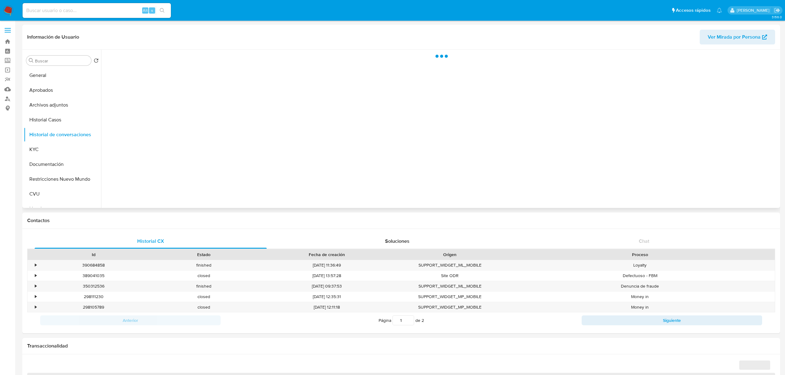
select select "10"
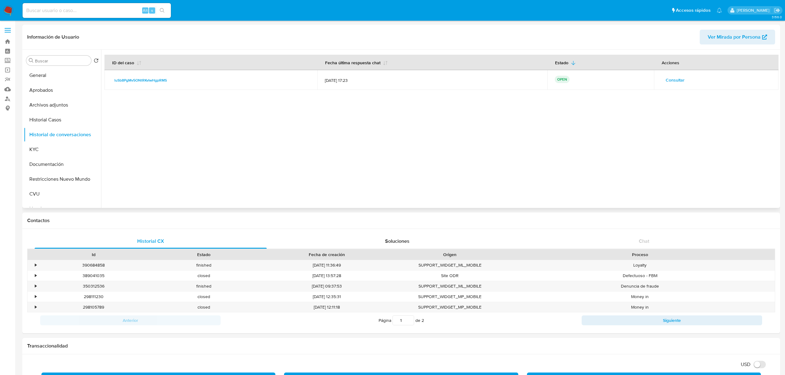
click at [669, 80] on span "Consultar" at bounding box center [674, 80] width 19 height 9
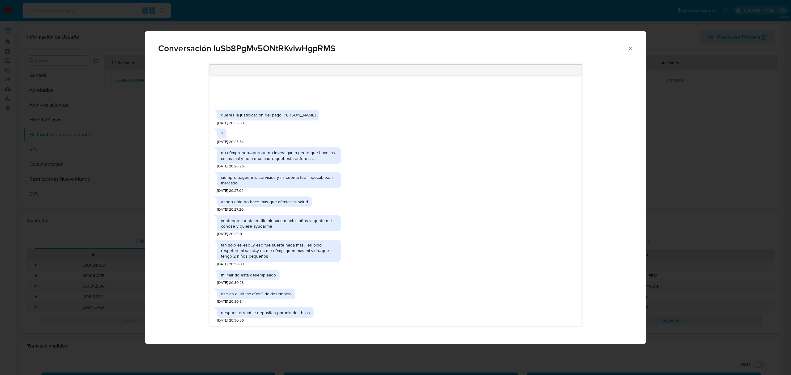
click at [364, 198] on div "y todo eato no hace mas que afectar mi salud [DATE] 20:27:20" at bounding box center [395, 202] width 356 height 19
click at [364, 195] on div "y todo eato no hace mas que afectar mi salud [DATE] 20:27:20" at bounding box center [395, 202] width 356 height 19
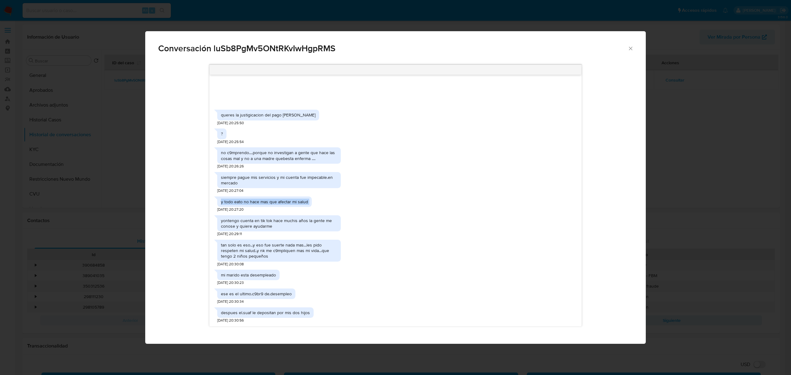
click at [364, 195] on div "y todo eato no hace mas que afectar mi salud [DATE] 20:27:20" at bounding box center [395, 202] width 356 height 19
drag, startPoint x: 224, startPoint y: 114, endPoint x: 298, endPoint y: 114, distance: 74.1
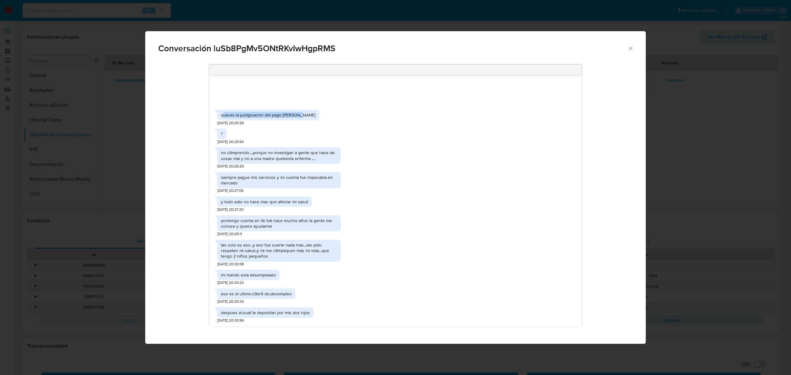
click at [298, 114] on div "queres la justigicacion del pago [PERSON_NAME]" at bounding box center [268, 115] width 95 height 6
click at [252, 114] on div "queres la justigicacion del pago [PERSON_NAME]" at bounding box center [268, 115] width 95 height 6
drag, startPoint x: 221, startPoint y: 114, endPoint x: 320, endPoint y: 114, distance: 99.8
click at [320, 114] on div "queres la justigicacion del pago [PERSON_NAME] [DATE] 20:25:50" at bounding box center [395, 116] width 356 height 19
copy div "queres la justigicacion del pago [PERSON_NAME]"
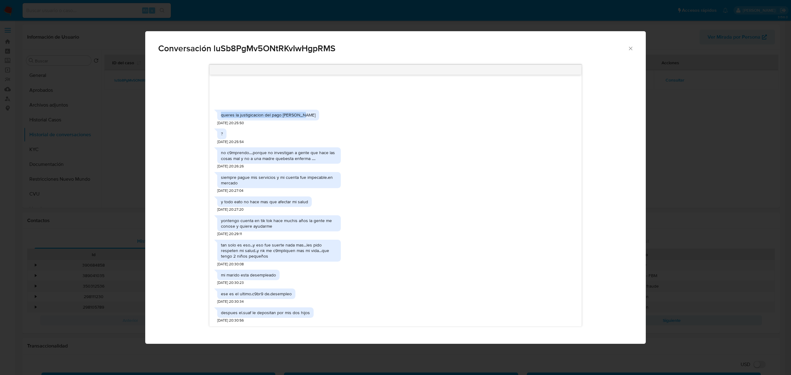
click at [628, 49] on icon "Cerrar" at bounding box center [630, 48] width 6 height 6
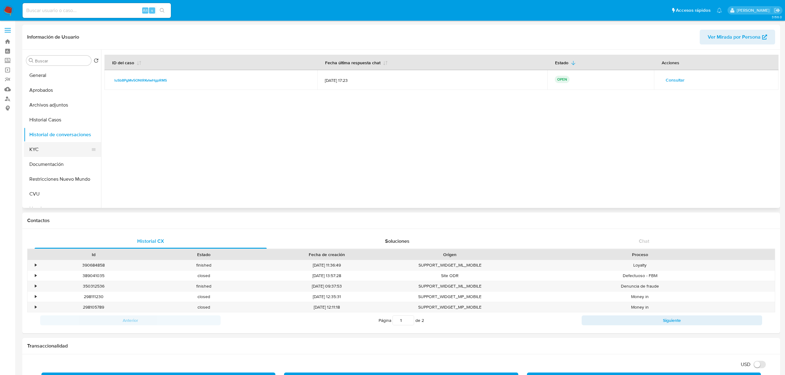
click at [51, 152] on button "KYC" at bounding box center [60, 149] width 72 height 15
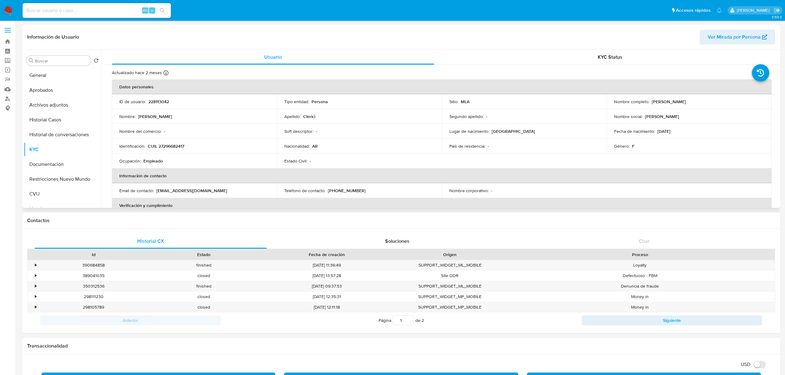
click at [178, 145] on p "CUIL 27296682417" at bounding box center [166, 146] width 36 height 6
copy p "27296682417"
click at [46, 195] on button "CVU" at bounding box center [60, 194] width 72 height 15
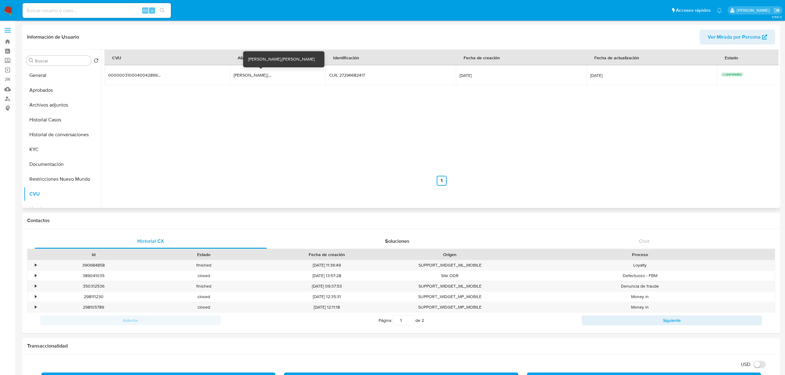
click at [247, 75] on div "[PERSON_NAME].[PERSON_NAME]" at bounding box center [254, 75] width 40 height 6
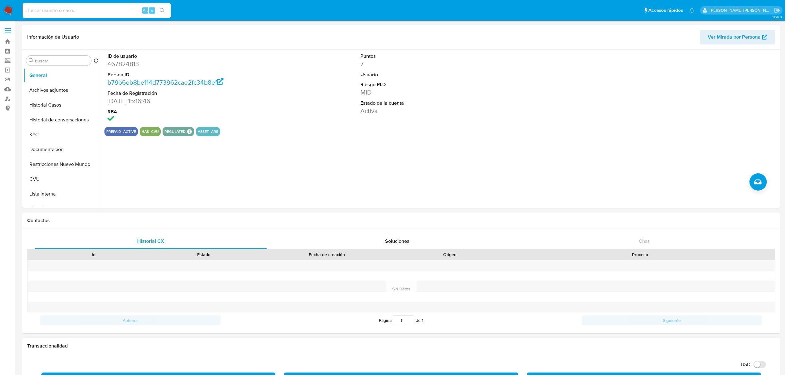
select select "10"
click at [49, 89] on button "Archivos adjuntos" at bounding box center [60, 90] width 72 height 15
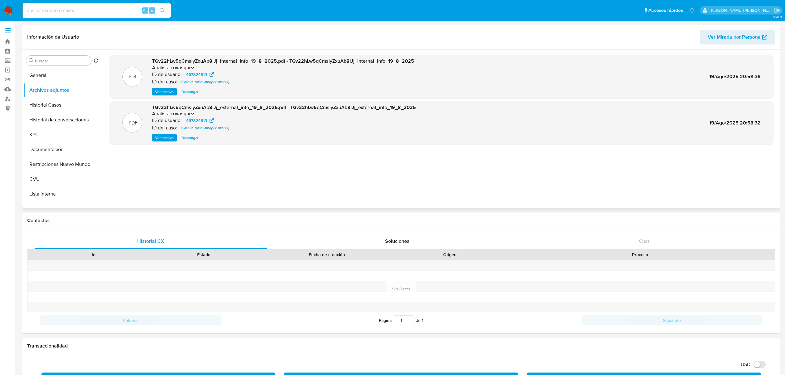
click at [165, 136] on span "Ver archivo" at bounding box center [164, 138] width 19 height 6
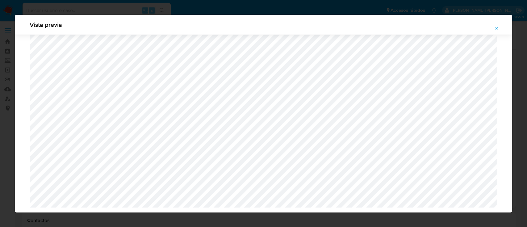
select select "10"
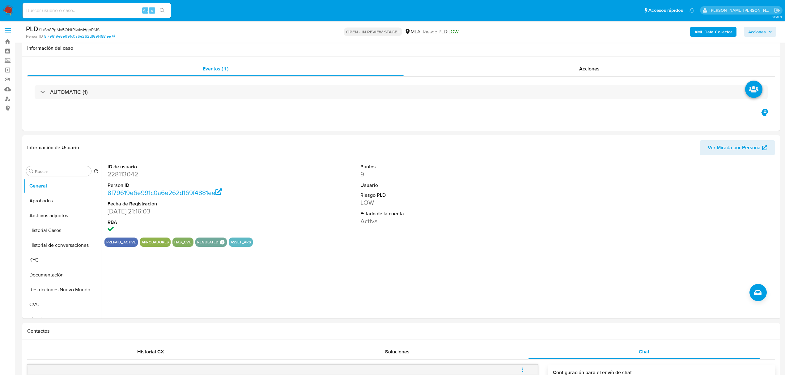
select select "10"
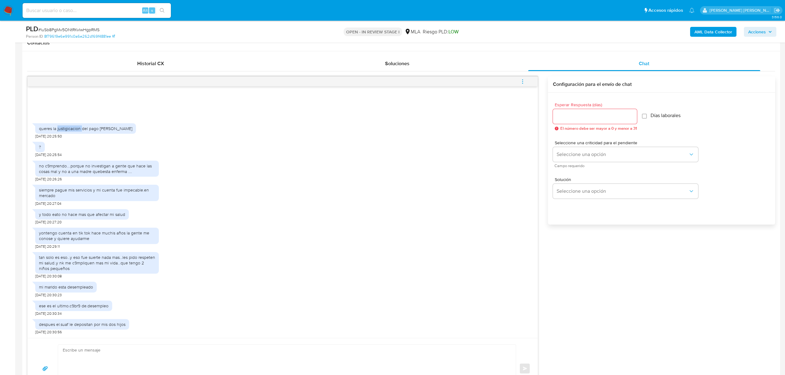
click at [62, 130] on div "queres la justigicacion del pago [PERSON_NAME]" at bounding box center [85, 129] width 93 height 6
copy div "queres la justigicacion del pago [PERSON_NAME]"
copy div "queres la justigicacion del pago de betson"
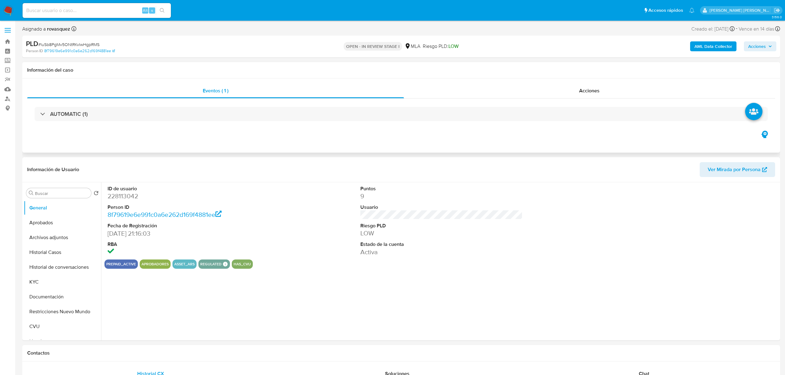
select select "10"
